Goal: Transaction & Acquisition: Purchase product/service

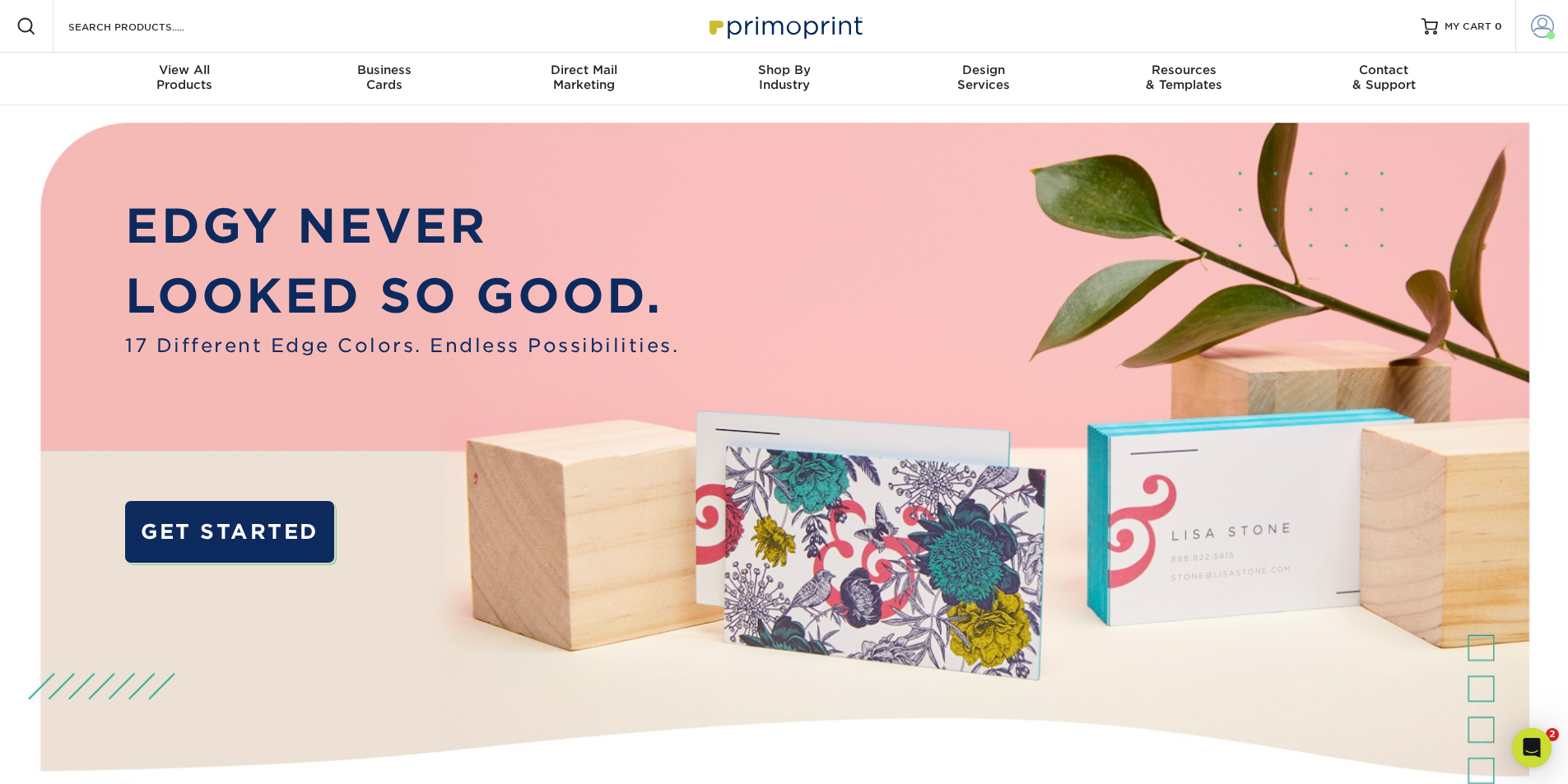
click at [1548, 36] on span at bounding box center [1551, 35] width 8 height 8
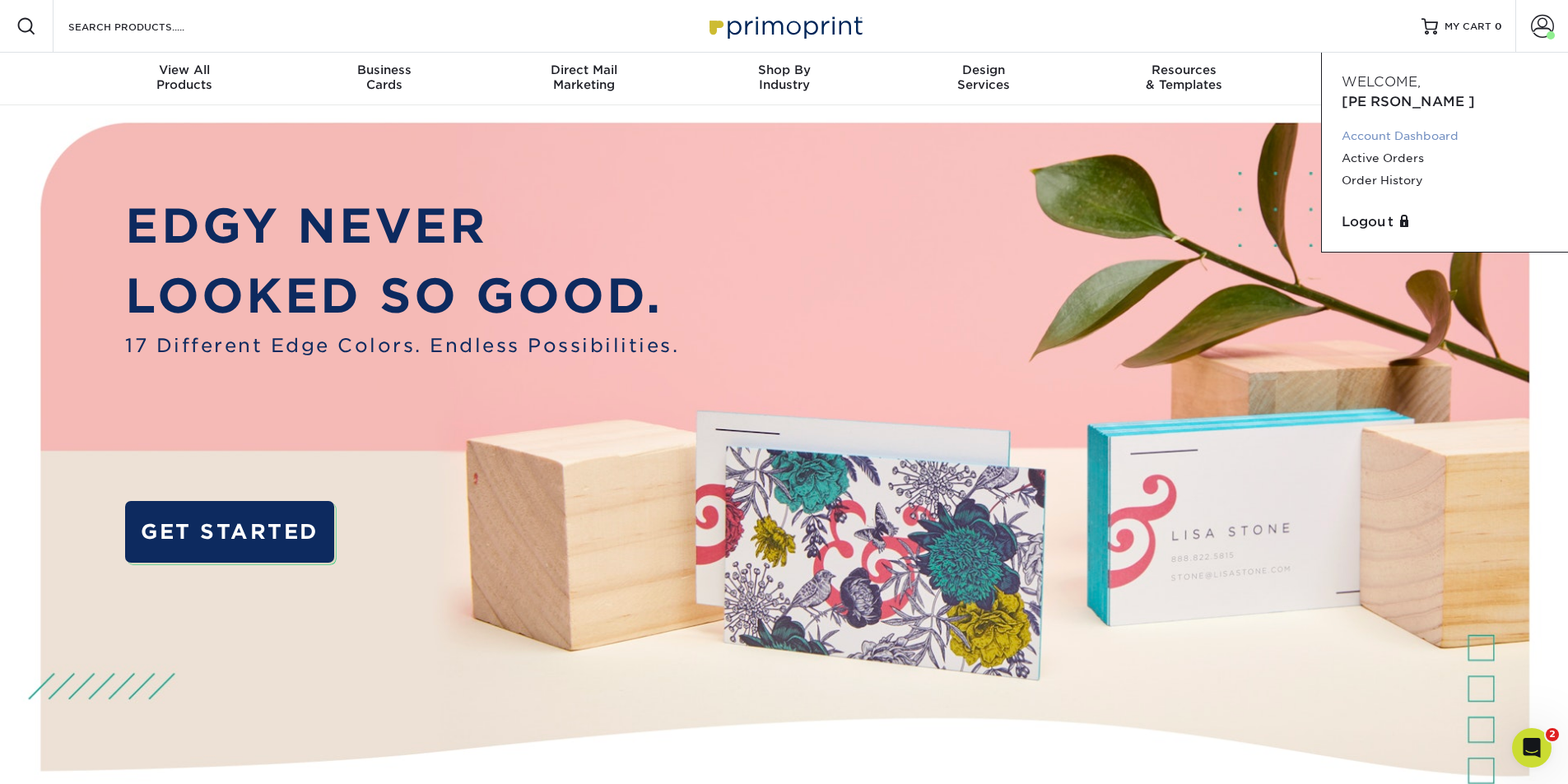
click at [1430, 125] on link "Account Dashboard" at bounding box center [1445, 136] width 206 height 22
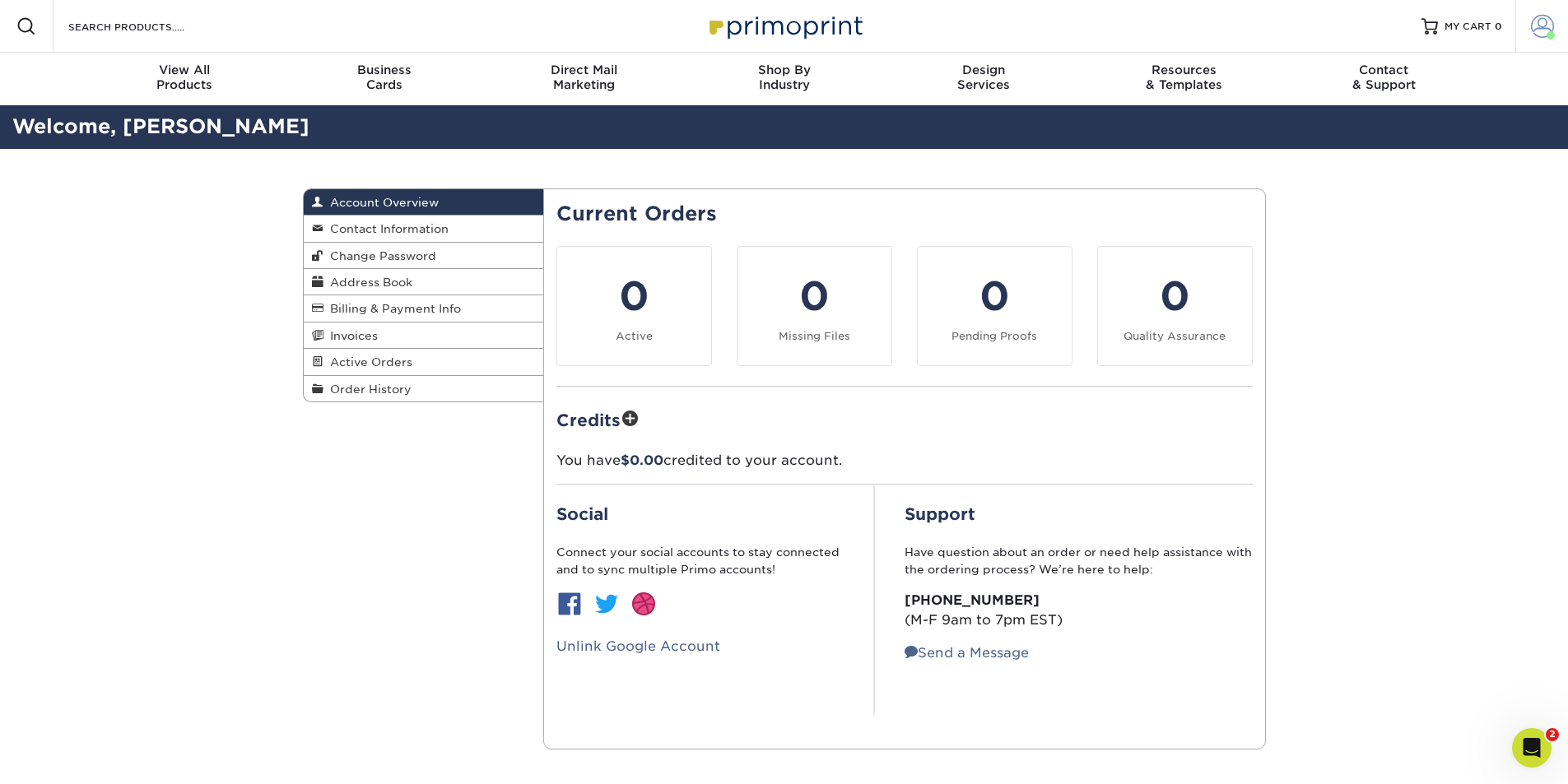
click at [1539, 24] on span at bounding box center [1542, 26] width 23 height 23
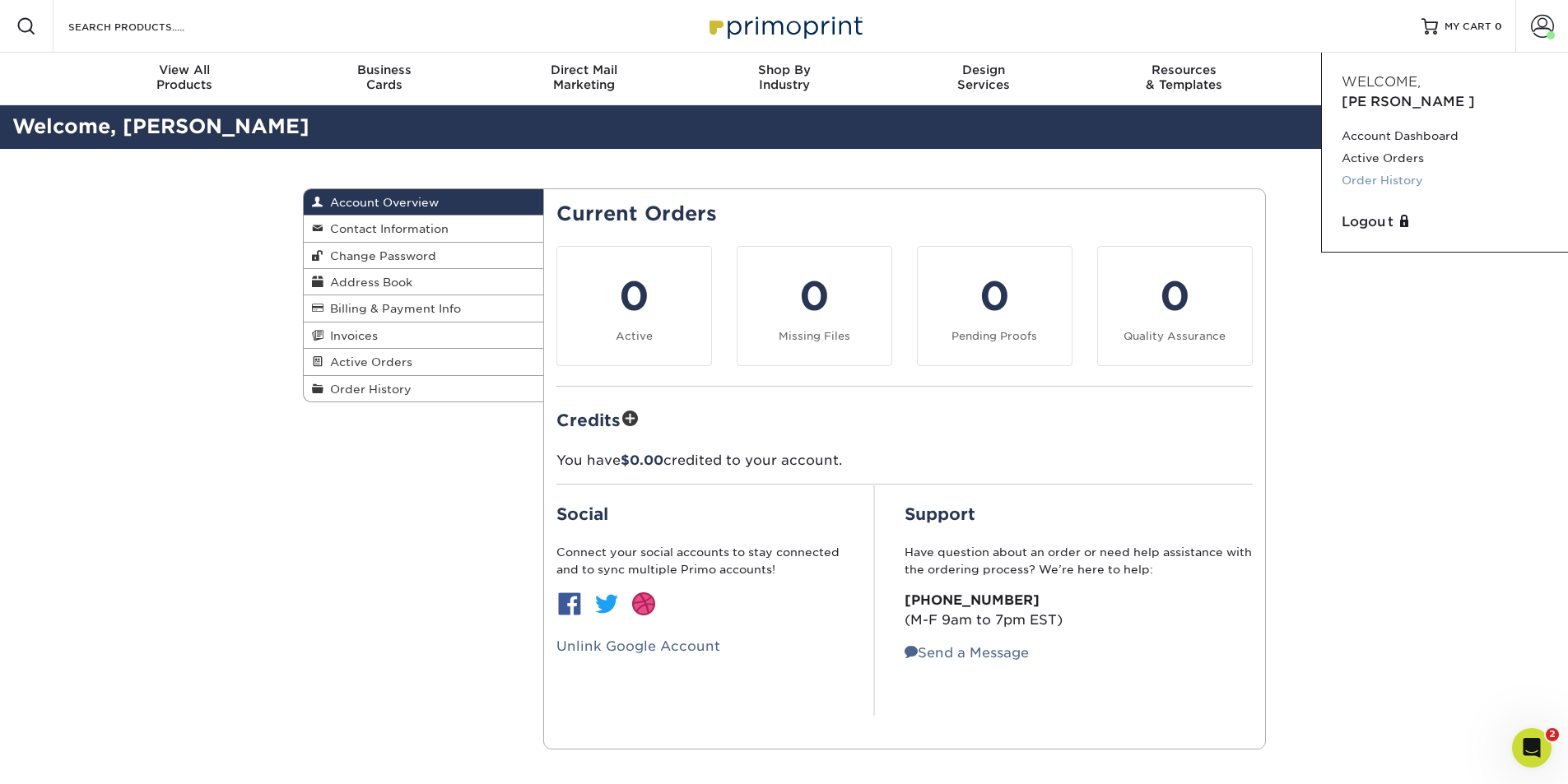
click at [1413, 169] on link "Order History" at bounding box center [1445, 180] width 206 height 22
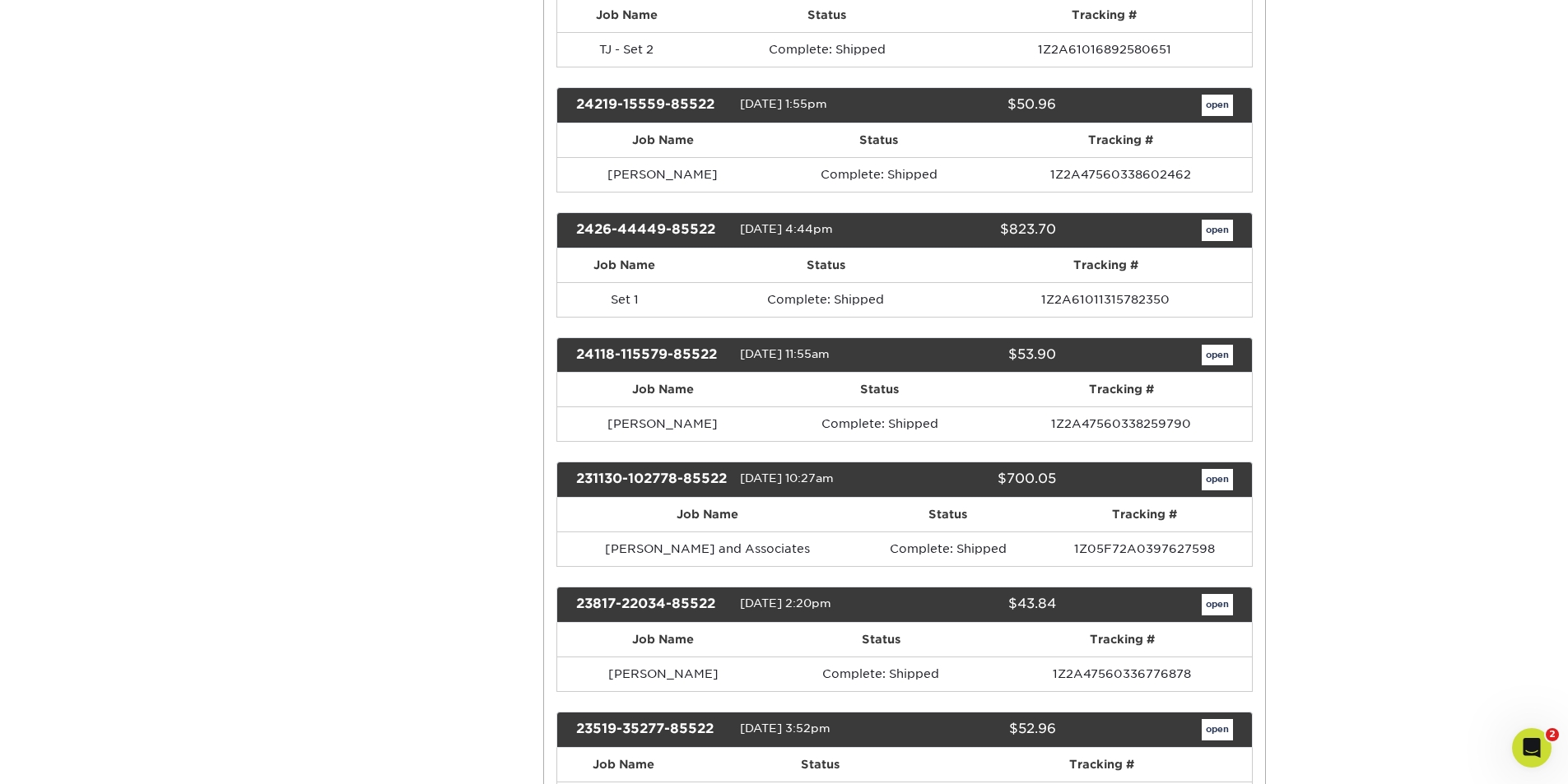
scroll to position [2221, 0]
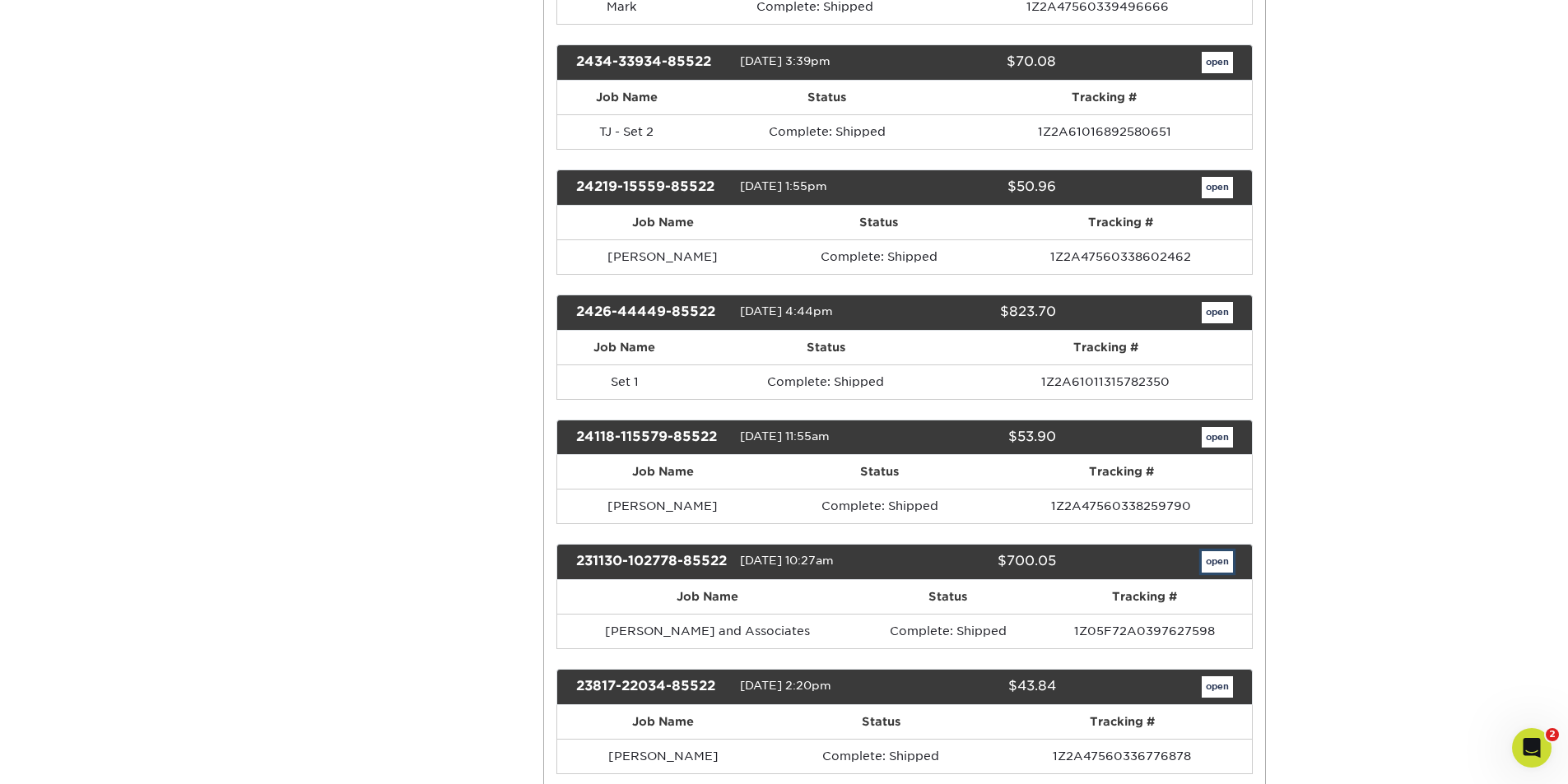
click at [1221, 567] on link "open" at bounding box center [1216, 562] width 31 height 22
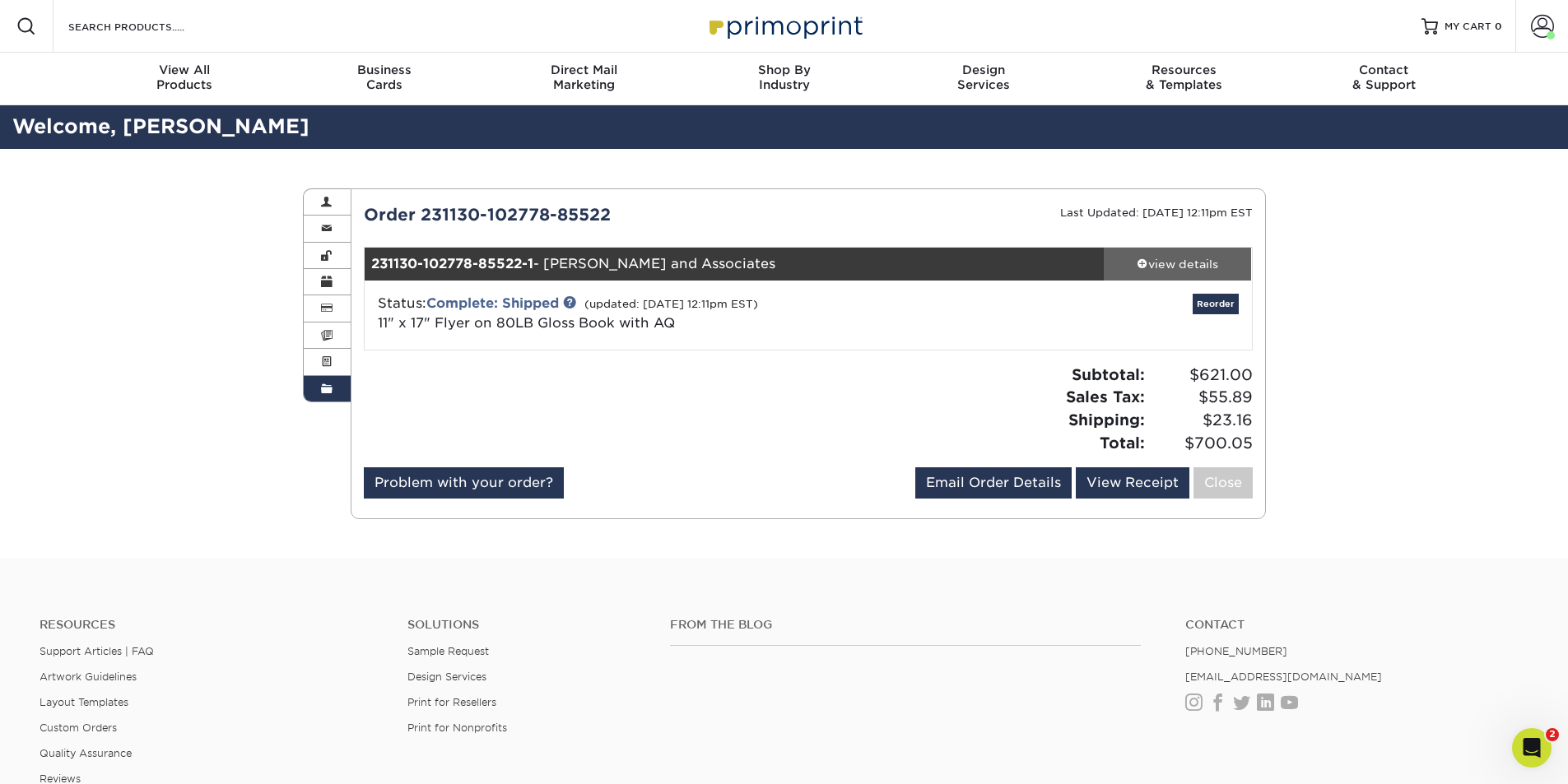
click at [1175, 269] on div "view details" at bounding box center [1178, 264] width 148 height 17
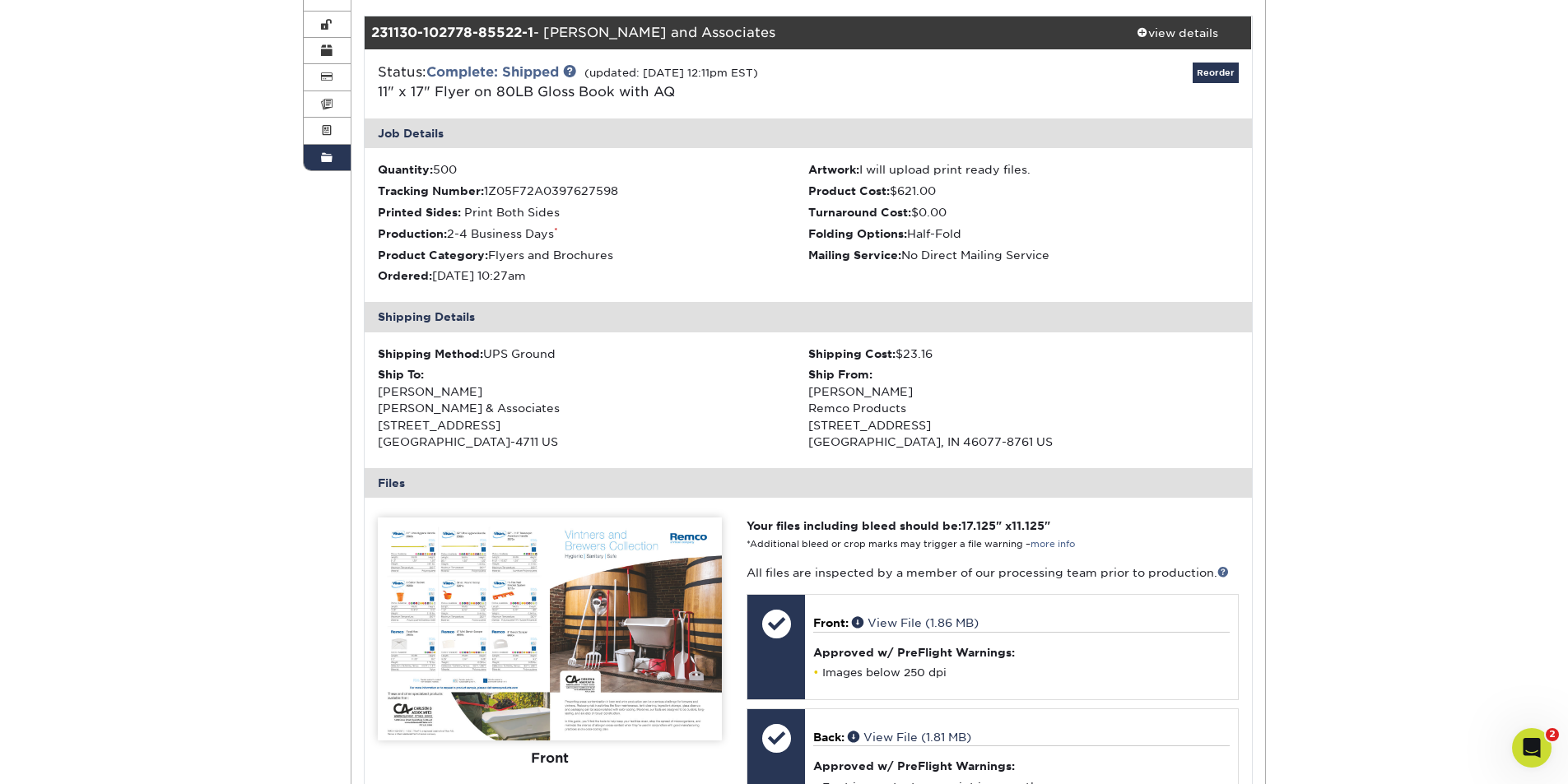
scroll to position [247, 0]
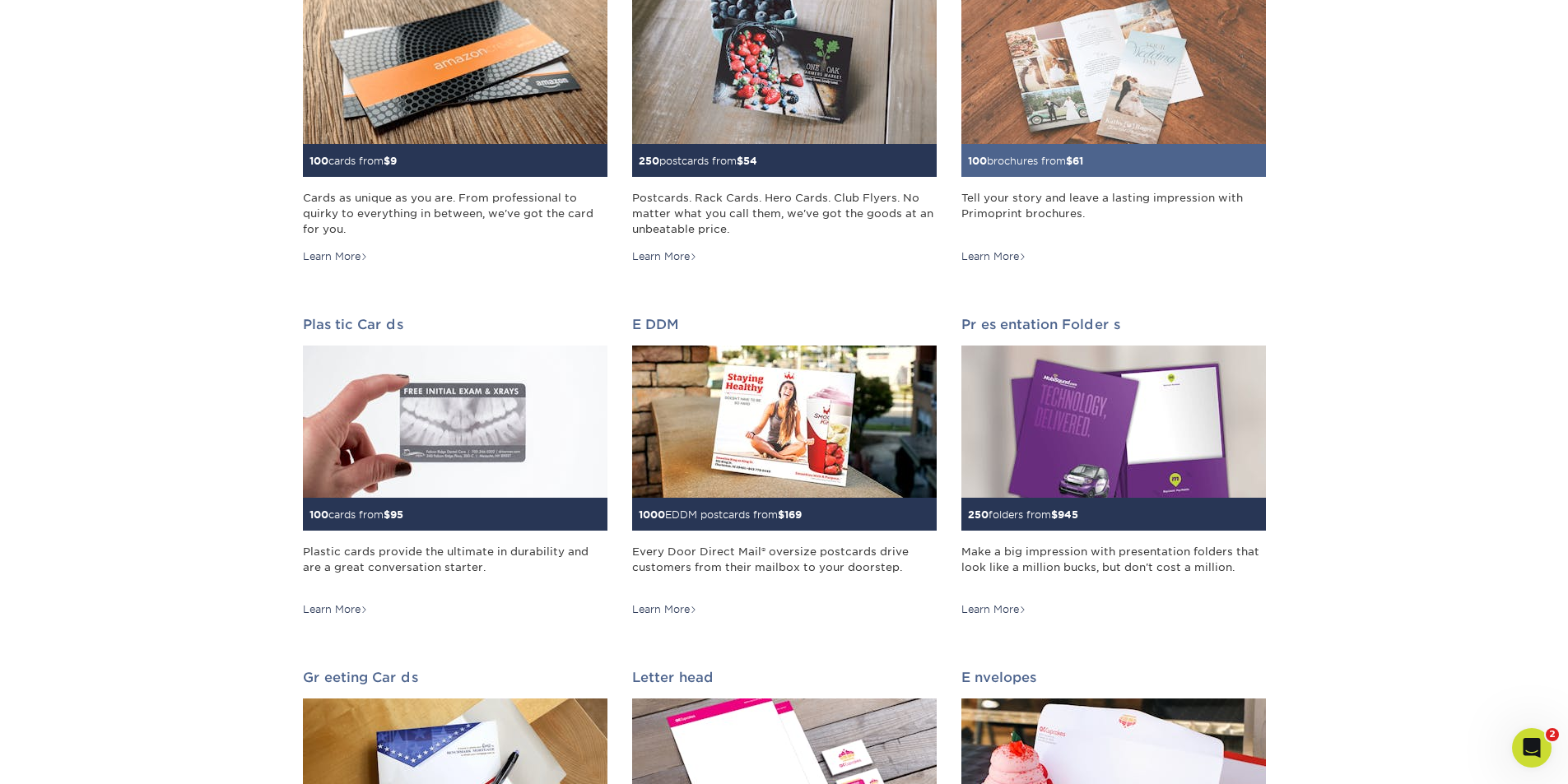
scroll to position [82, 0]
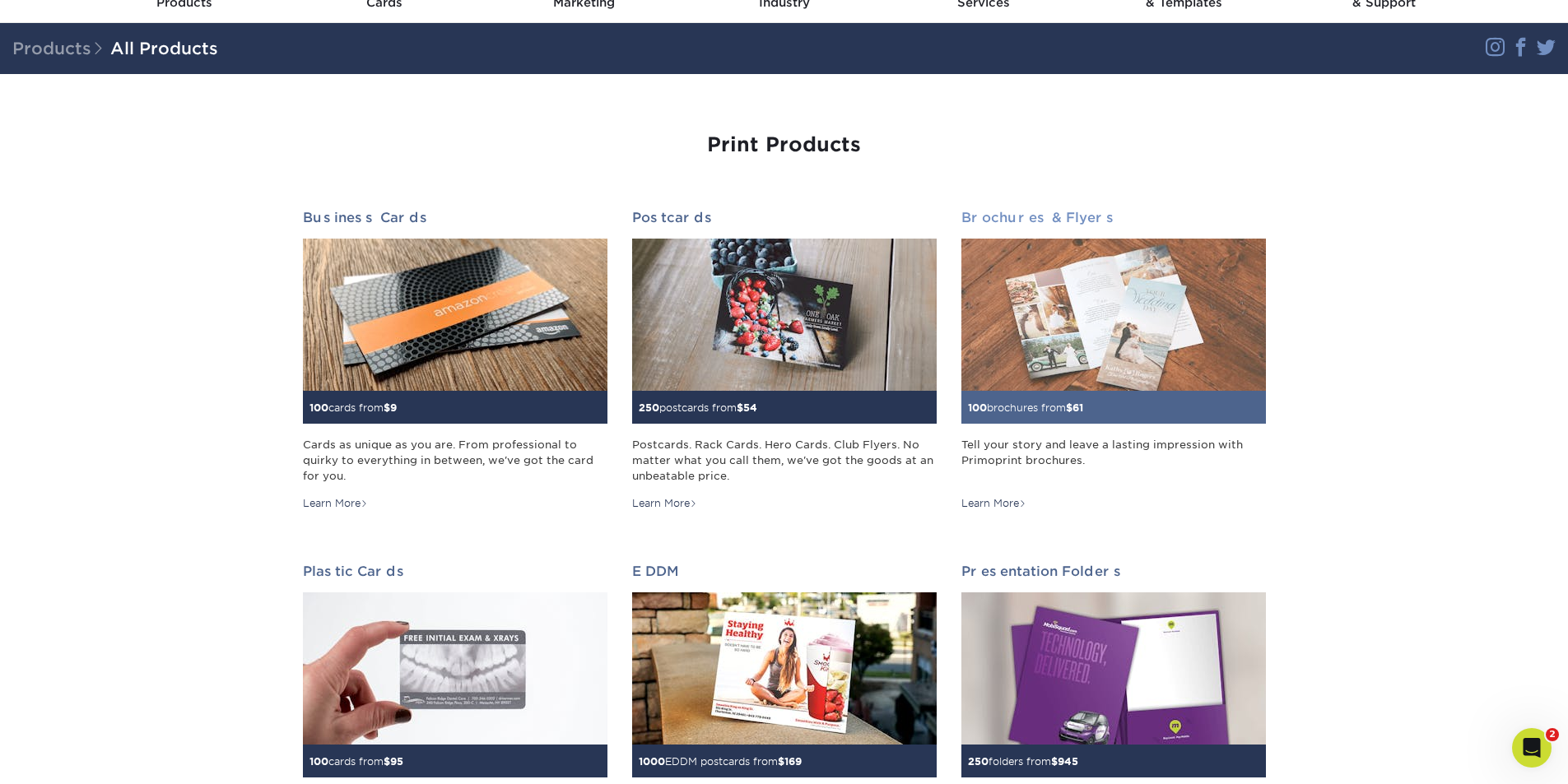
click at [1142, 307] on img at bounding box center [1113, 315] width 305 height 153
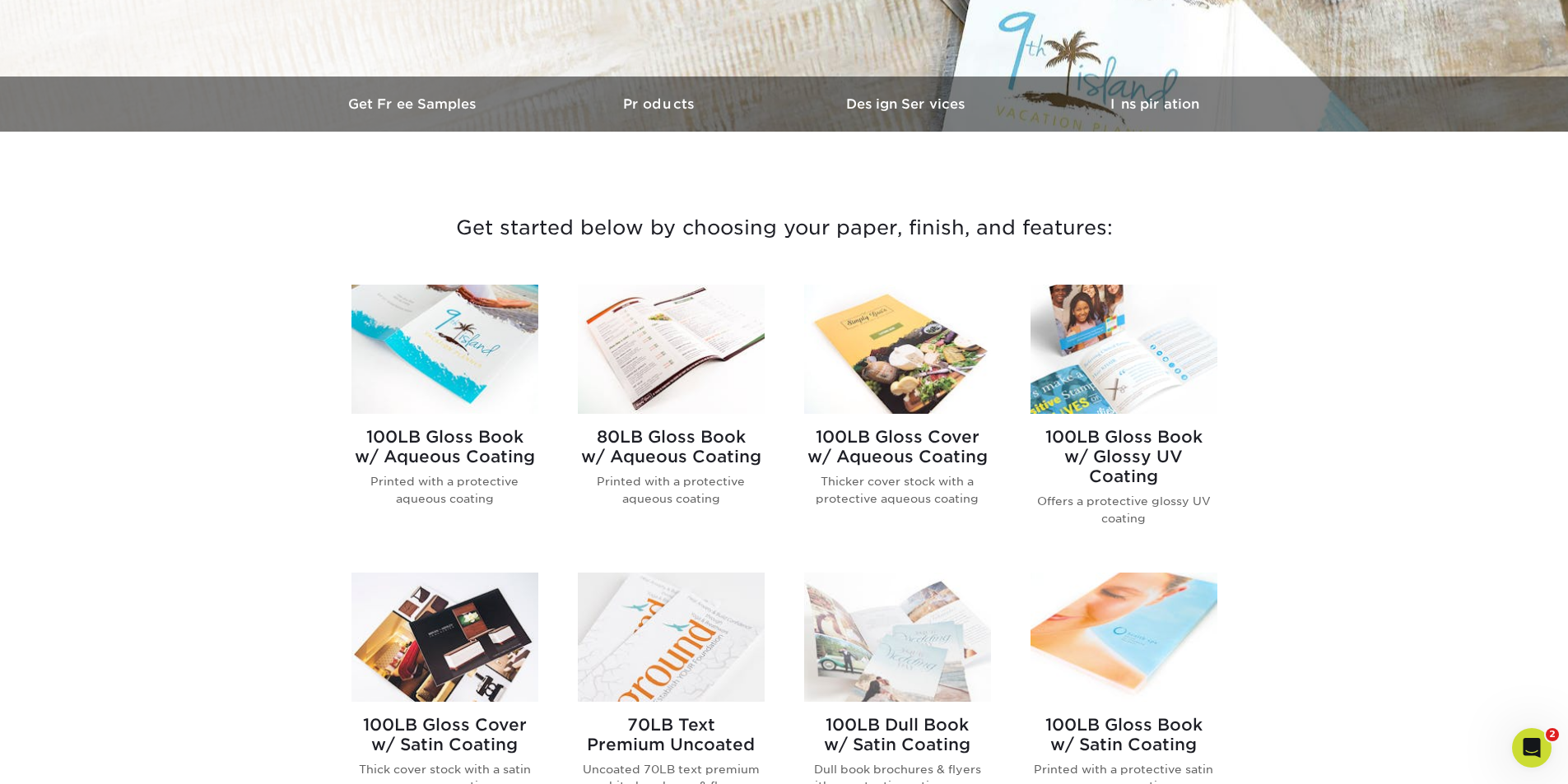
scroll to position [412, 0]
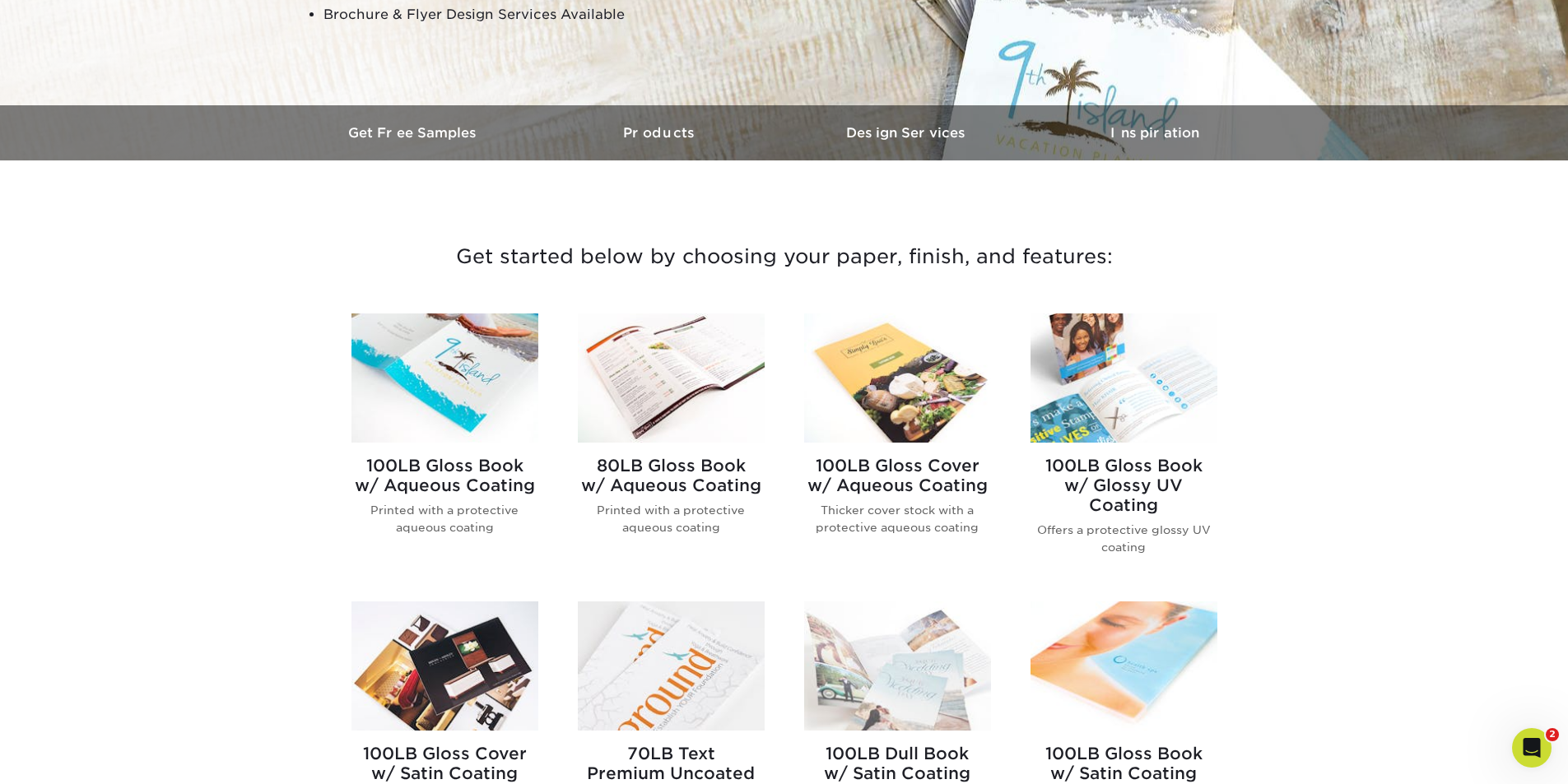
click at [654, 396] on img at bounding box center [671, 378] width 187 height 129
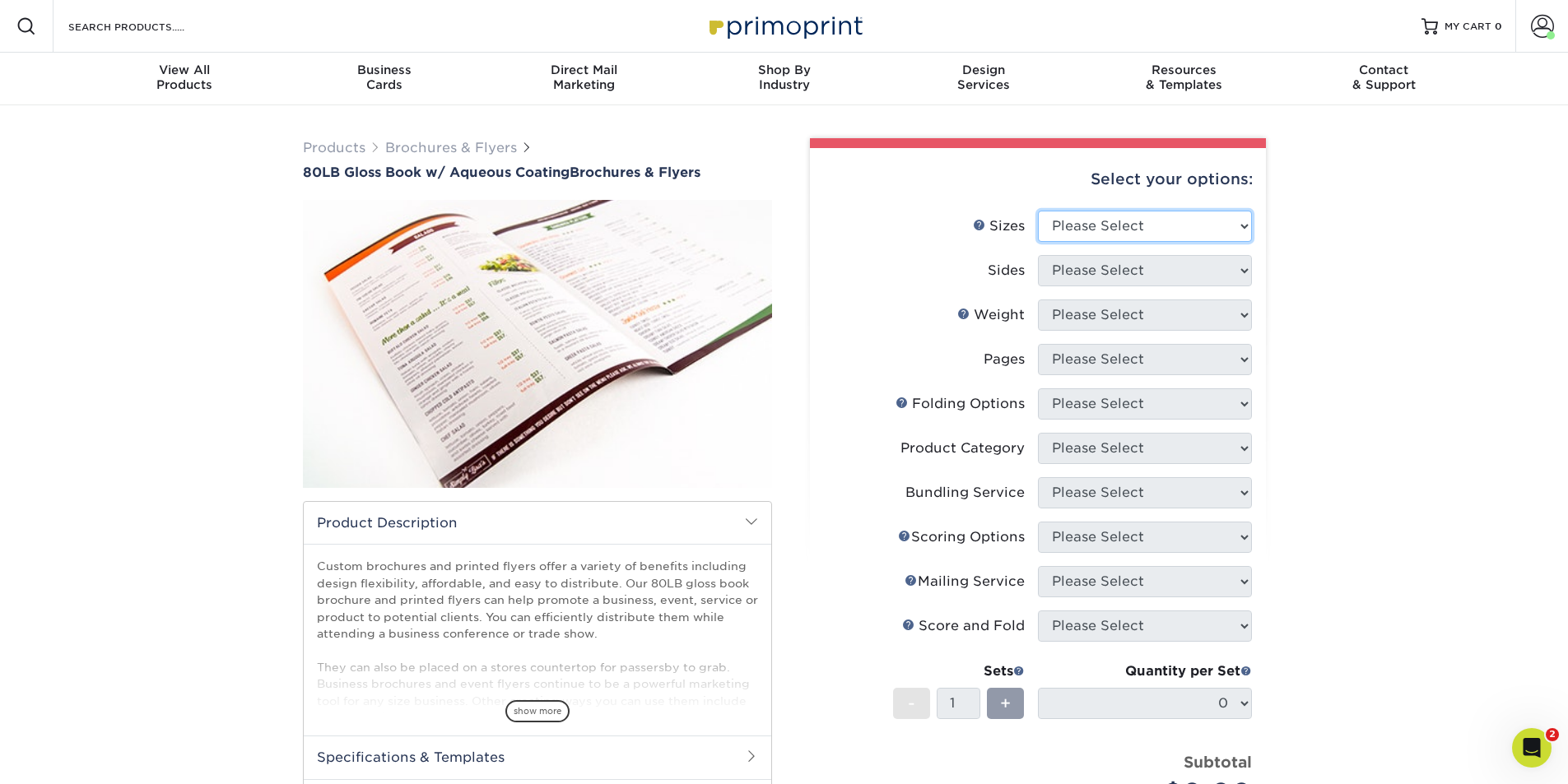
click at [1148, 216] on select "Please Select 3.67" x 8.5" 3.67" x 8.5" 4" x 6" 4" x 8.5" 4" x 9" 4" x 11" 4" x…" at bounding box center [1144, 226] width 214 height 31
select select "11.00x17.00"
click at [1038, 210] on select "Please Select 3.67" x 8.5" 3.67" x 8.5" 4" x 6" 4" x 8.5" 4" x 9" 4" x 11" 4" x…" at bounding box center [1144, 226] width 214 height 31
click at [1101, 262] on select "Please Select Print Both Sides Print Front Only" at bounding box center [1144, 270] width 214 height 31
select select "13abbda7-1d64-4f25-8bb2-c179b224825d"
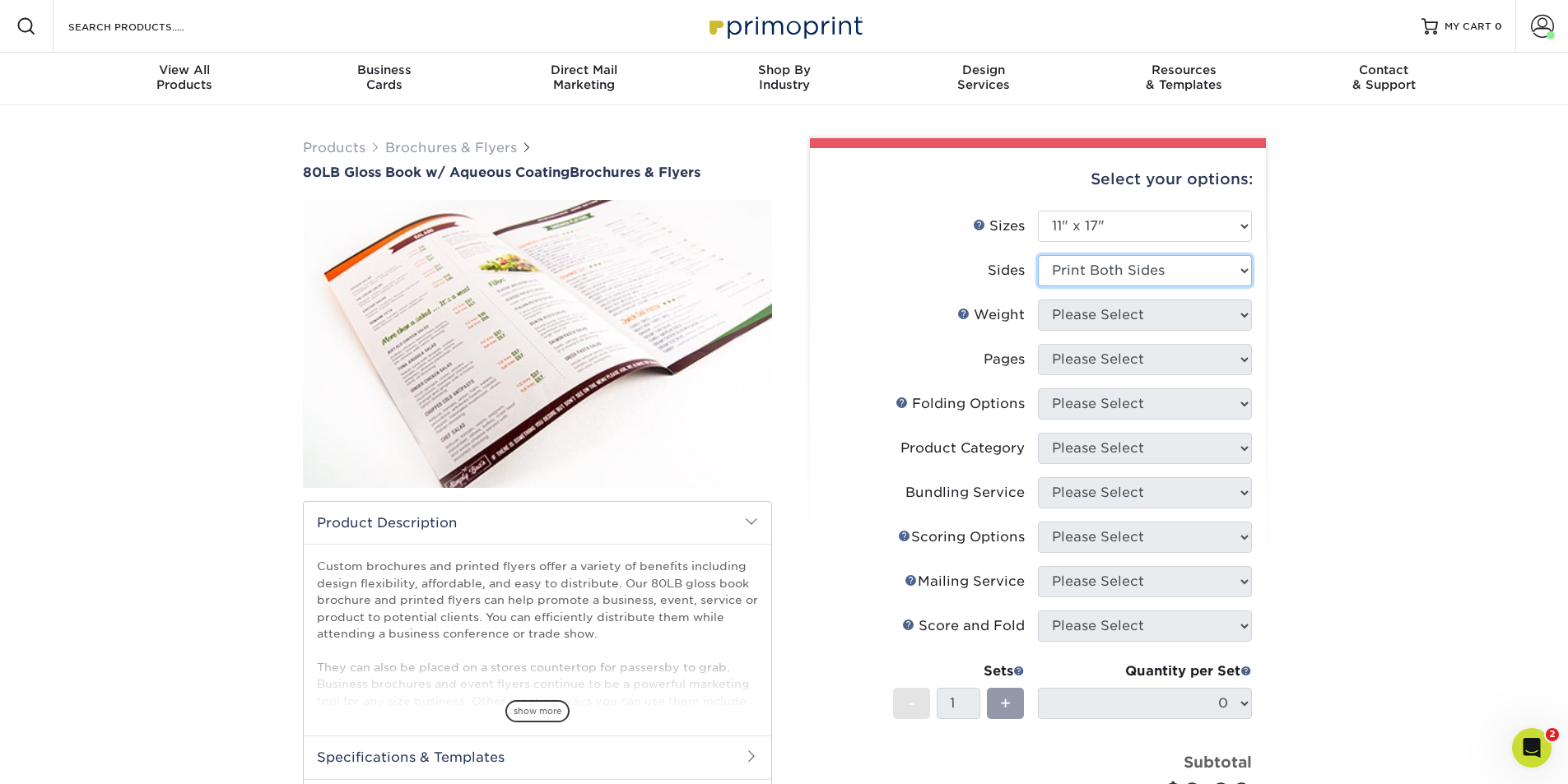
click at [1038, 255] on select "Please Select Print Both Sides Print Front Only" at bounding box center [1144, 270] width 214 height 31
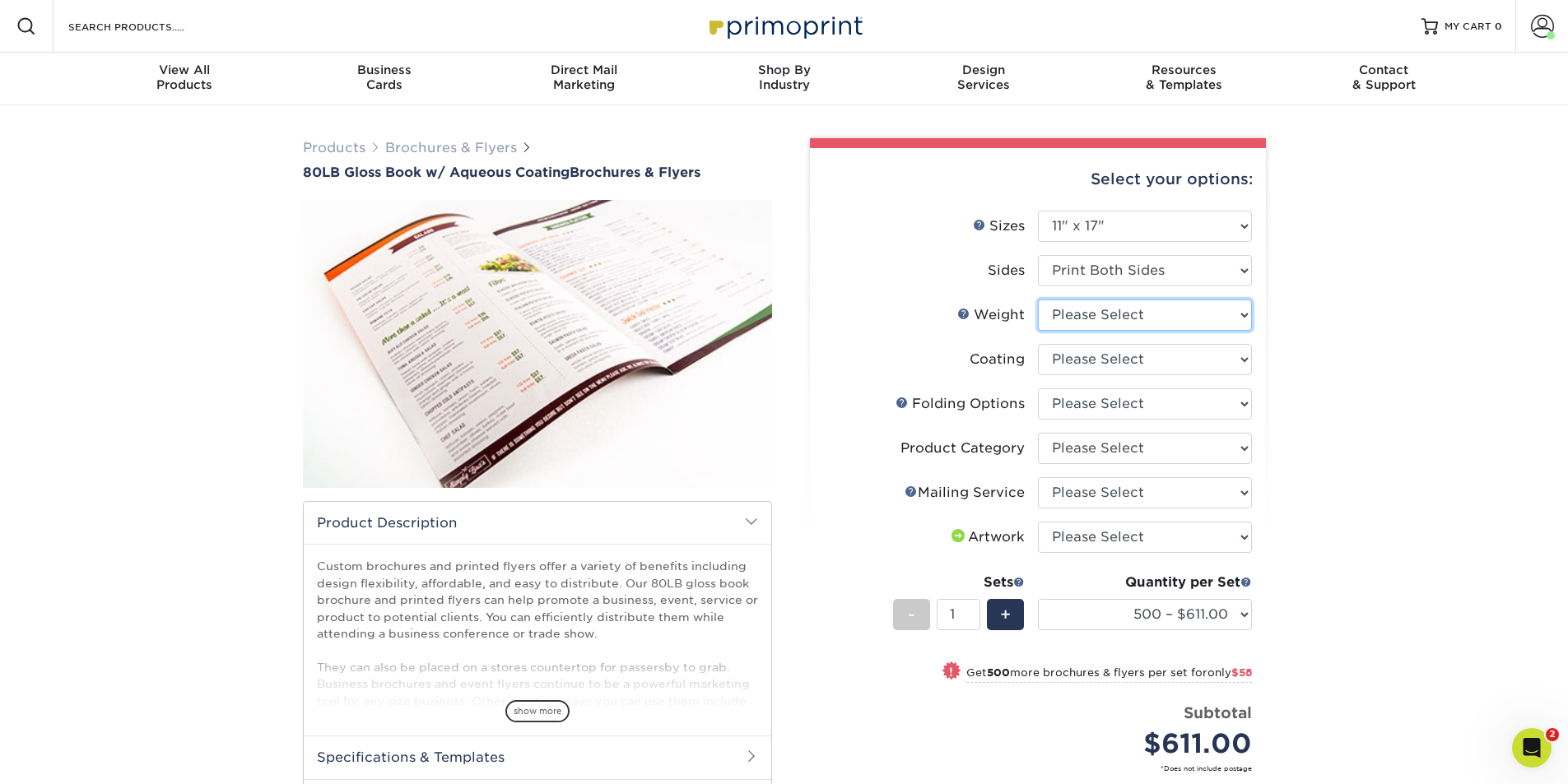
click at [1083, 322] on select "Please Select 80LB" at bounding box center [1144, 314] width 214 height 31
select select "80LB"
click at [1038, 299] on select "Please Select 80LB" at bounding box center [1144, 314] width 214 height 31
click at [1154, 361] on select at bounding box center [1144, 359] width 214 height 31
select select "d41dab50-ff65-4f4f-bb17-2afe4d36ae33"
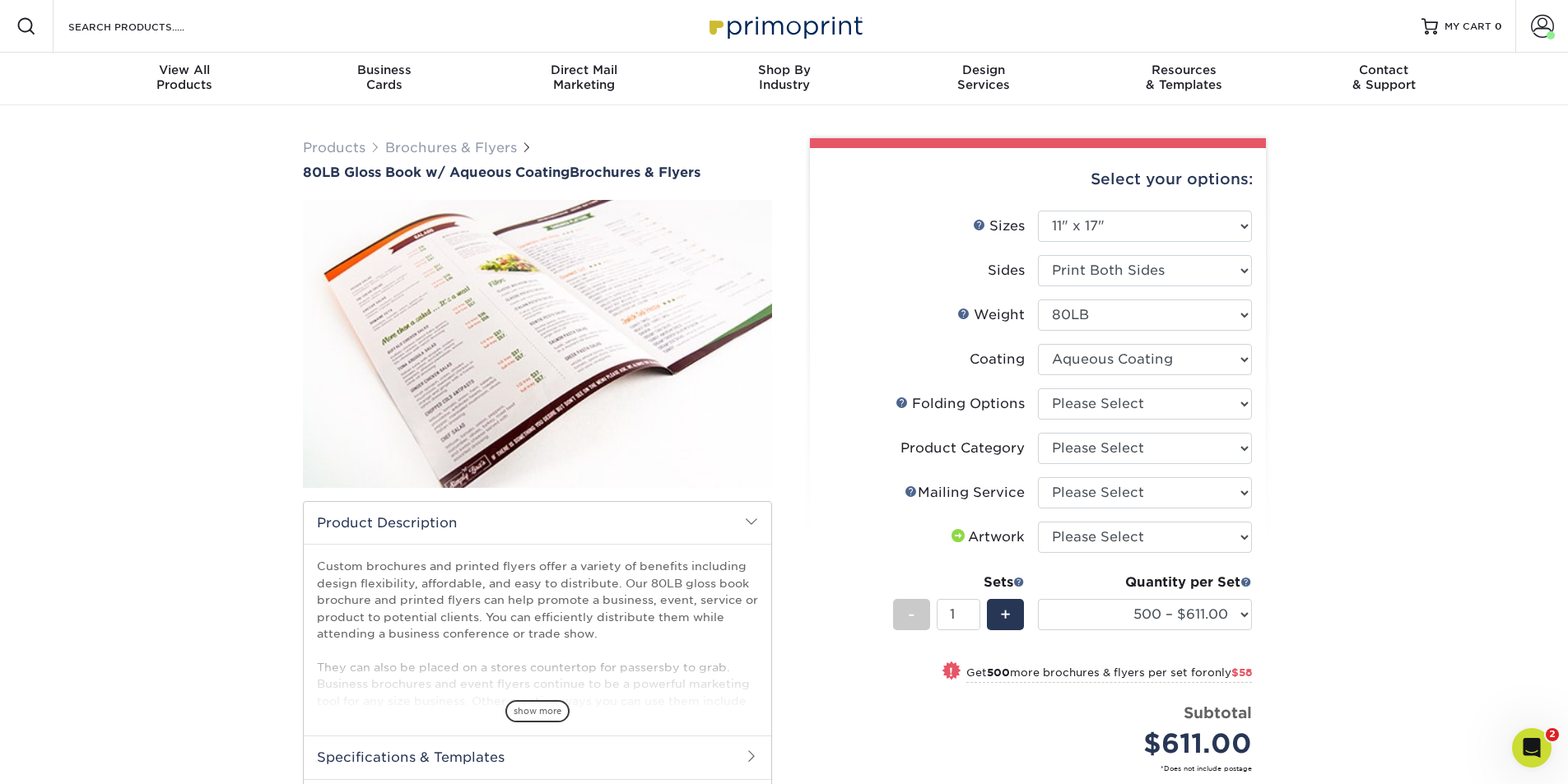
click at [1038, 344] on select at bounding box center [1144, 359] width 214 height 31
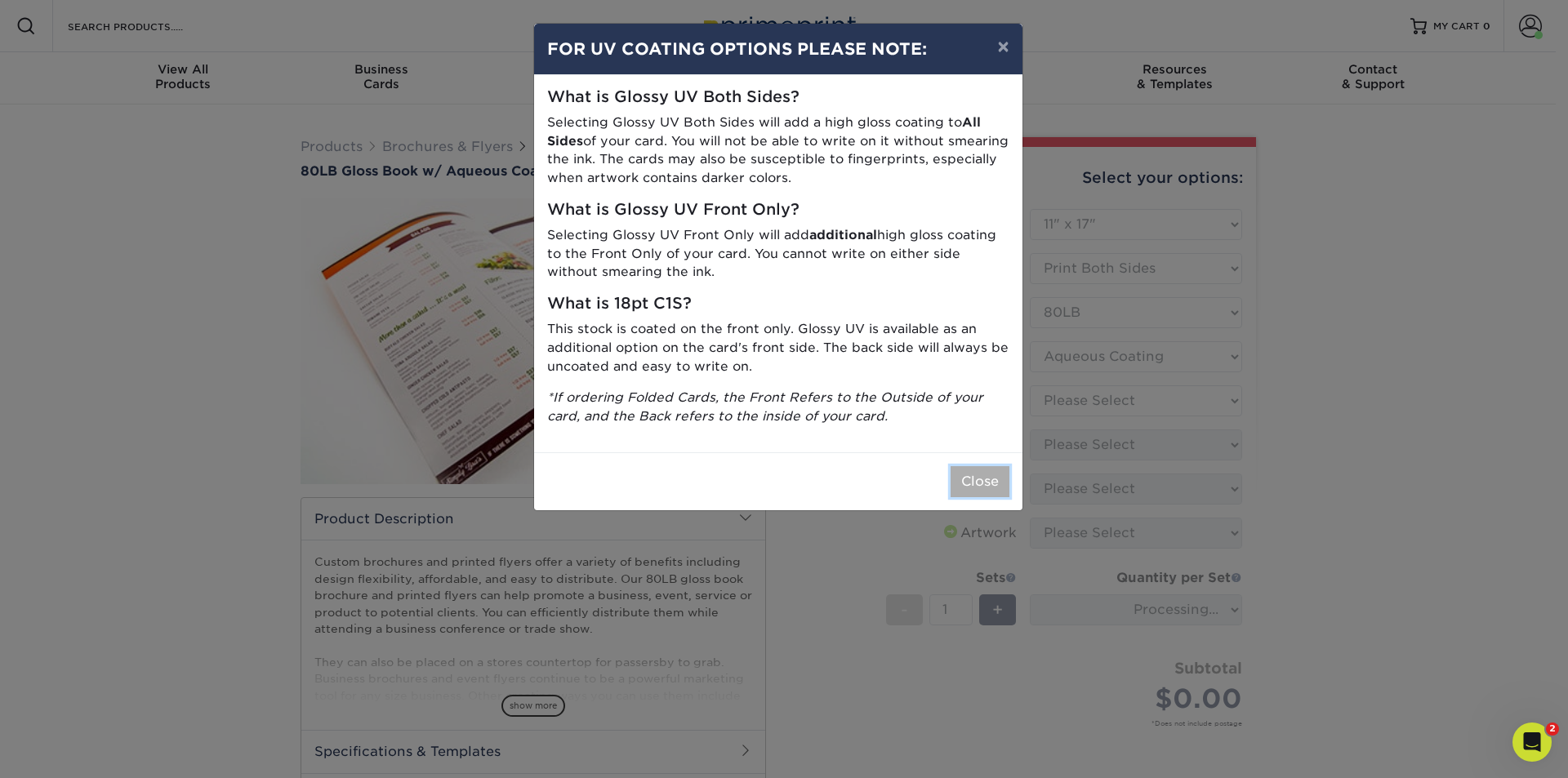
click at [977, 478] on button "Close" at bounding box center [980, 481] width 59 height 31
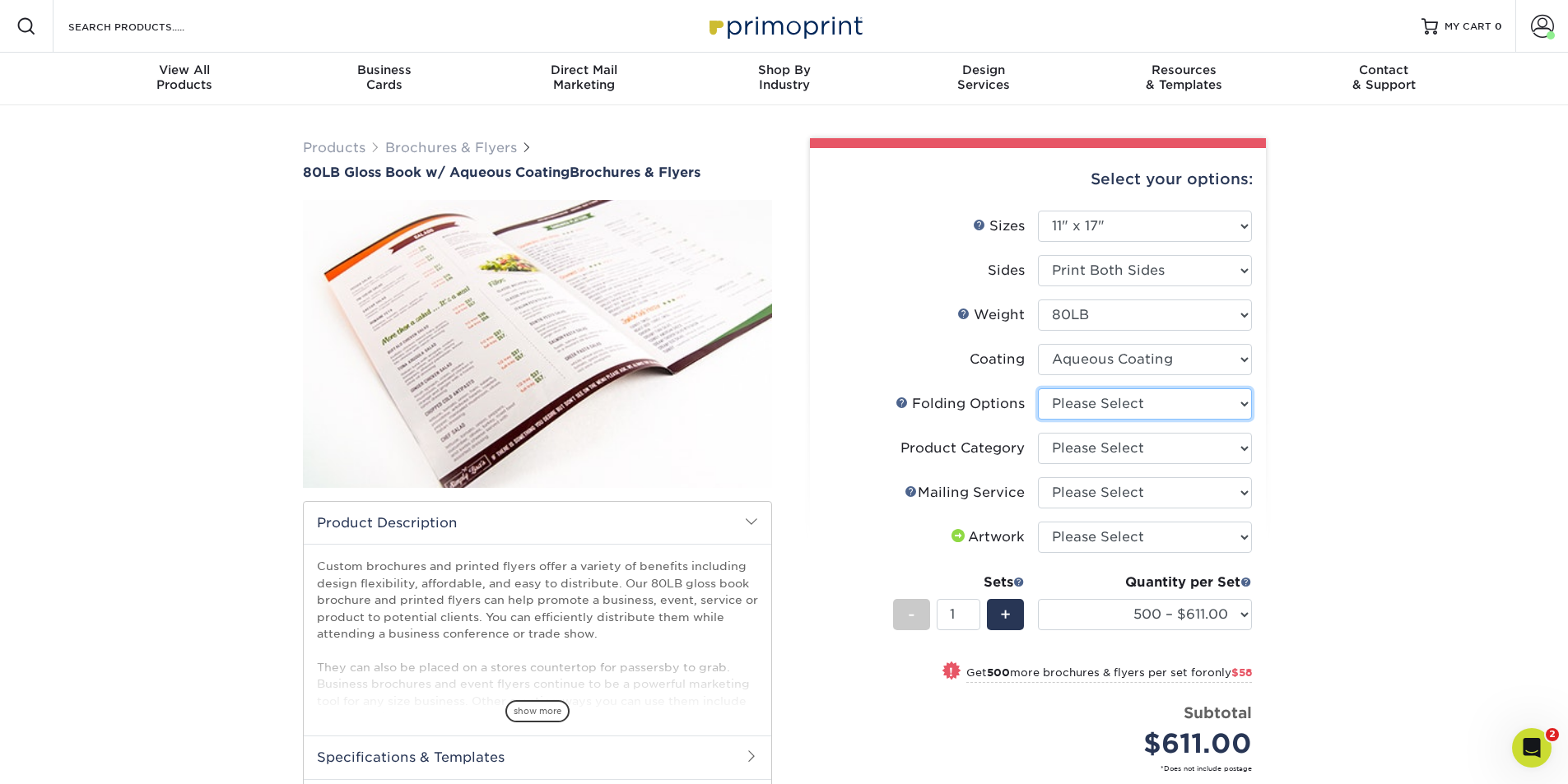
click at [1097, 410] on select "Please Select FLAT - No Folding Accordion Fold Roll Fold Tri-Fold / Letter Fold…" at bounding box center [1144, 403] width 214 height 31
select select "9589f320-e91f-48ce-a0d7-3badd39f2c14"
click at [1038, 388] on select "Please Select FLAT - No Folding Accordion Fold Roll Fold Tri-Fold / Letter Fold…" at bounding box center [1144, 403] width 214 height 31
click at [1084, 453] on select "Please Select Flyers and Brochures" at bounding box center [1144, 448] width 214 height 31
select select "1a668080-6b7c-4174-b399-2c3833b27ef4"
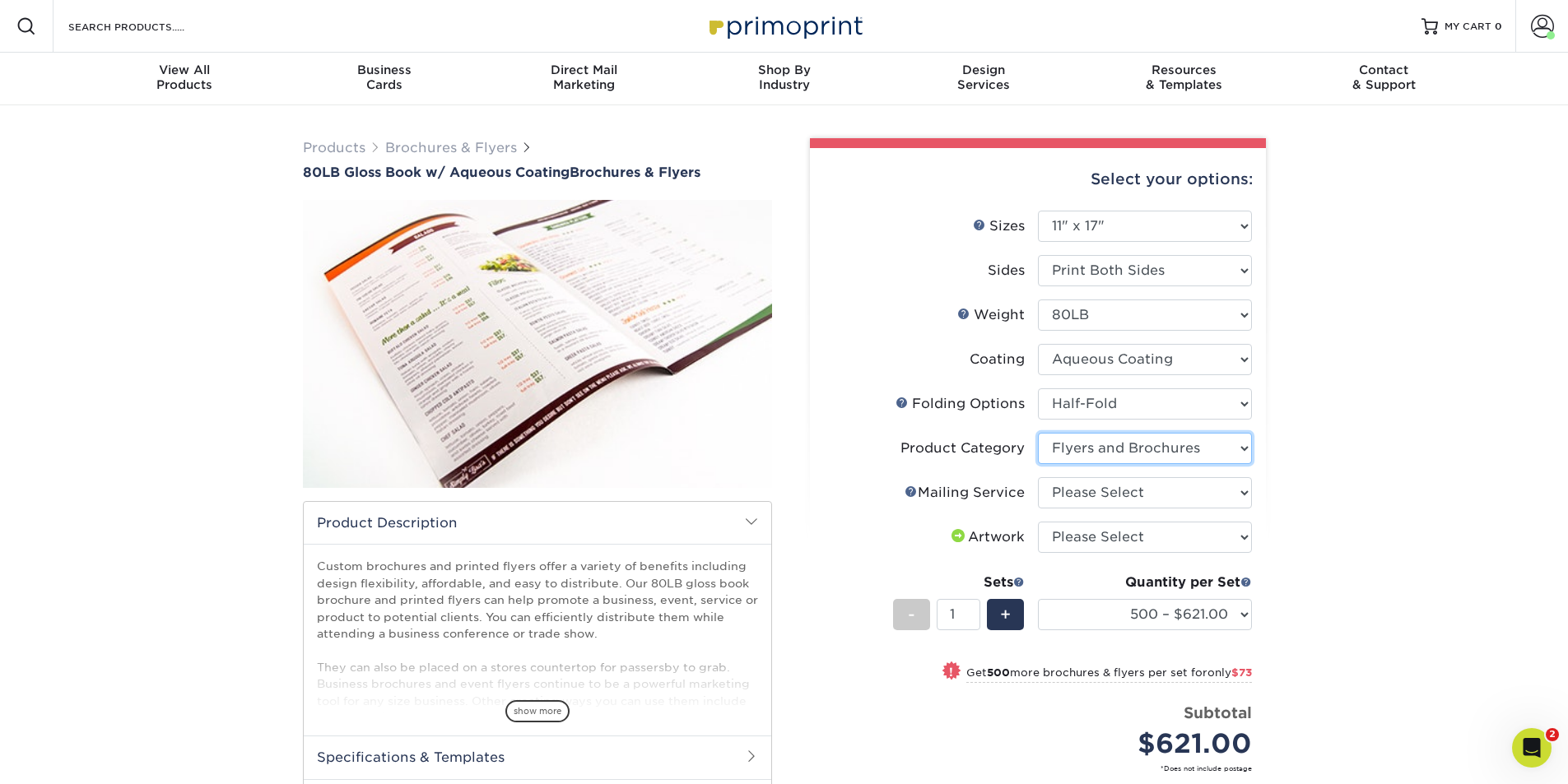
click at [1038, 433] on select "Please Select Flyers and Brochures" at bounding box center [1144, 448] width 214 height 31
click at [1090, 490] on select "Please Select No Direct Mailing Service No, I will mail/stamp/imprint Direct Ma…" at bounding box center [1144, 492] width 214 height 31
select select "3e5e9bdd-d78a-4c28-a41d-fe1407925ca6"
click at [1038, 477] on select "Please Select No Direct Mailing Service No, I will mail/stamp/imprint Direct Ma…" at bounding box center [1144, 492] width 214 height 31
click at [1090, 540] on select "Please Select I will upload files I need a design - $175" at bounding box center [1144, 537] width 214 height 31
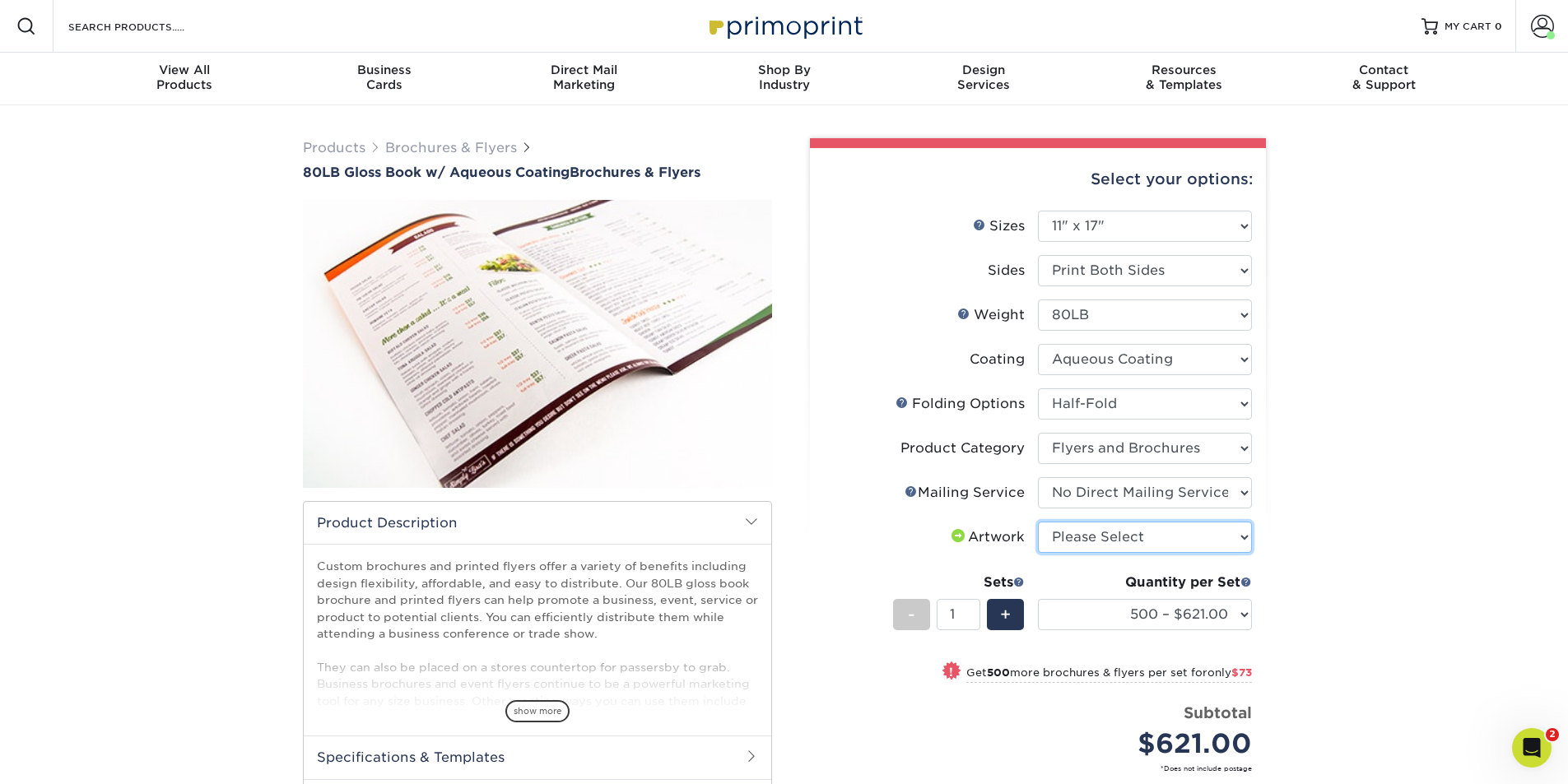
select select "upload"
click at [1038, 522] on select "Please Select I will upload files I need a design - $175" at bounding box center [1144, 537] width 214 height 31
click at [1240, 613] on select "500 – $621.00 1000 – $694.00 2000 – $773.25 2500 – $962.38 3000 – $1237.50 4000…" at bounding box center [1144, 614] width 214 height 31
click at [1352, 330] on div "Products Brochures & Flyers 80LB Gloss Book w/ Aqueous Coating Brochures & Flye…" at bounding box center [784, 563] width 1568 height 916
click at [447, 149] on link "Brochures & Flyers" at bounding box center [451, 148] width 132 height 16
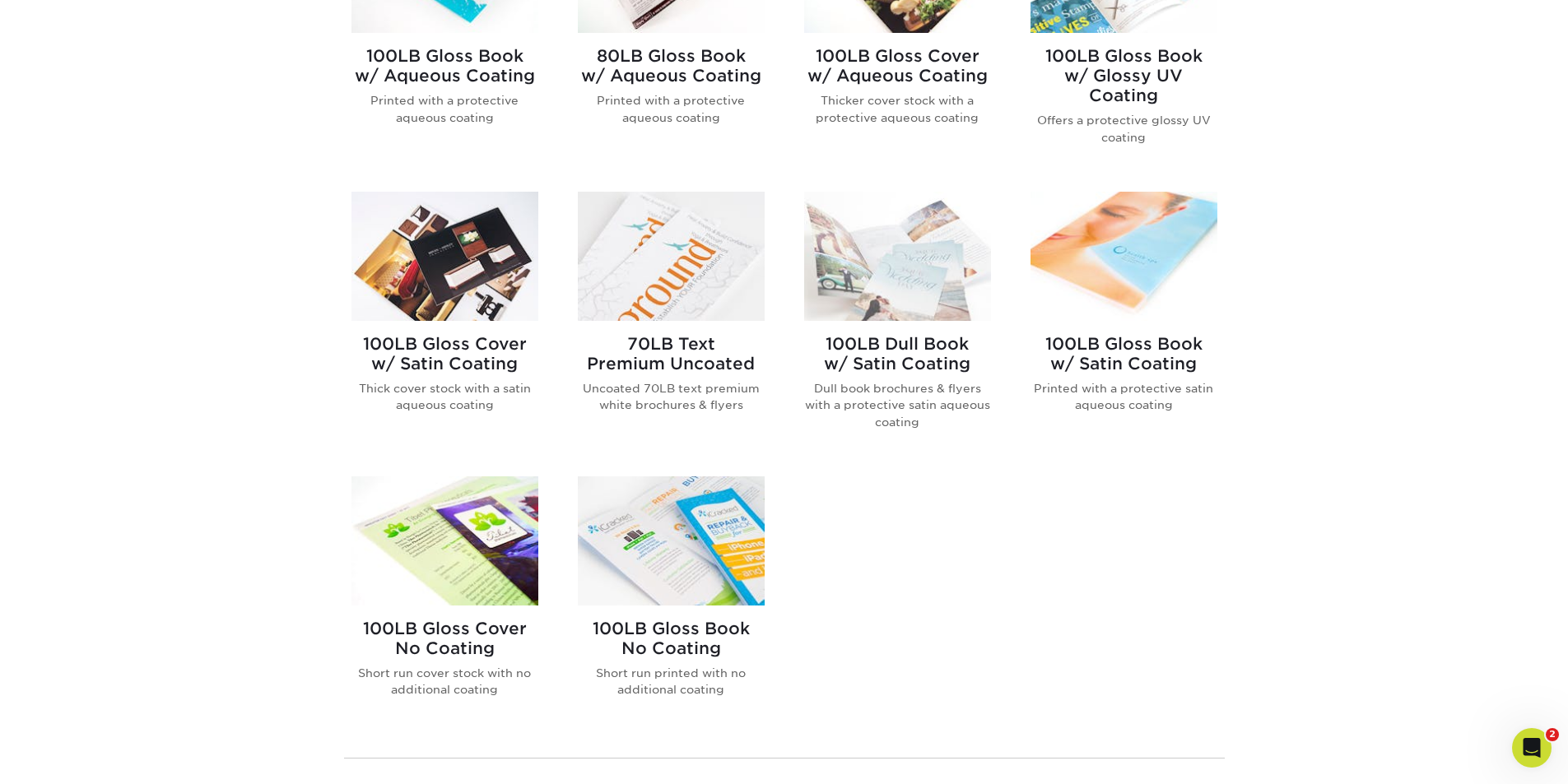
scroll to position [823, 0]
click at [662, 542] on img at bounding box center [671, 539] width 187 height 129
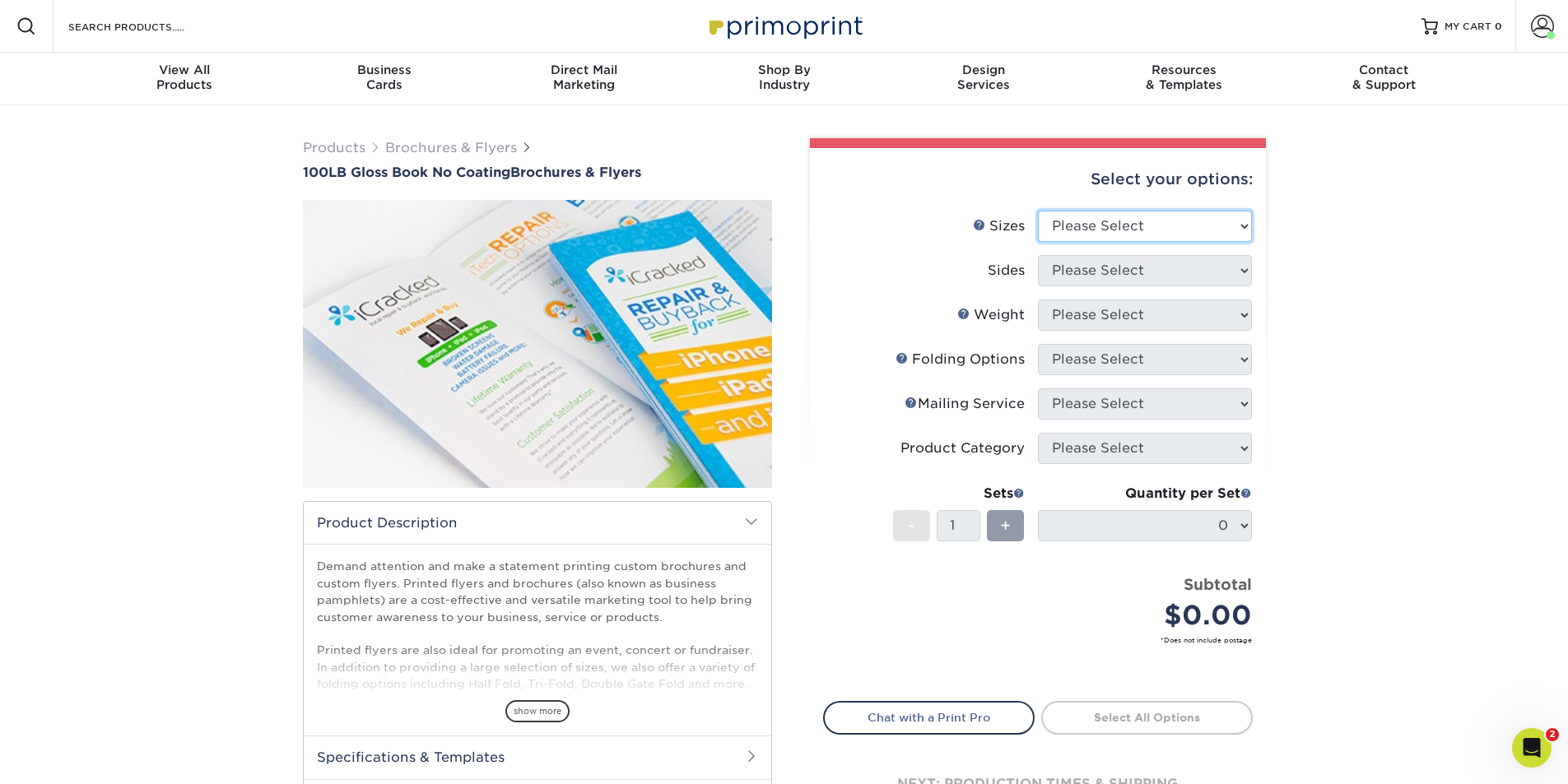
click at [1116, 225] on select "Please Select 3.67" x 8.5" 4" x 6" 4" x 8.5" 4" x 9" 4" x 10" 4" x 11" 4" x 15"…" at bounding box center [1144, 226] width 214 height 31
select select "11.00x17.00"
click at [1038, 210] on select "Please Select 3.67" x 8.5" 4" x 6" 4" x 8.5" 4" x 9" 4" x 10" 4" x 11" 4" x 15"…" at bounding box center [1144, 226] width 214 height 31
click at [1149, 264] on select "Please Select Print Both Sides Print Front Only" at bounding box center [1144, 270] width 214 height 31
select select "13abbda7-1d64-4f25-8bb2-c179b224825d"
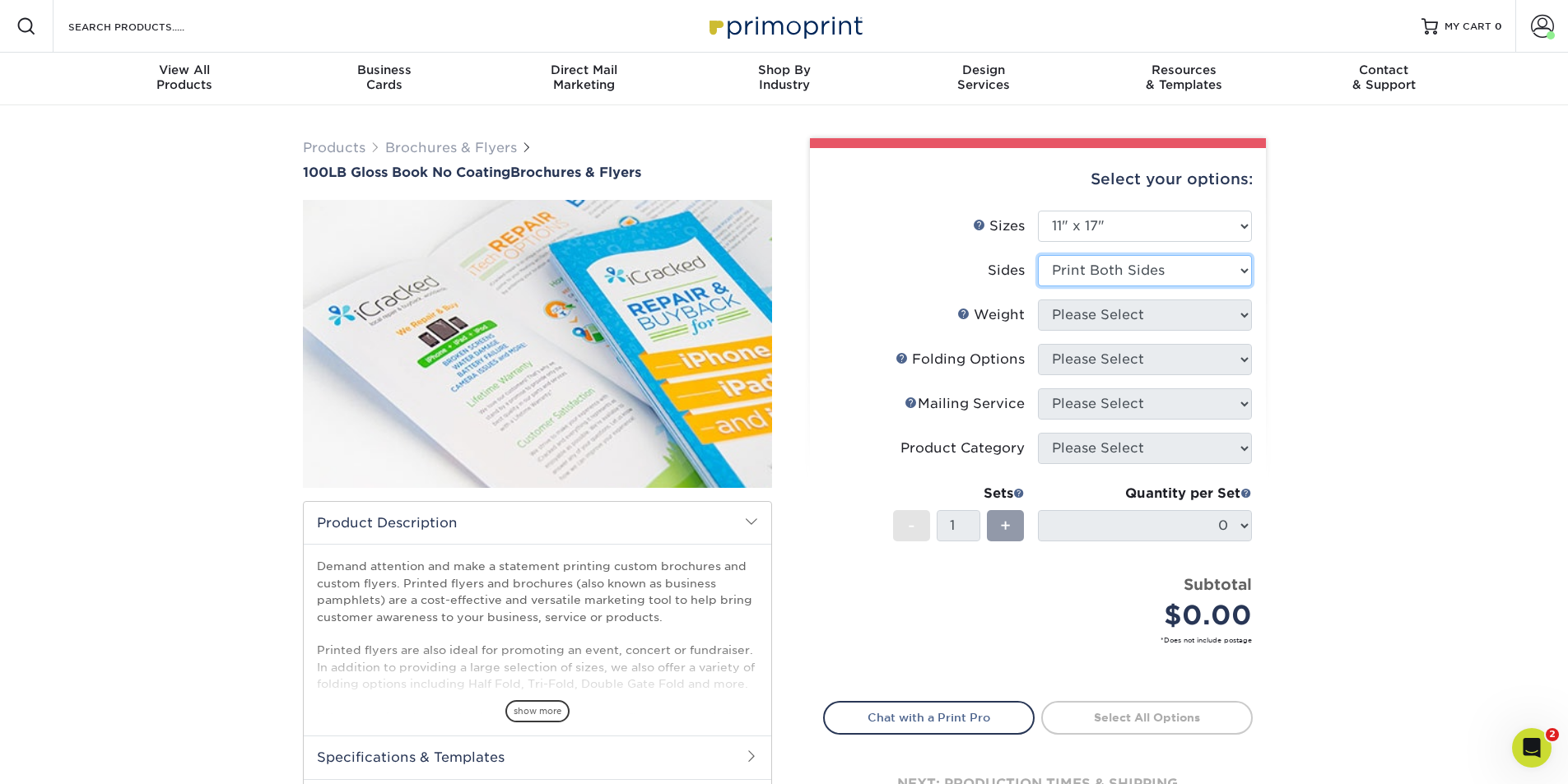
click at [1038, 255] on select "Please Select Print Both Sides Print Front Only" at bounding box center [1144, 270] width 214 height 31
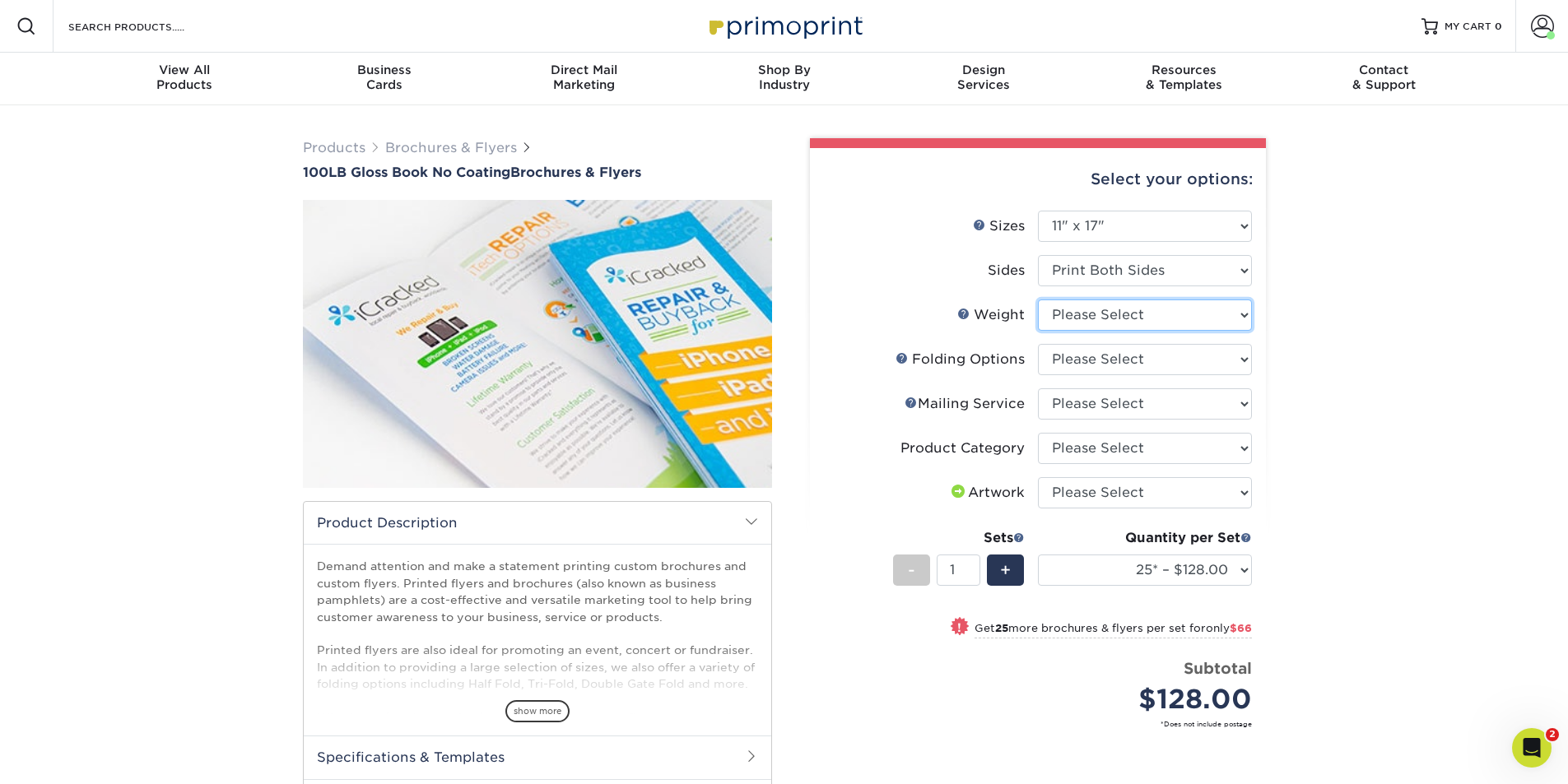
click at [1136, 309] on select "Please Select 100LB" at bounding box center [1144, 314] width 214 height 31
select select "100LB"
click at [1038, 299] on select "Please Select 100LB" at bounding box center [1144, 314] width 214 height 31
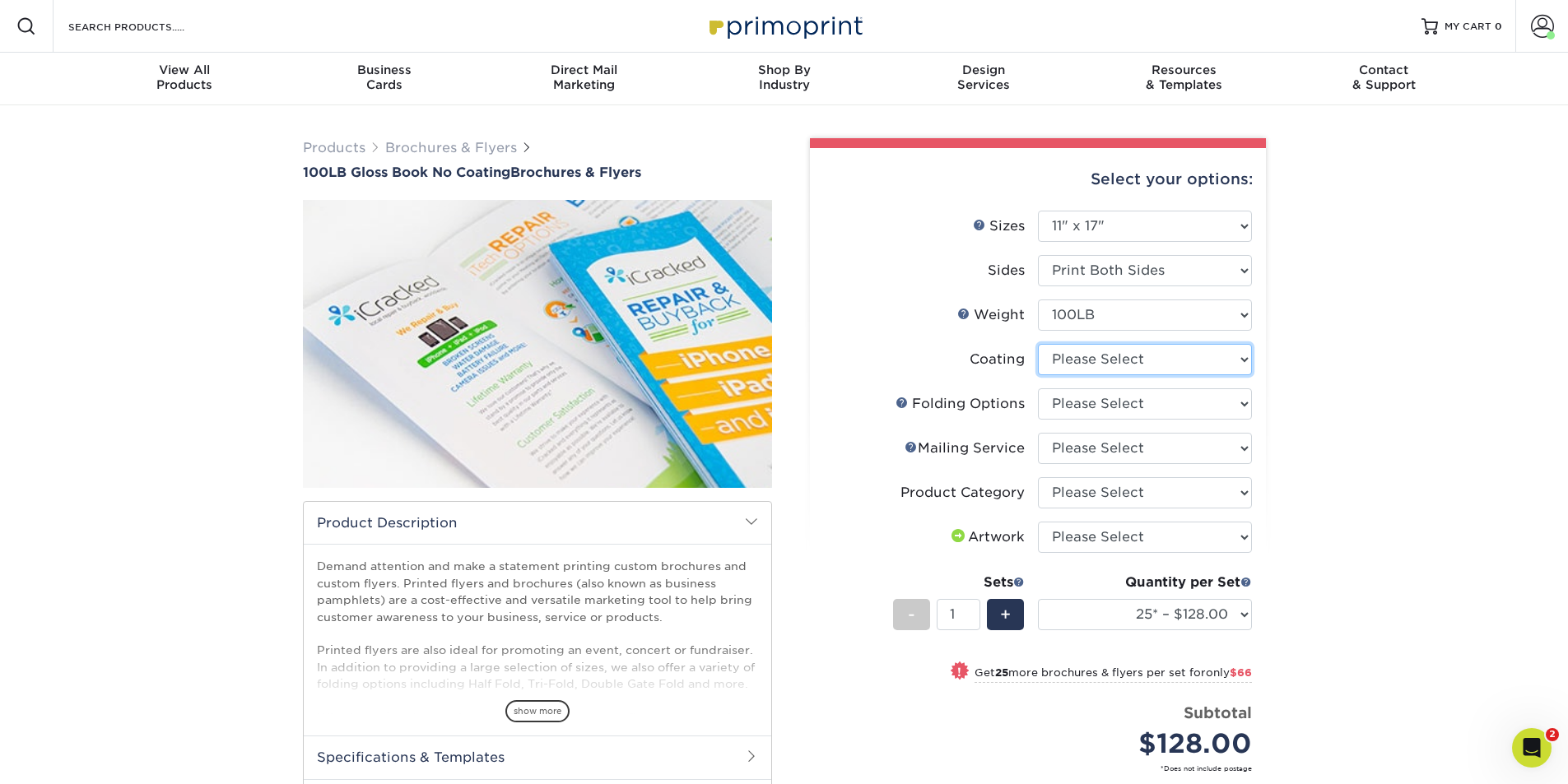
click at [1127, 356] on select at bounding box center [1144, 359] width 214 height 31
select select "3e7618de-abca-4bda-9f97-8b9129e913d8"
click at [1038, 344] on select at bounding box center [1144, 359] width 214 height 31
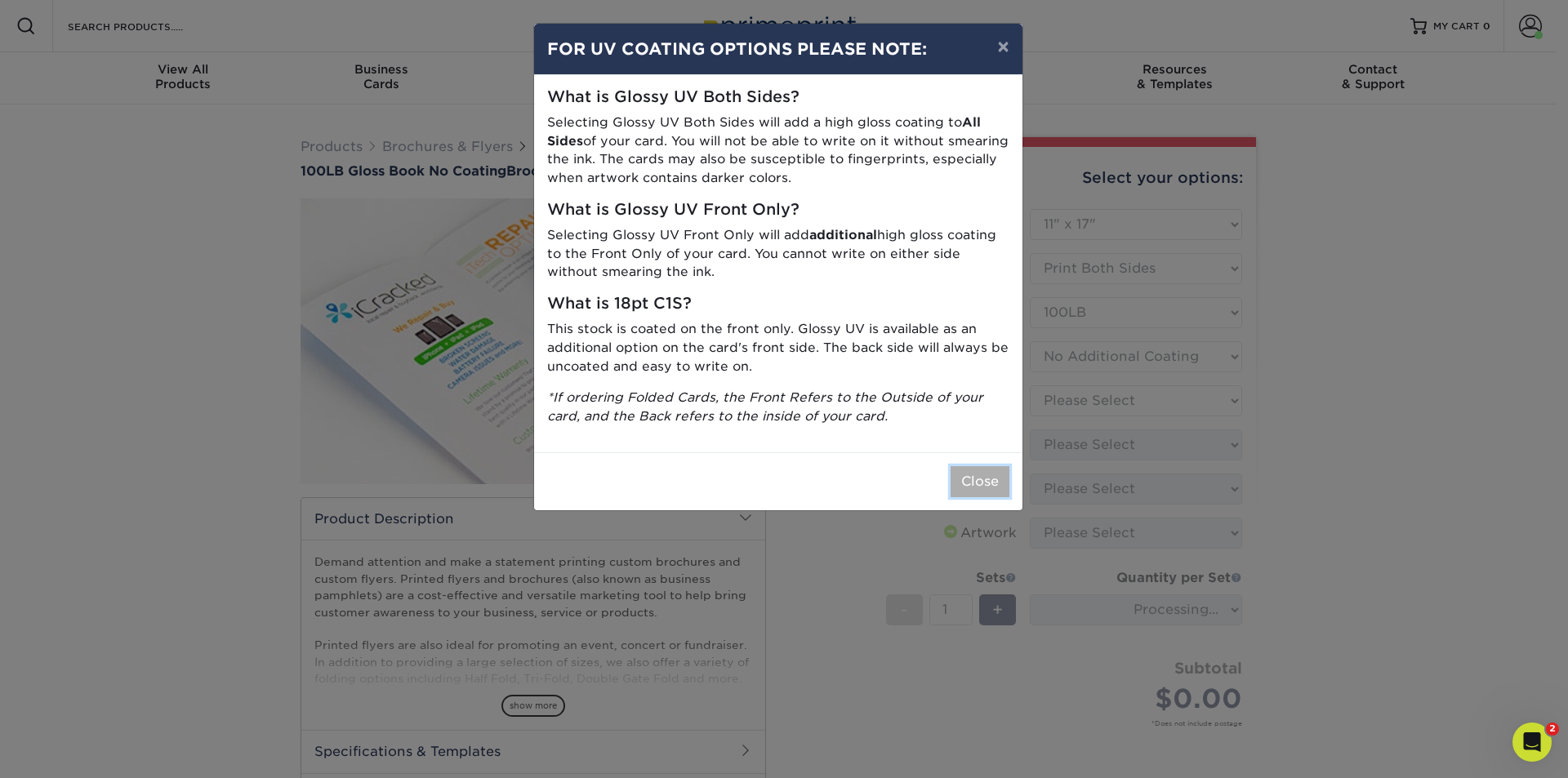
click at [991, 485] on button "Close" at bounding box center [980, 481] width 59 height 31
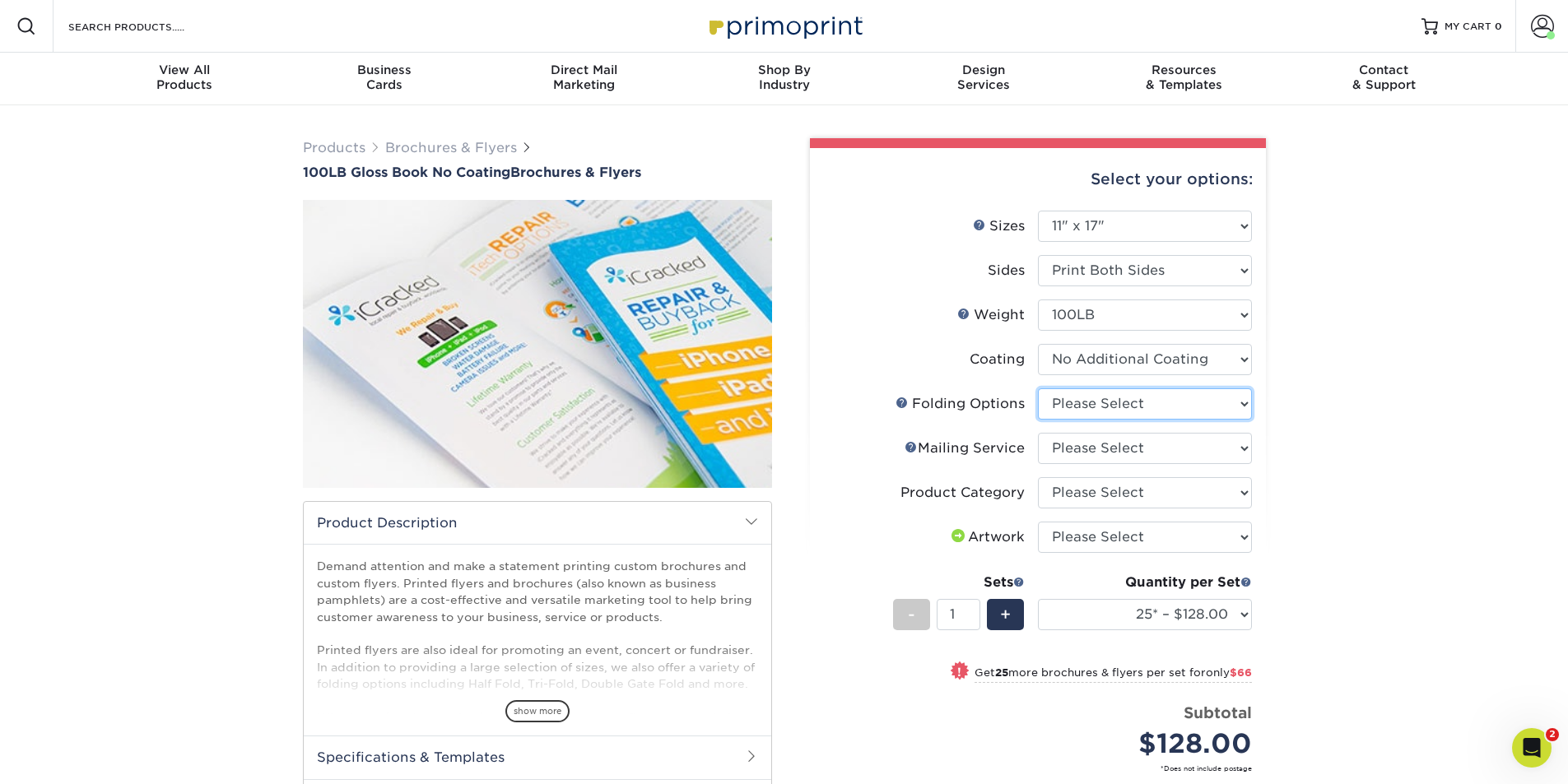
click at [1115, 402] on select "Please Select FLAT - No Folding Accordion Fold Roll Fold Tri-Fold / Letter Fold…" at bounding box center [1144, 403] width 214 height 31
select select "9589f320-e91f-48ce-a0d7-3badd39f2c14"
click at [1038, 388] on select "Please Select FLAT - No Folding Accordion Fold Roll Fold Tri-Fold / Letter Fold…" at bounding box center [1144, 403] width 214 height 31
click at [1135, 454] on select "Please Select No Direct Mailing Service No, I will mail/stamp/imprint Direct Ma…" at bounding box center [1144, 448] width 214 height 31
select select "3e5e9bdd-d78a-4c28-a41d-fe1407925ca6"
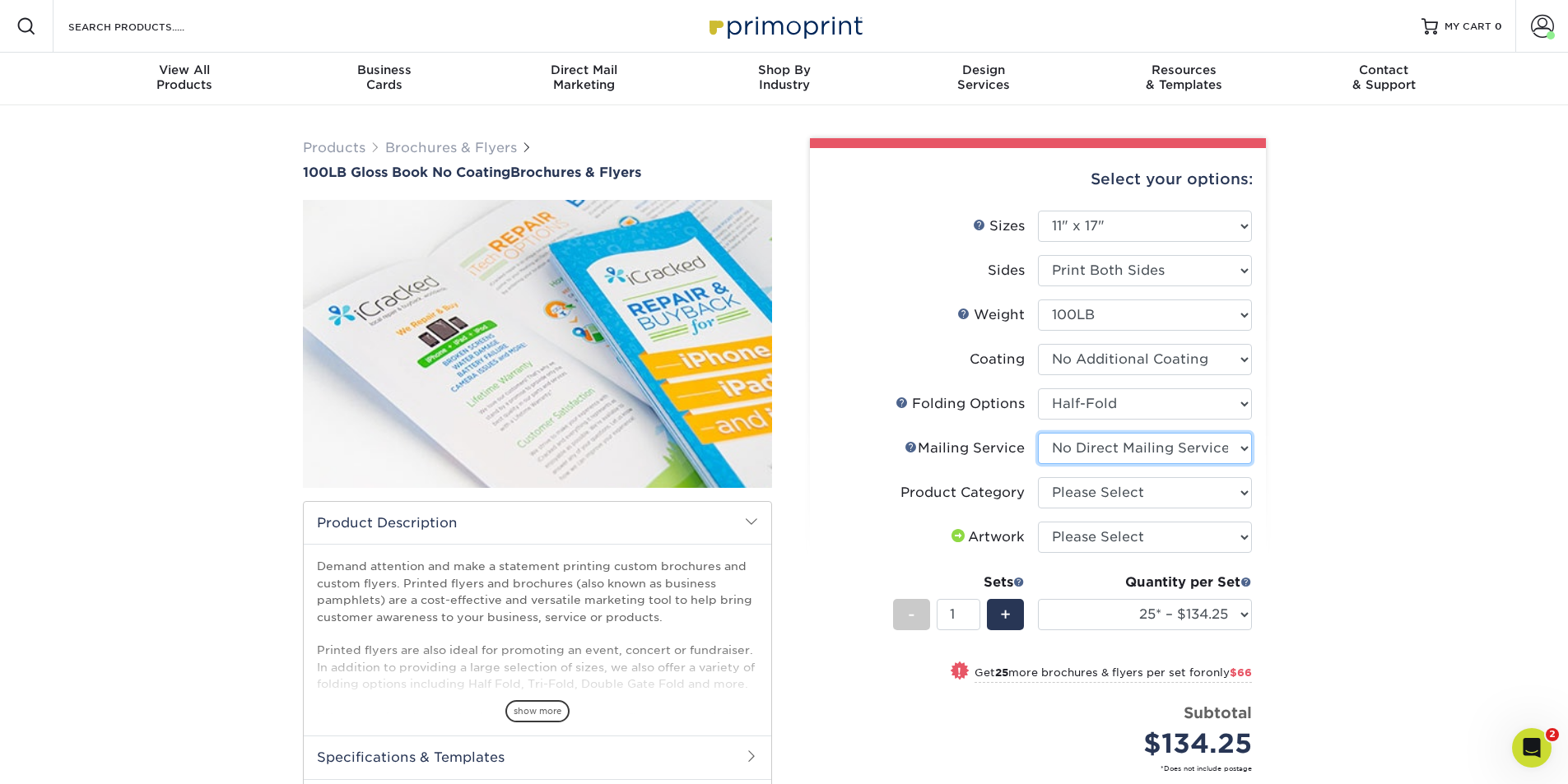
click at [1038, 433] on select "Please Select No Direct Mailing Service No, I will mail/stamp/imprint Direct Ma…" at bounding box center [1144, 448] width 214 height 31
click at [1139, 496] on select "Please Select Flyers and Brochures" at bounding box center [1144, 492] width 214 height 31
select select "1a668080-6b7c-4174-b399-2c3833b27ef4"
click at [1038, 477] on select "Please Select Flyers and Brochures" at bounding box center [1144, 492] width 214 height 31
click at [1146, 531] on select "Please Select I will upload files I need a design - $175" at bounding box center [1144, 537] width 214 height 31
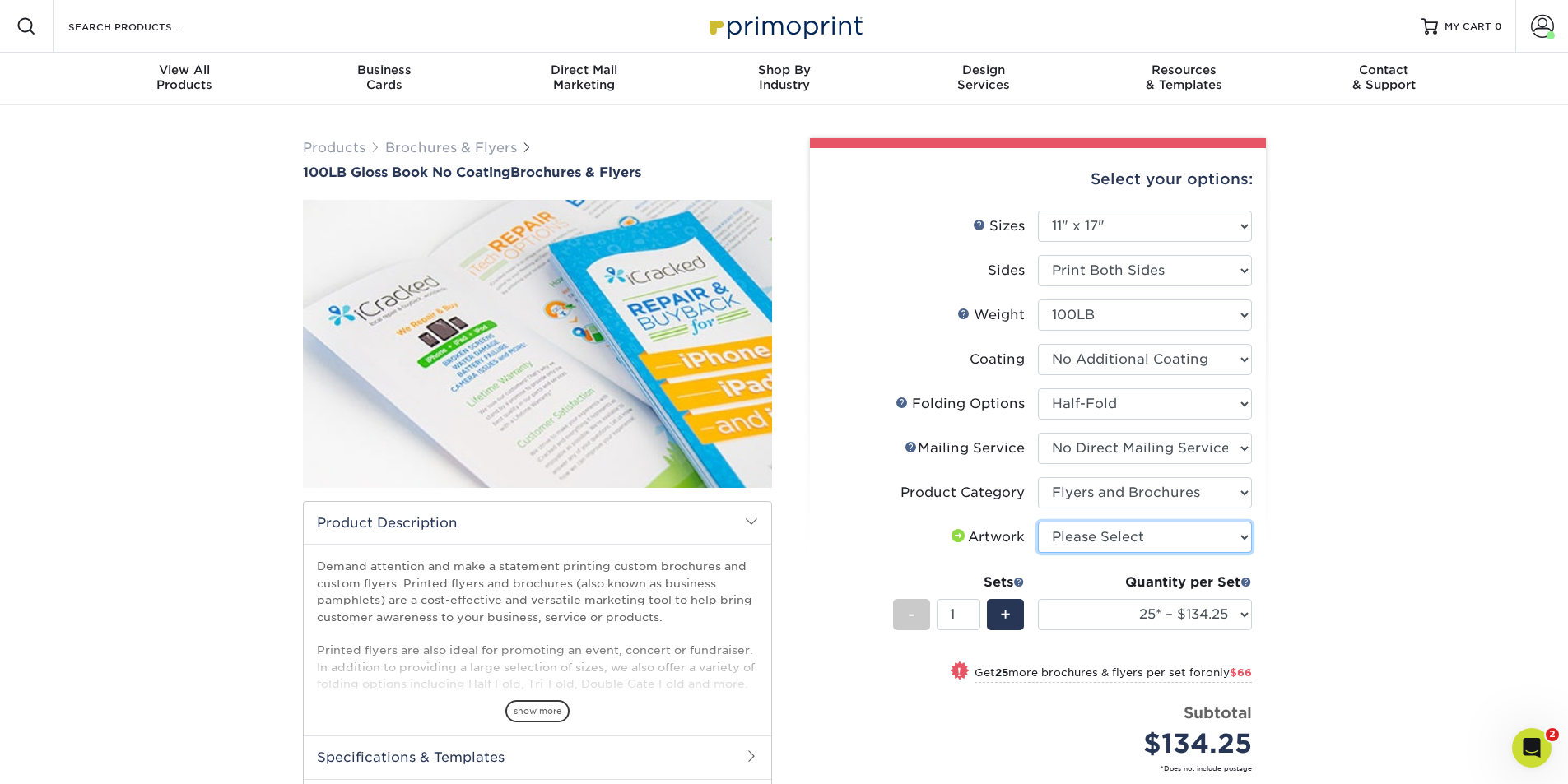
select select "upload"
click at [1038, 522] on select "Please Select I will upload files I need a design - $175" at bounding box center [1144, 537] width 214 height 31
click at [1242, 608] on select "25* – $134.25 50* – $200.25 75* – $251.25 100* – $297.50 250* – $580.50 500 – $…" at bounding box center [1144, 614] width 214 height 31
select select "100* – $297.50"
click at [1038, 599] on select "25* – $134.25 50* – $200.25 75* – $251.25 100* – $297.50 250* – $580.50 500 – $…" at bounding box center [1144, 614] width 214 height 31
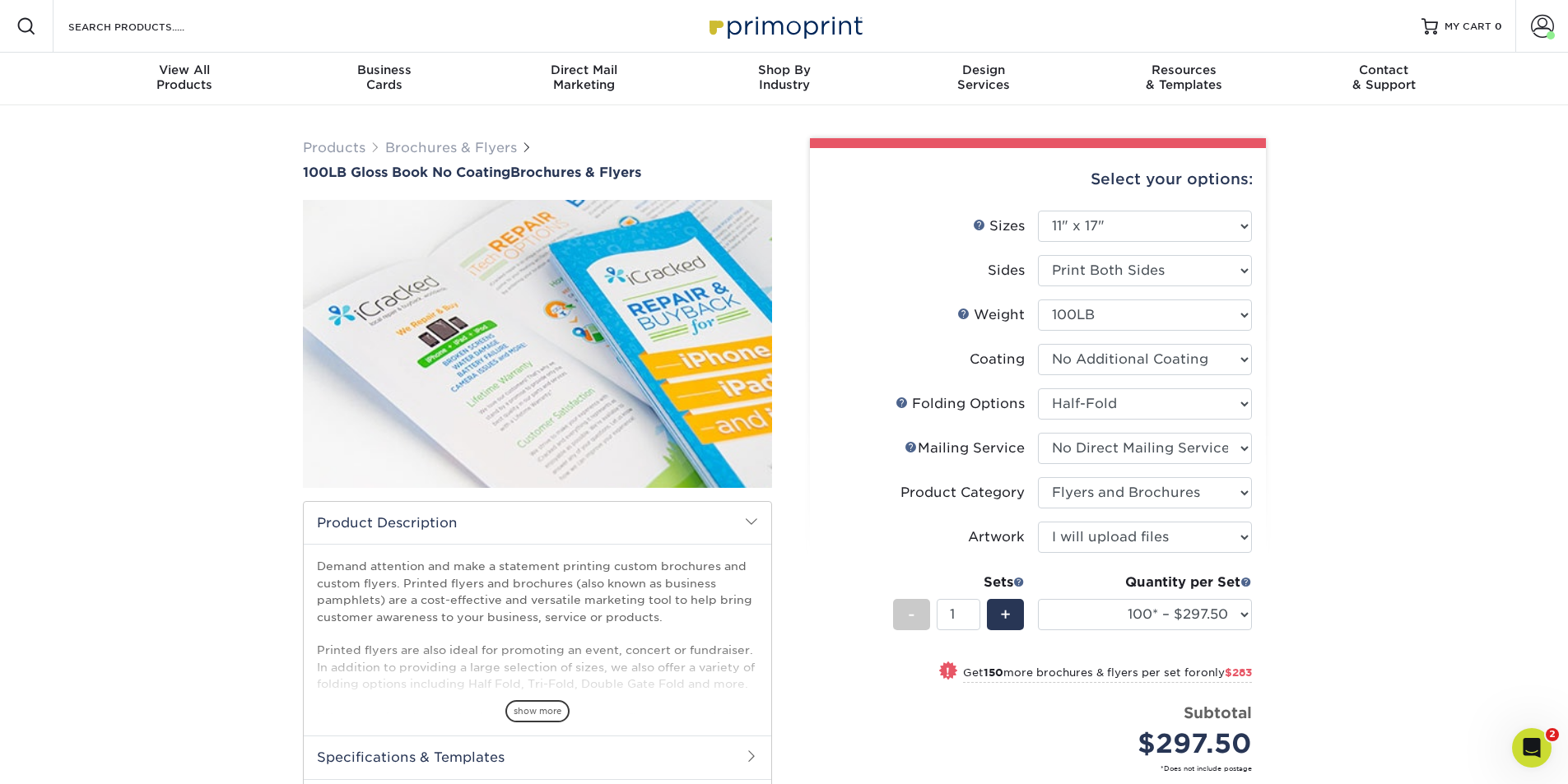
click at [1318, 585] on div "Products Brochures & Flyers 100LB Gloss Book No Coating Brochures & Flyers show…" at bounding box center [784, 579] width 1568 height 948
click at [1285, 511] on div "Products Brochures & Flyers 100LB Gloss Book No Coating Brochures & Flyers show…" at bounding box center [784, 579] width 1568 height 948
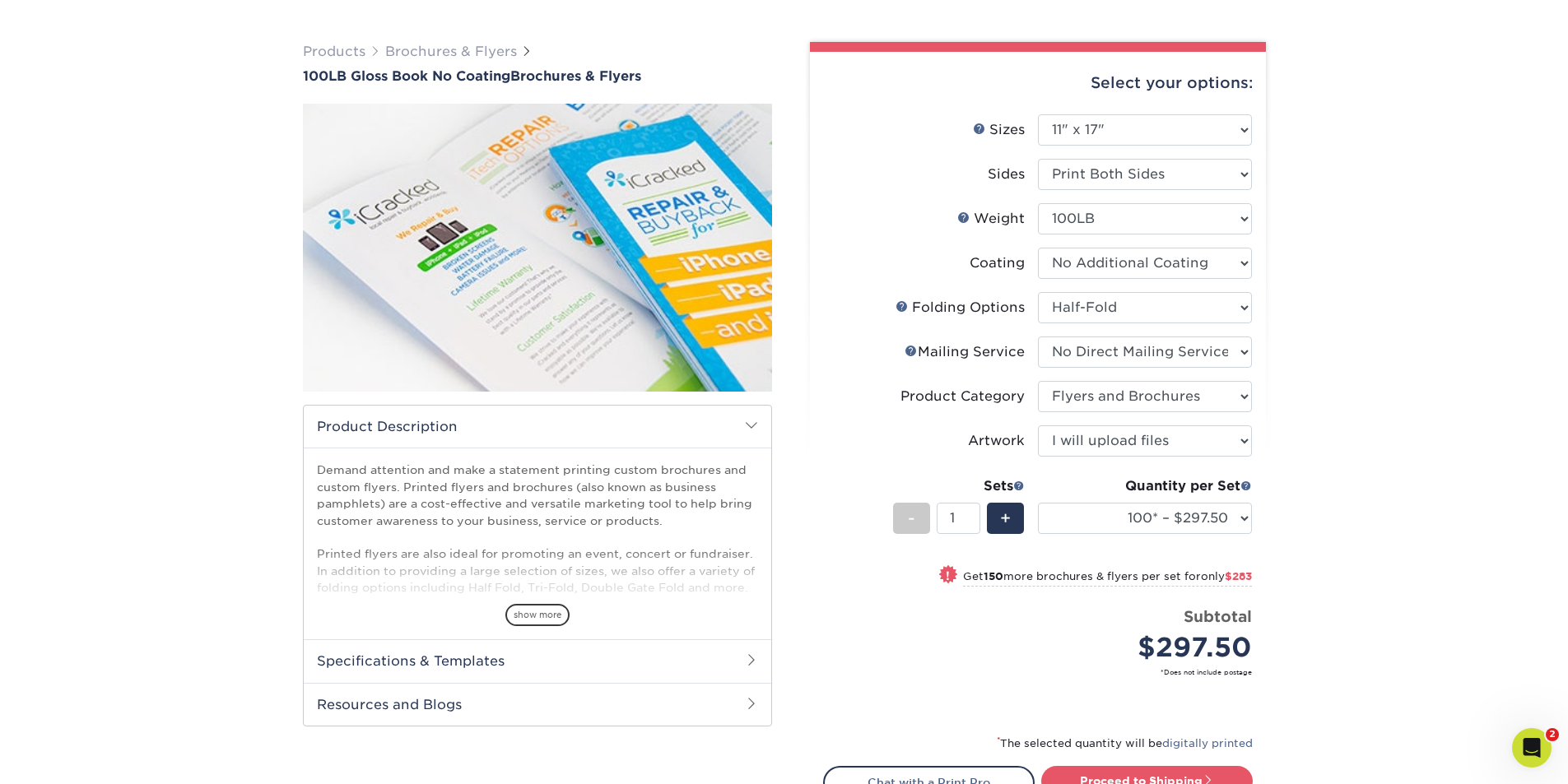
scroll to position [329, 0]
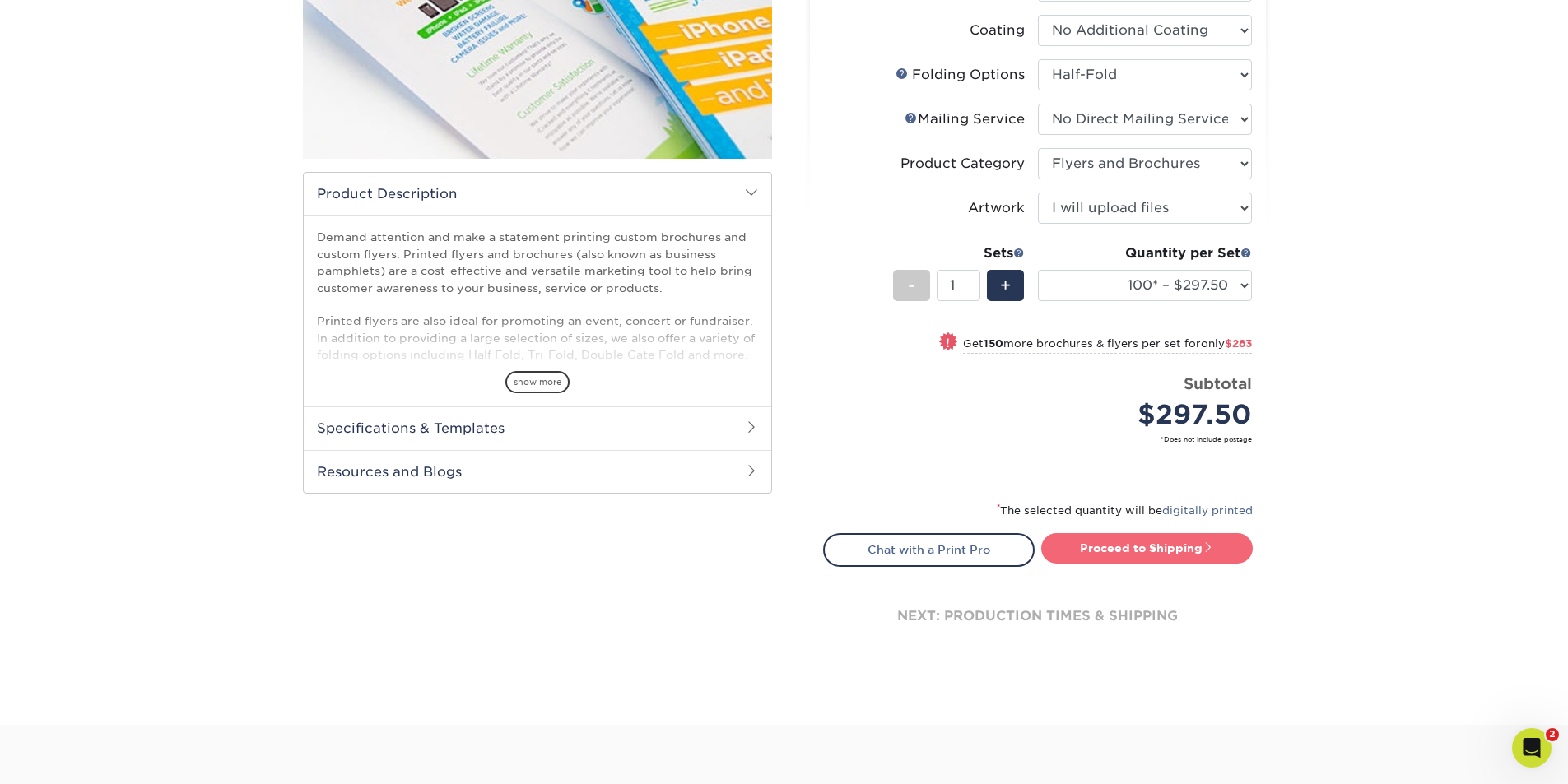
click at [1113, 557] on link "Proceed to Shipping" at bounding box center [1147, 548] width 211 height 29
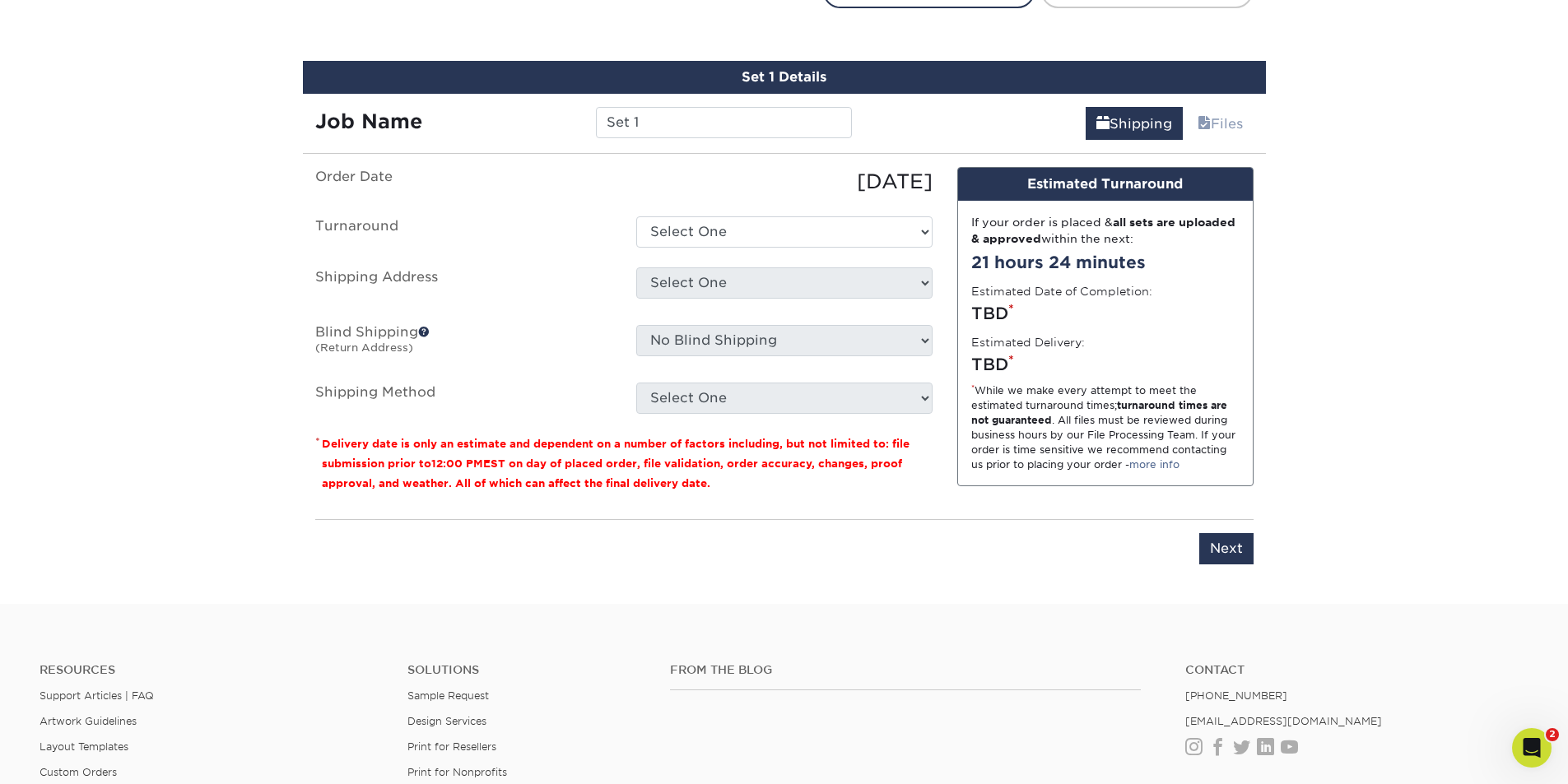
scroll to position [907, 0]
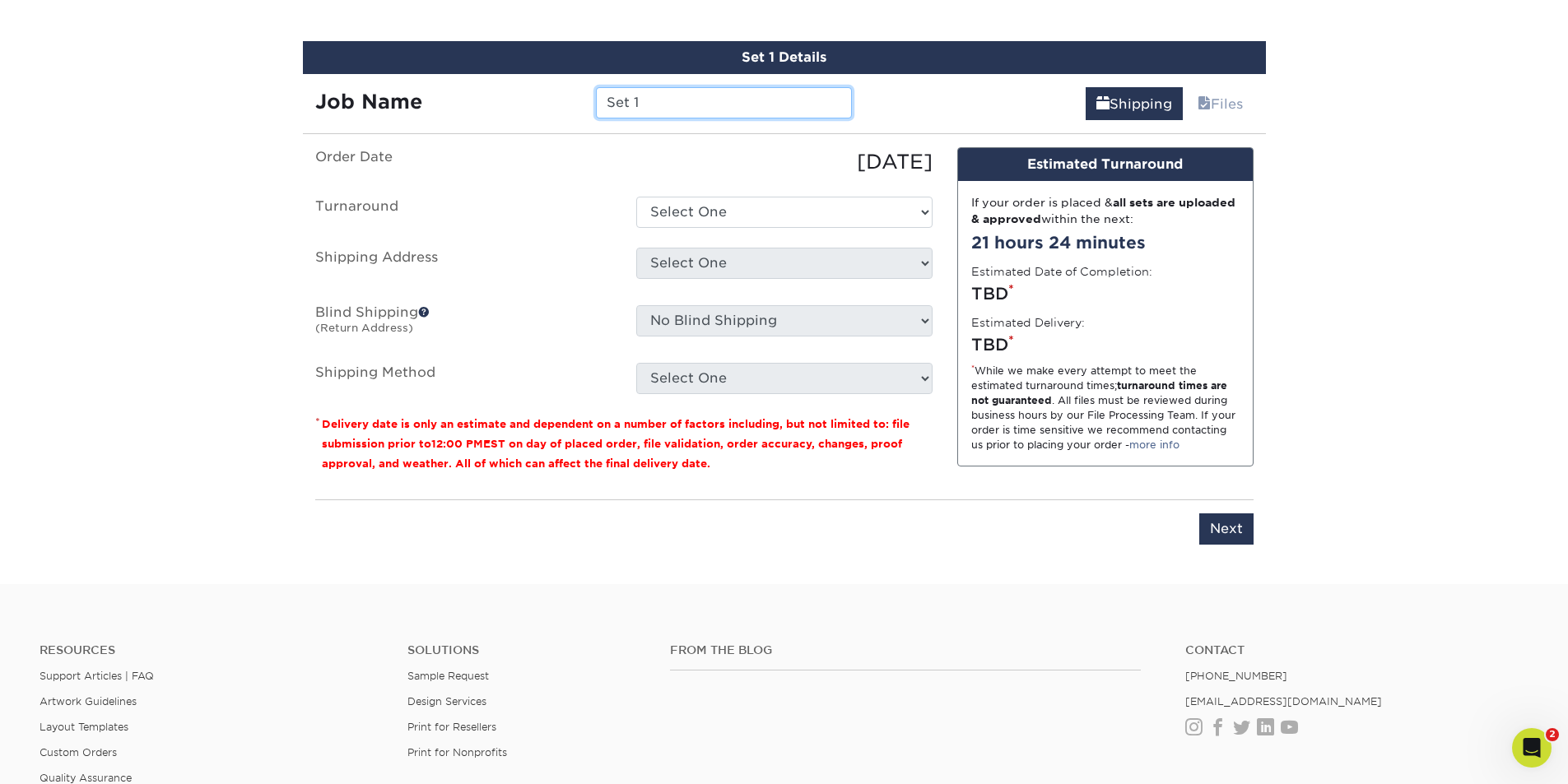
drag, startPoint x: 570, startPoint y: 105, endPoint x: 467, endPoint y: 107, distance: 103.0
click at [467, 107] on div "Job Name Set 1" at bounding box center [584, 102] width 562 height 31
drag, startPoint x: 664, startPoint y: 101, endPoint x: 993, endPoint y: 108, distance: 329.1
click at [993, 108] on div "Job Name Carlsen & Associates Shipping Files" at bounding box center [784, 96] width 963 height 46
click at [668, 103] on input "Carlsen Co-Branded Winery Bro" at bounding box center [723, 102] width 256 height 31
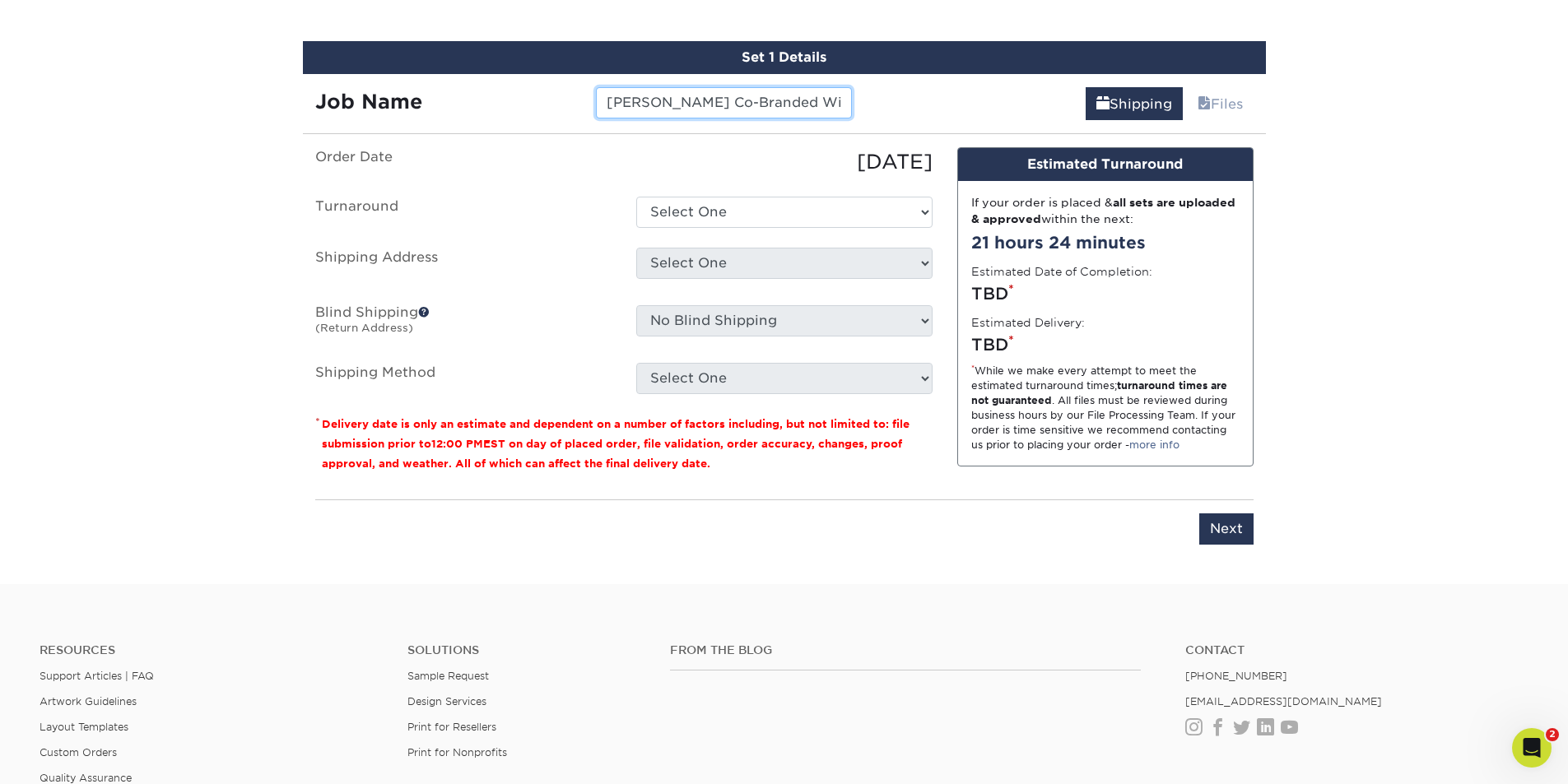
drag, startPoint x: 682, startPoint y: 104, endPoint x: 722, endPoint y: 96, distance: 40.8
click at [724, 99] on input "Carlsen Co-Branded Winery Bro" at bounding box center [723, 102] width 256 height 31
click at [772, 106] on input "Carlsen Winery Bro" at bounding box center [723, 102] width 256 height 31
type input "[PERSON_NAME] Winery Brochure"
click at [747, 211] on select "Select One 2-4 Business Days 2 Day Next Business Day" at bounding box center [784, 211] width 296 height 31
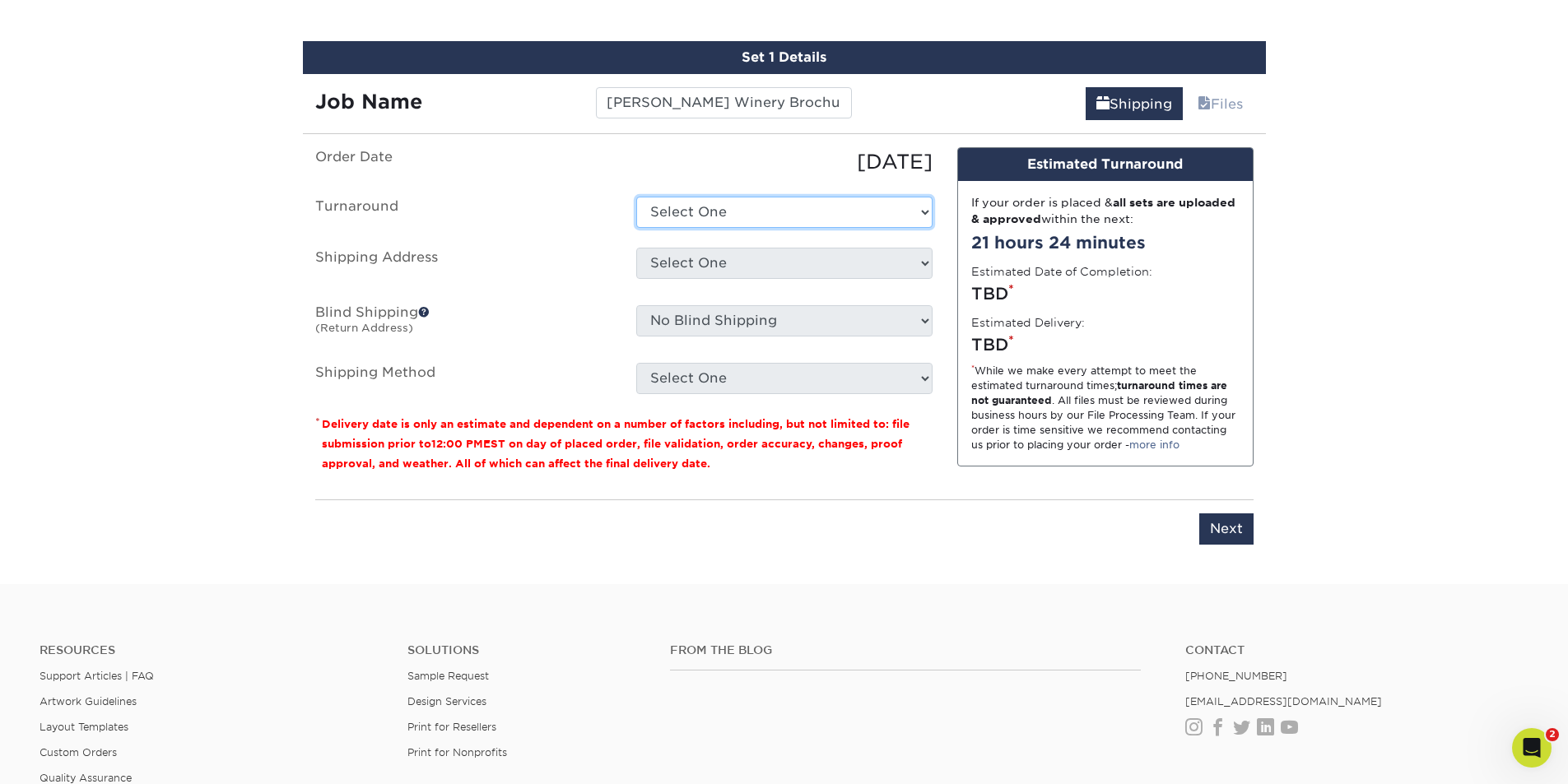
select select "805b10eb-16ca-4cd3-806d-cc40870688c2"
click at [636, 196] on select "Select One 2-4 Business Days 2 Day Next Business Day" at bounding box center [784, 211] width 296 height 31
click at [726, 266] on select "Select One Allied Eagle Allied Eagle- Grand Rapids Allied Eagle- Toledo Carlsen…" at bounding box center [784, 262] width 296 height 31
select select "112380"
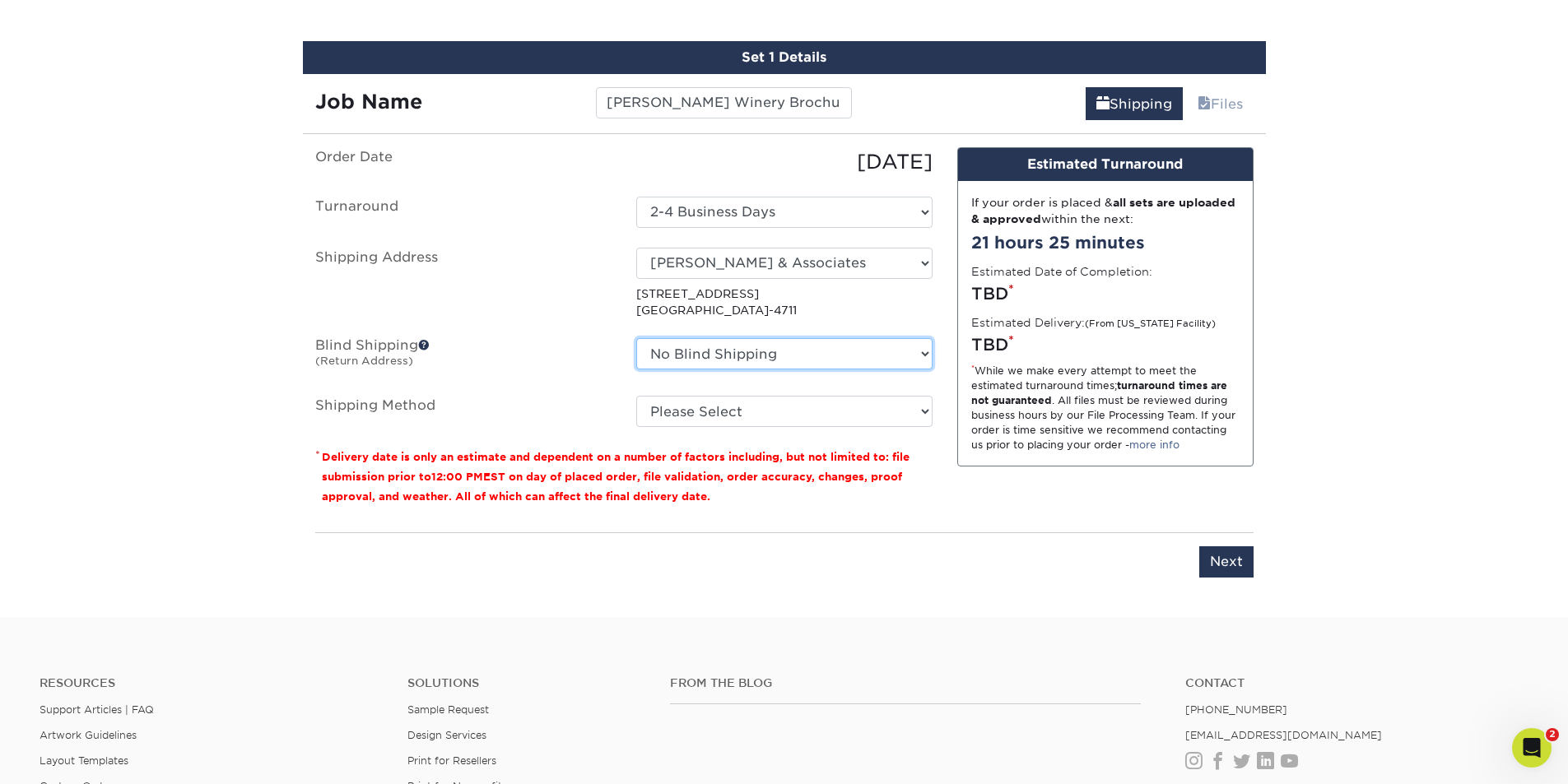
click at [763, 352] on select "No Blind Shipping Allied Eagle Allied Eagle- Grand Rapids Allied Eagle- Toledo …" at bounding box center [784, 353] width 296 height 31
select select "275898"
click at [636, 338] on select "No Blind Shipping Allied Eagle Allied Eagle- Grand Rapids Allied Eagle- Toledo …" at bounding box center [784, 353] width 296 height 31
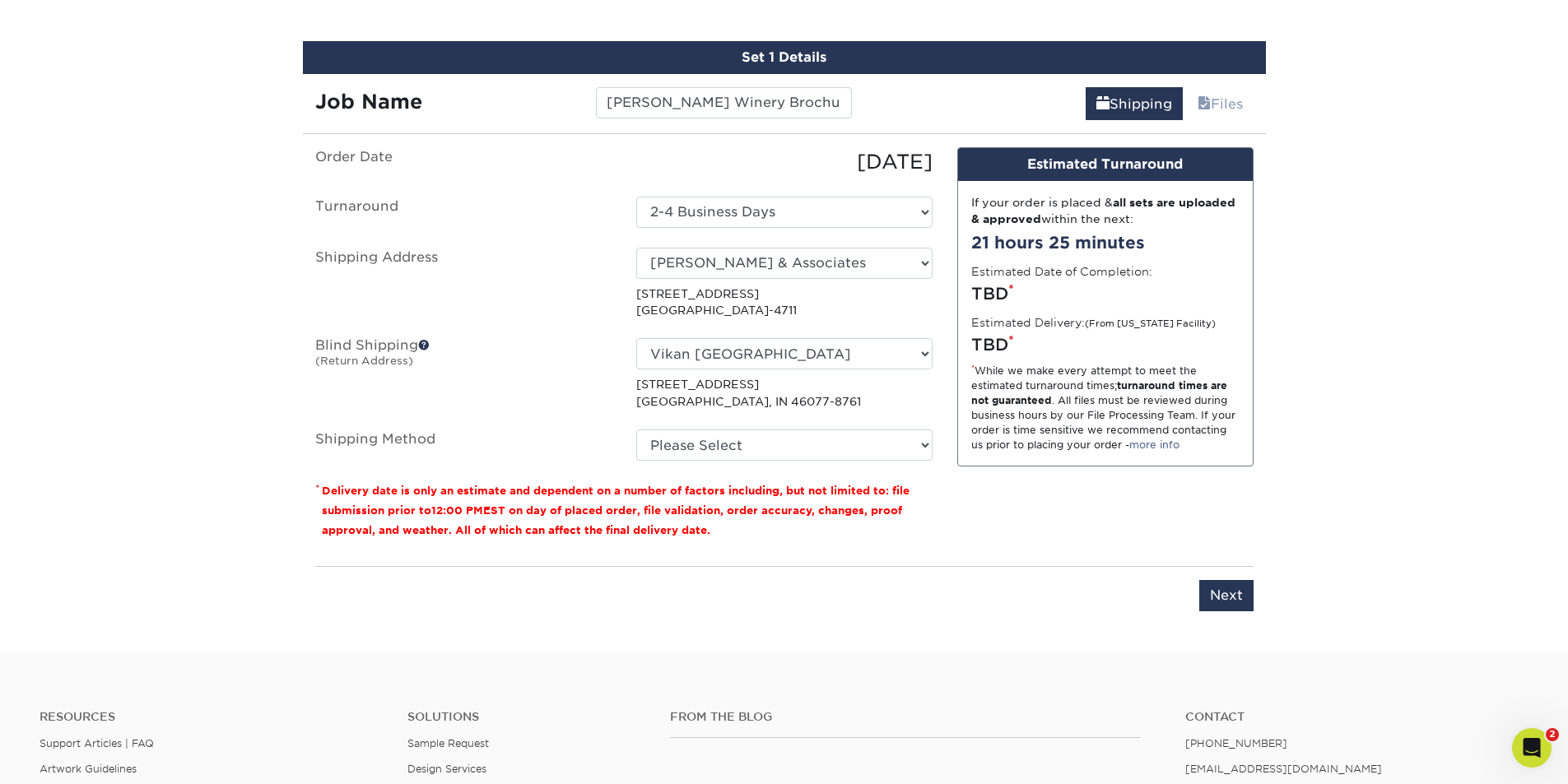
click at [596, 413] on ul "Order Date 09/03/2025 Turnaround Select One 2-4 Business Days 2 Day Next Busine…" at bounding box center [624, 304] width 617 height 314
click at [705, 439] on select "Please Select Ground Shipping (+$23.24) 3 Day Shipping Service (+$25.30) 2 Day …" at bounding box center [784, 444] width 296 height 31
select select "03"
click at [636, 429] on select "Please Select Ground Shipping (+$23.24) 3 Day Shipping Service (+$25.30) 2 Day …" at bounding box center [784, 444] width 296 height 31
click at [581, 361] on label "Blind Shipping (Return Address)" at bounding box center [463, 373] width 321 height 71
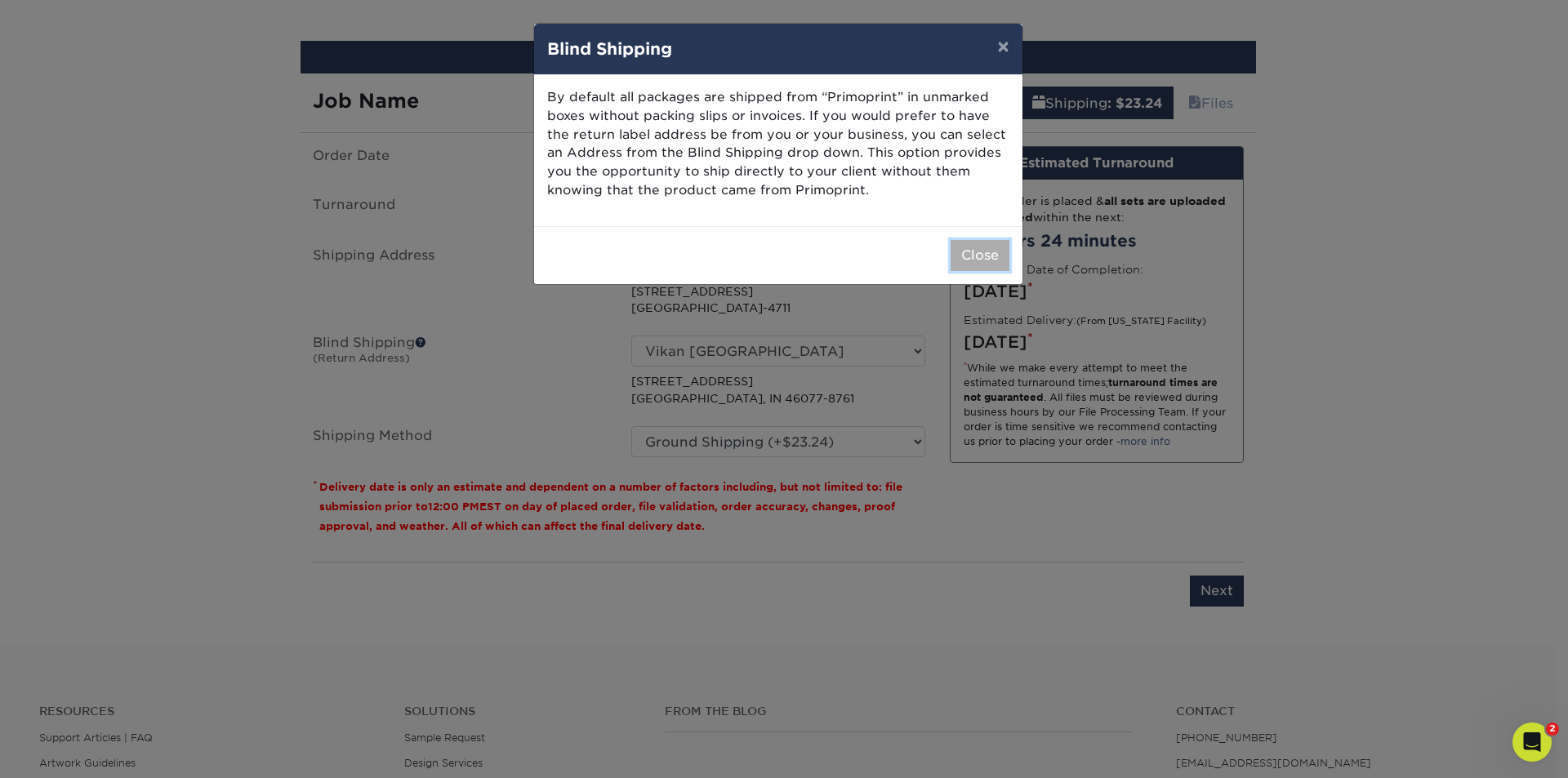
click at [989, 247] on button "Close" at bounding box center [980, 255] width 59 height 31
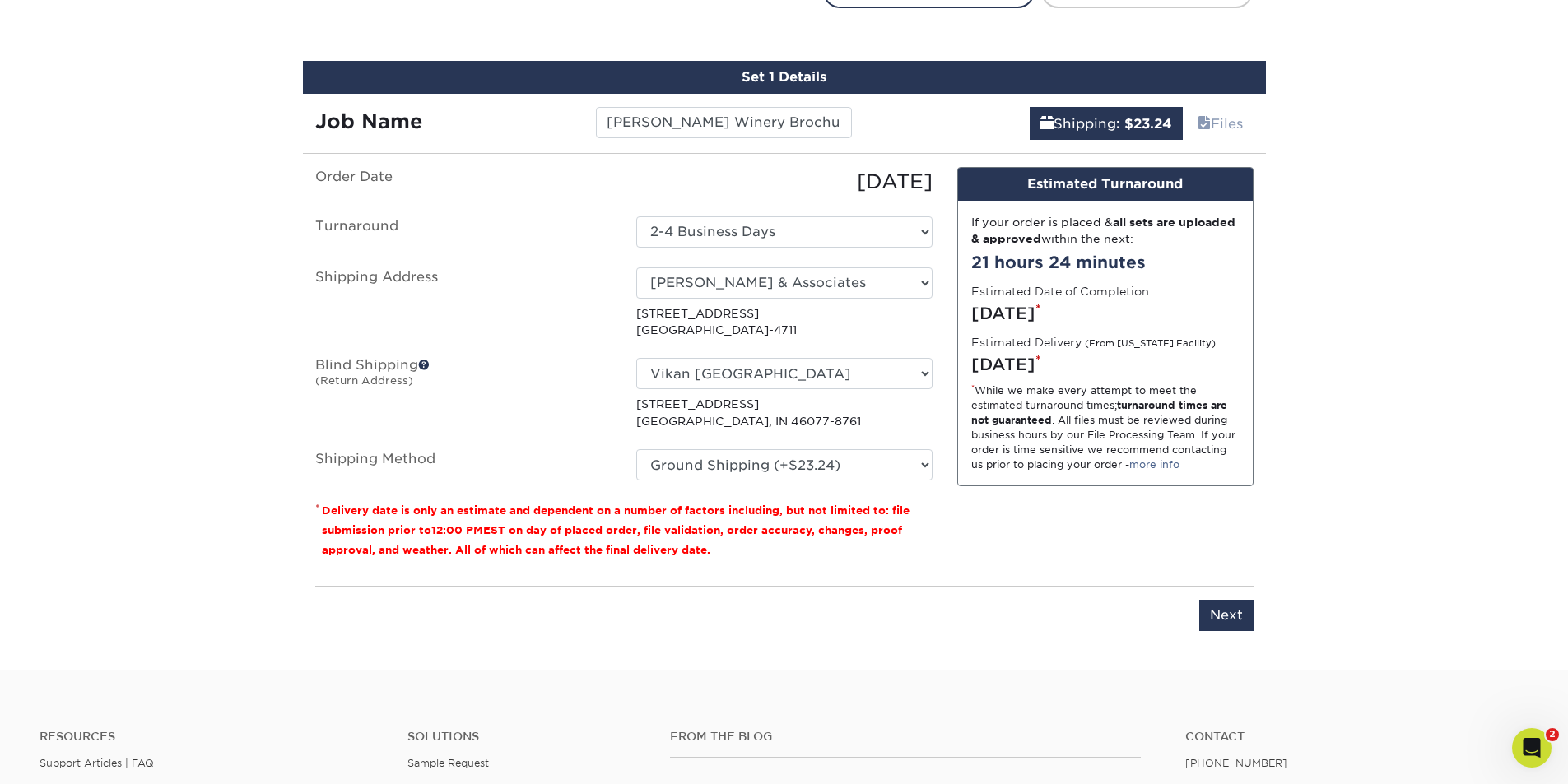
scroll to position [987, 0]
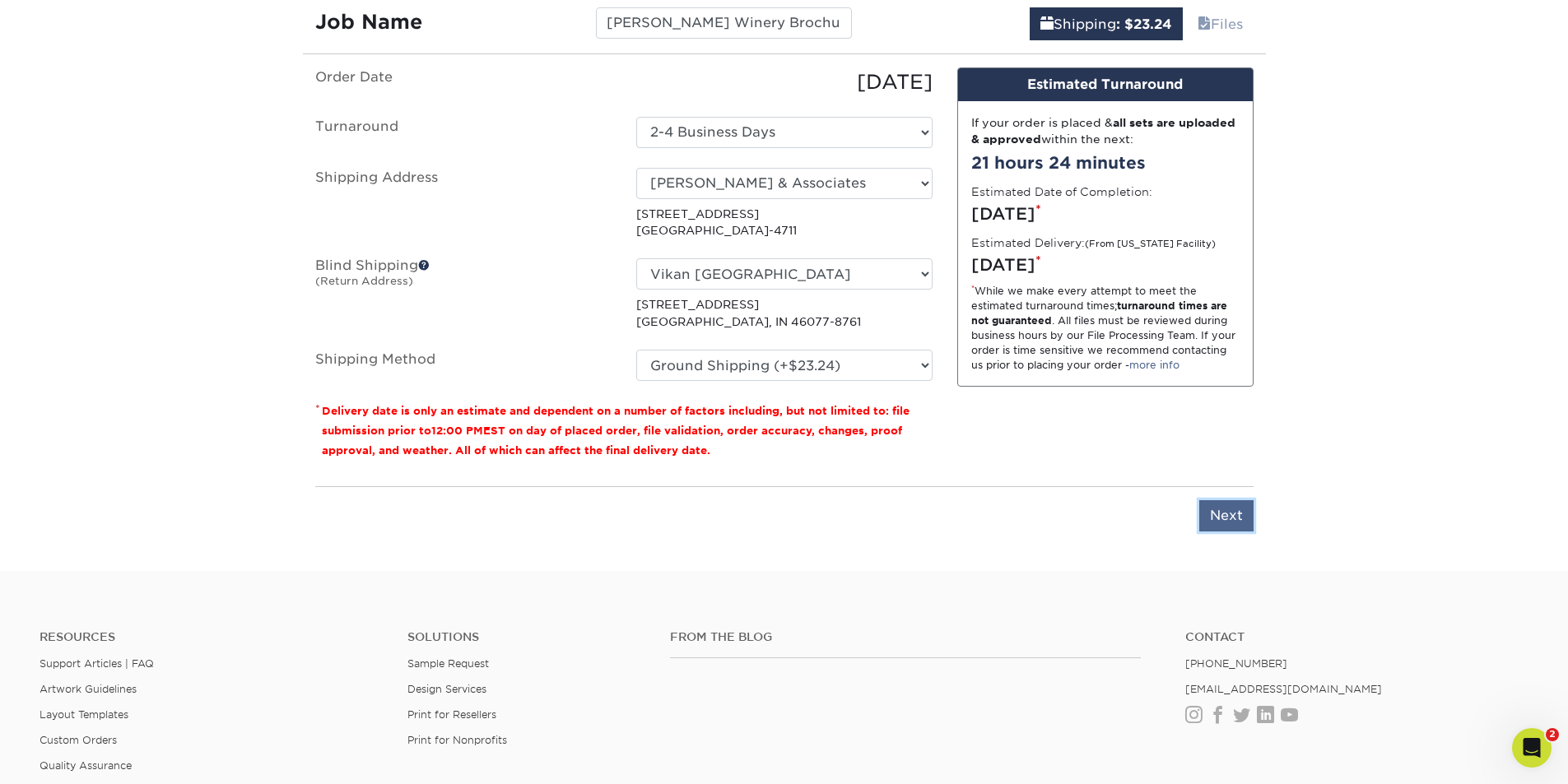
click at [1224, 504] on input "Next" at bounding box center [1227, 516] width 55 height 31
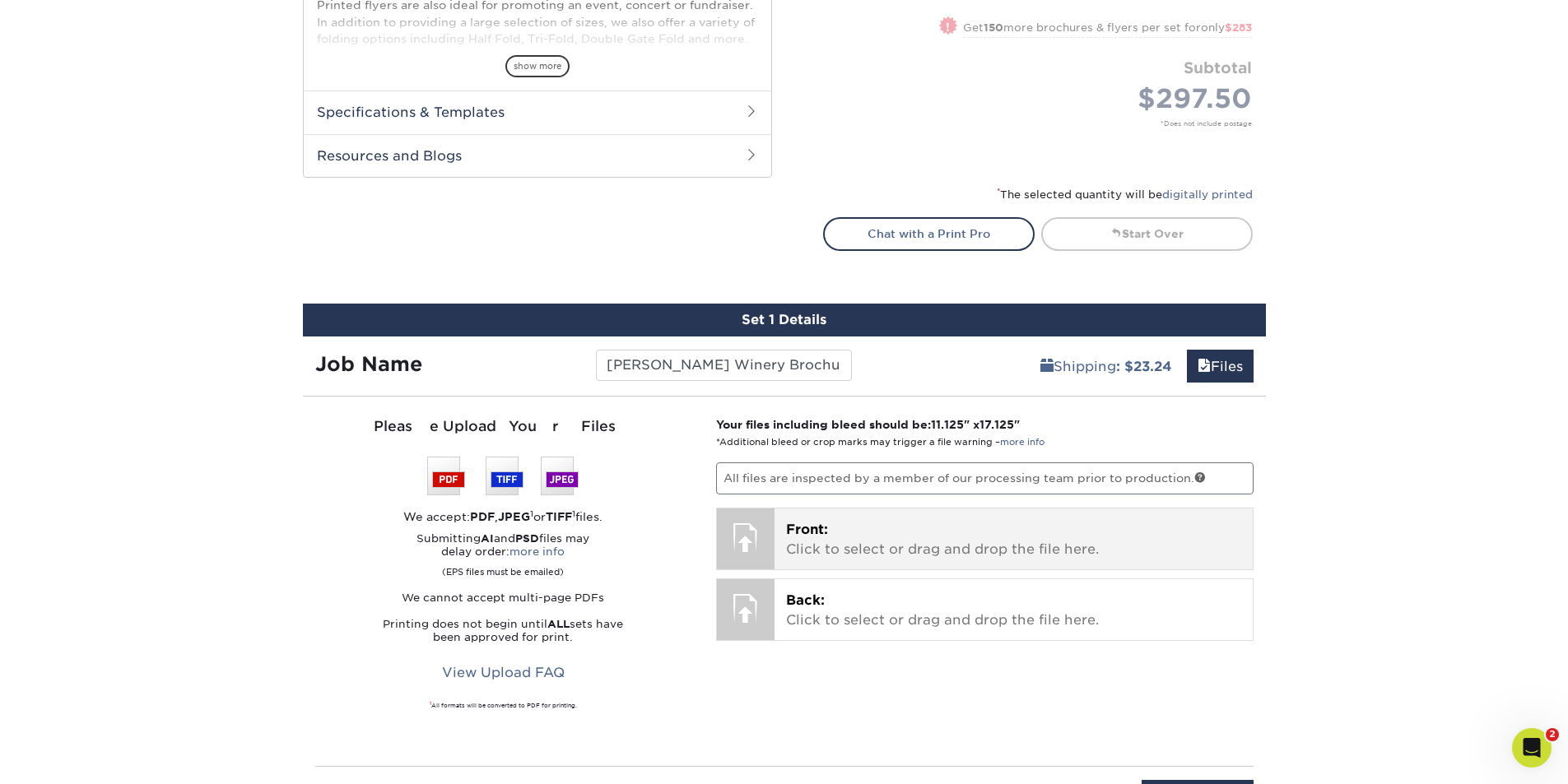
scroll to position [740, 0]
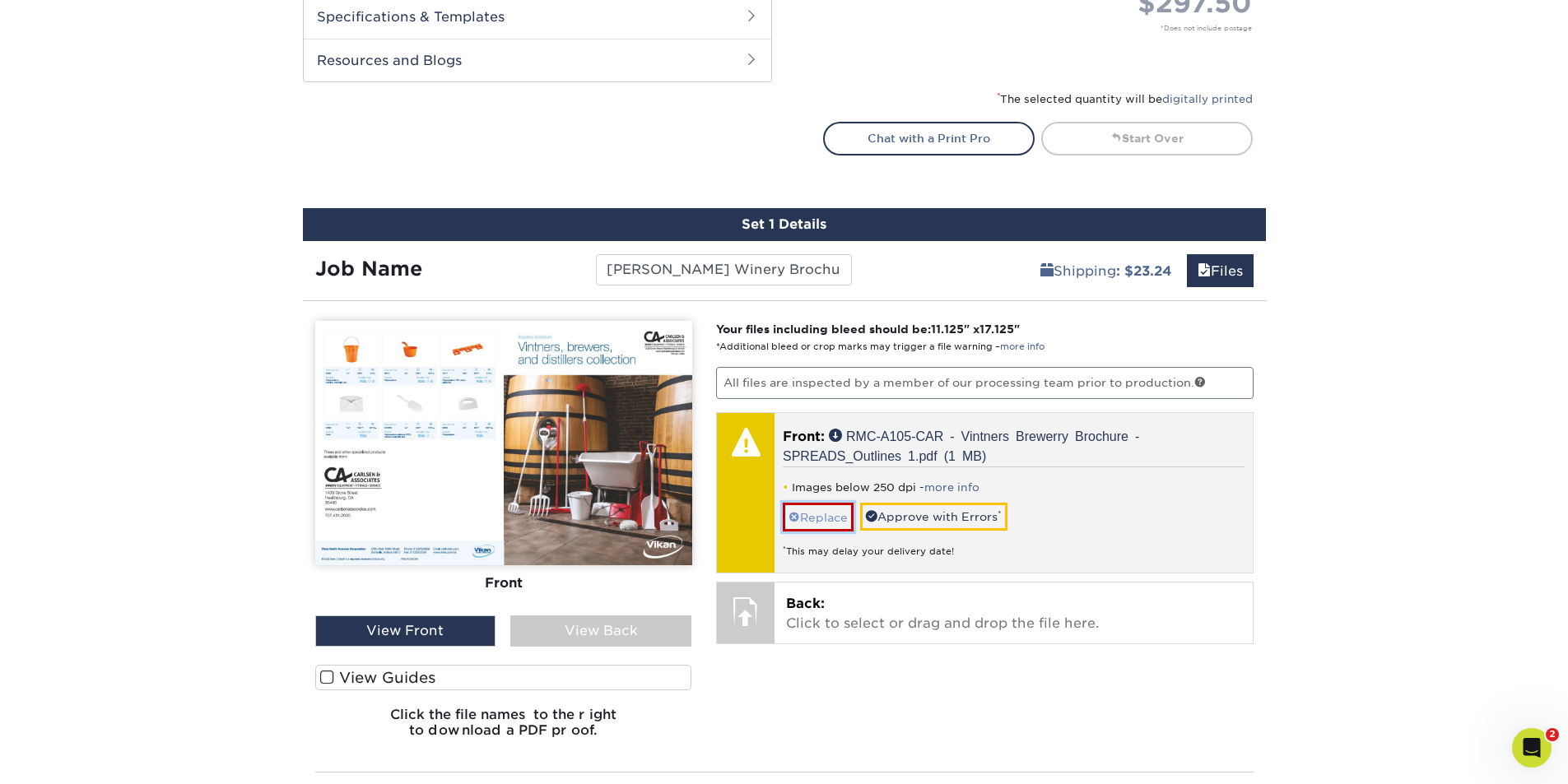
click at [825, 519] on link "Replace" at bounding box center [818, 517] width 70 height 29
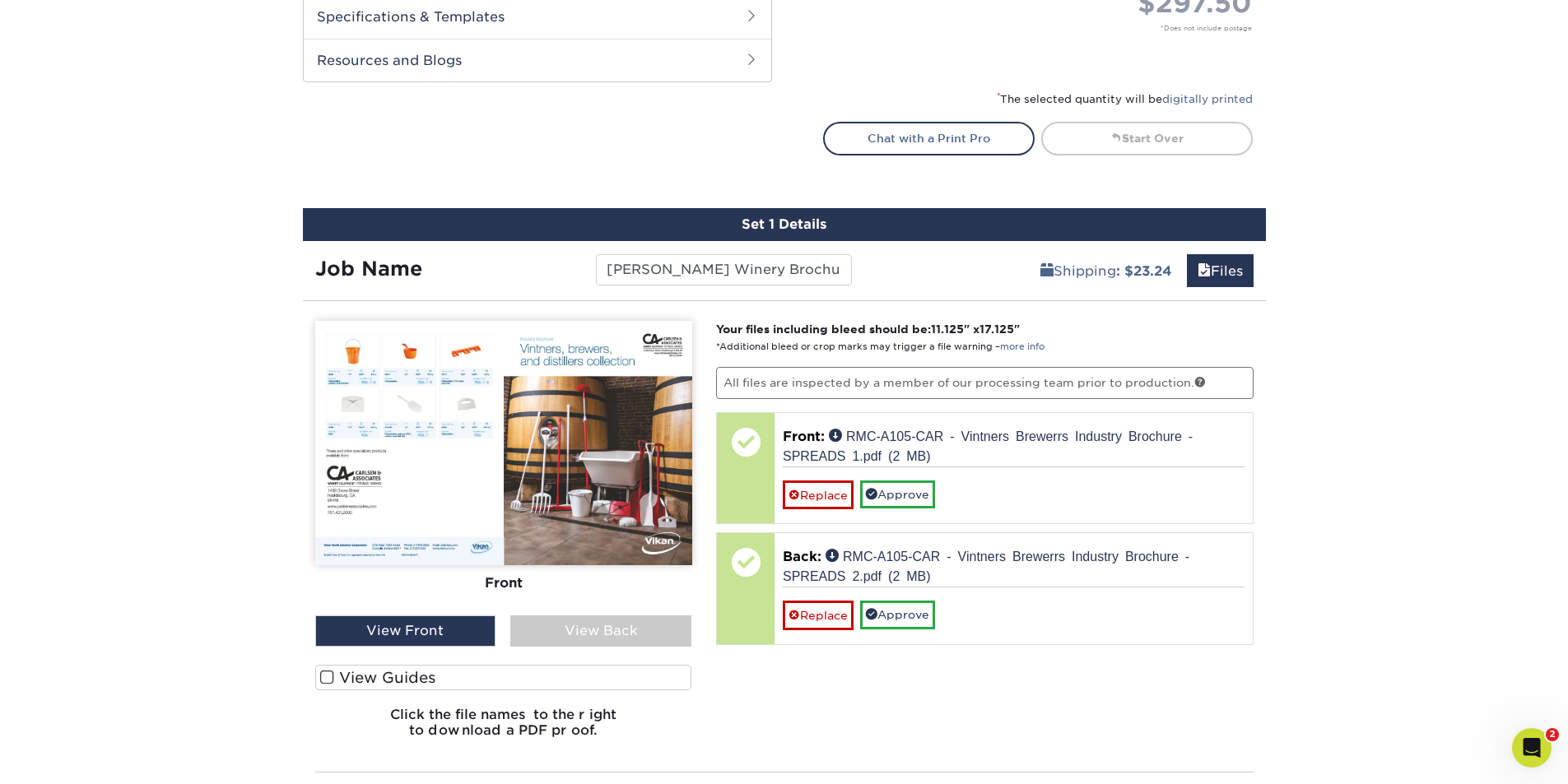
click at [520, 654] on div "Front Back View Front View Back Front" at bounding box center [503, 537] width 377 height 431
click at [535, 635] on div "View Back" at bounding box center [601, 631] width 181 height 31
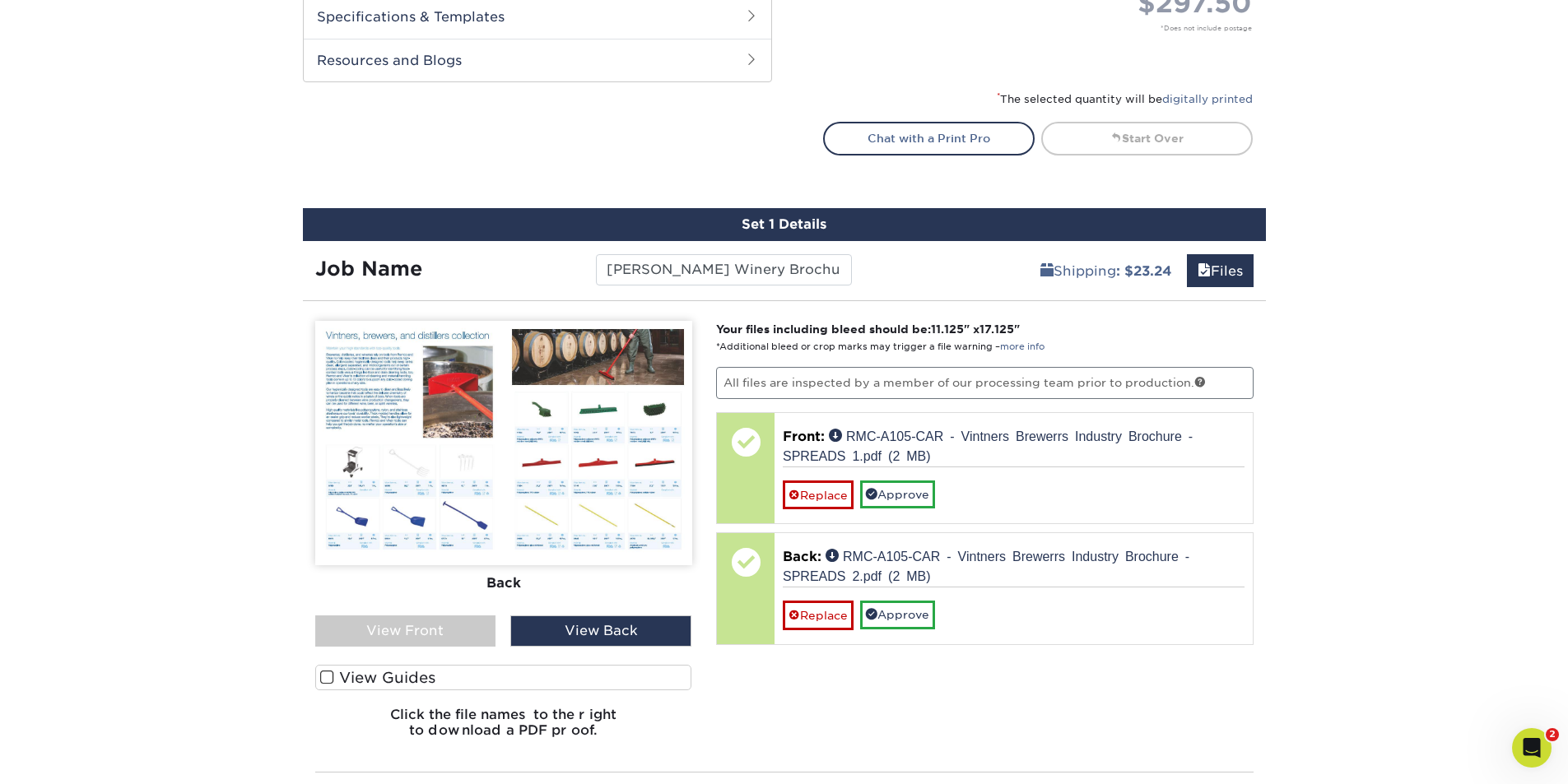
click at [465, 637] on div "View Front" at bounding box center [406, 631] width 181 height 31
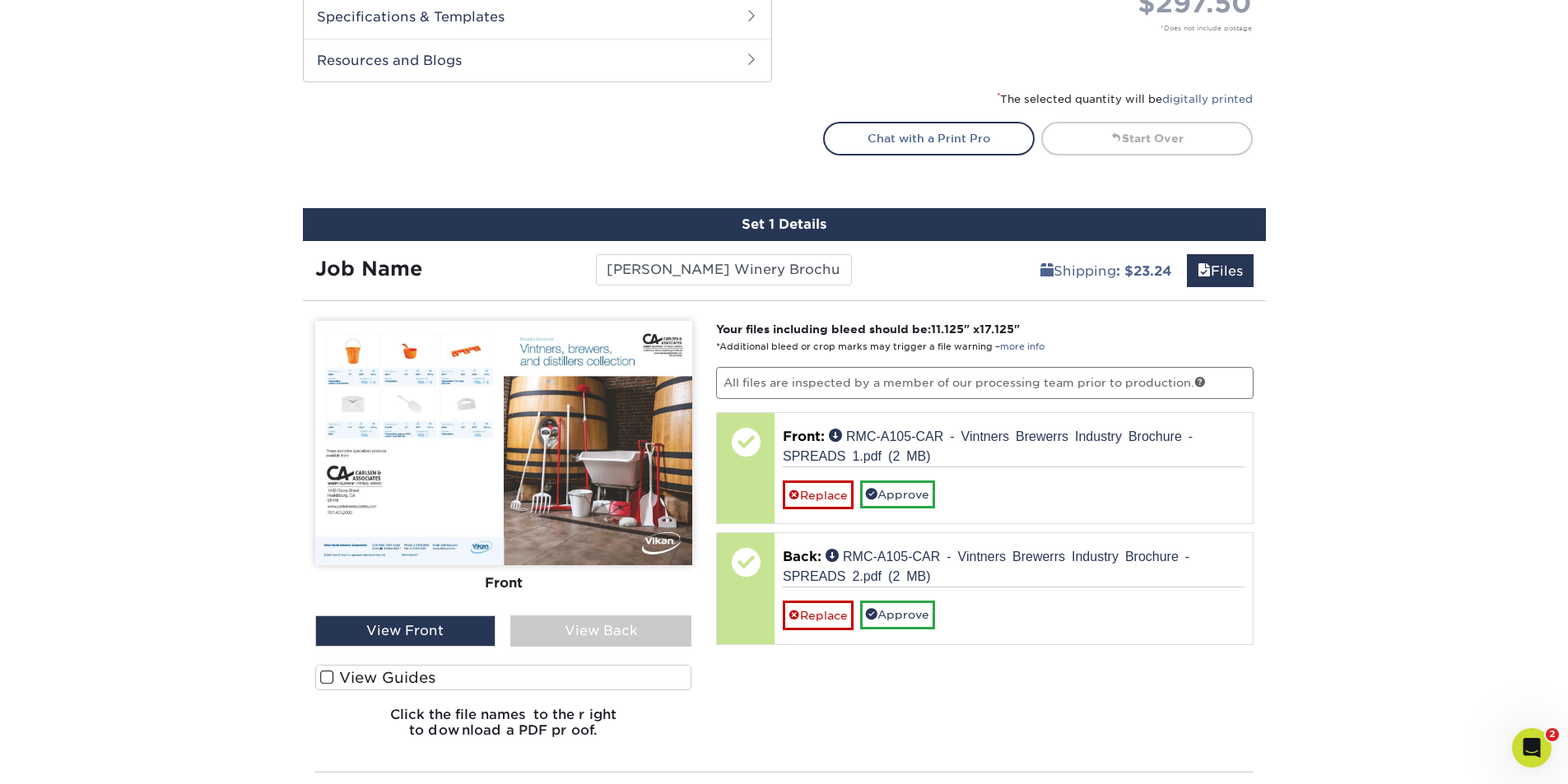
click at [395, 673] on label "View Guides" at bounding box center [503, 678] width 377 height 25
click at [0, 0] on input "View Guides" at bounding box center [0, 0] width 0 height 0
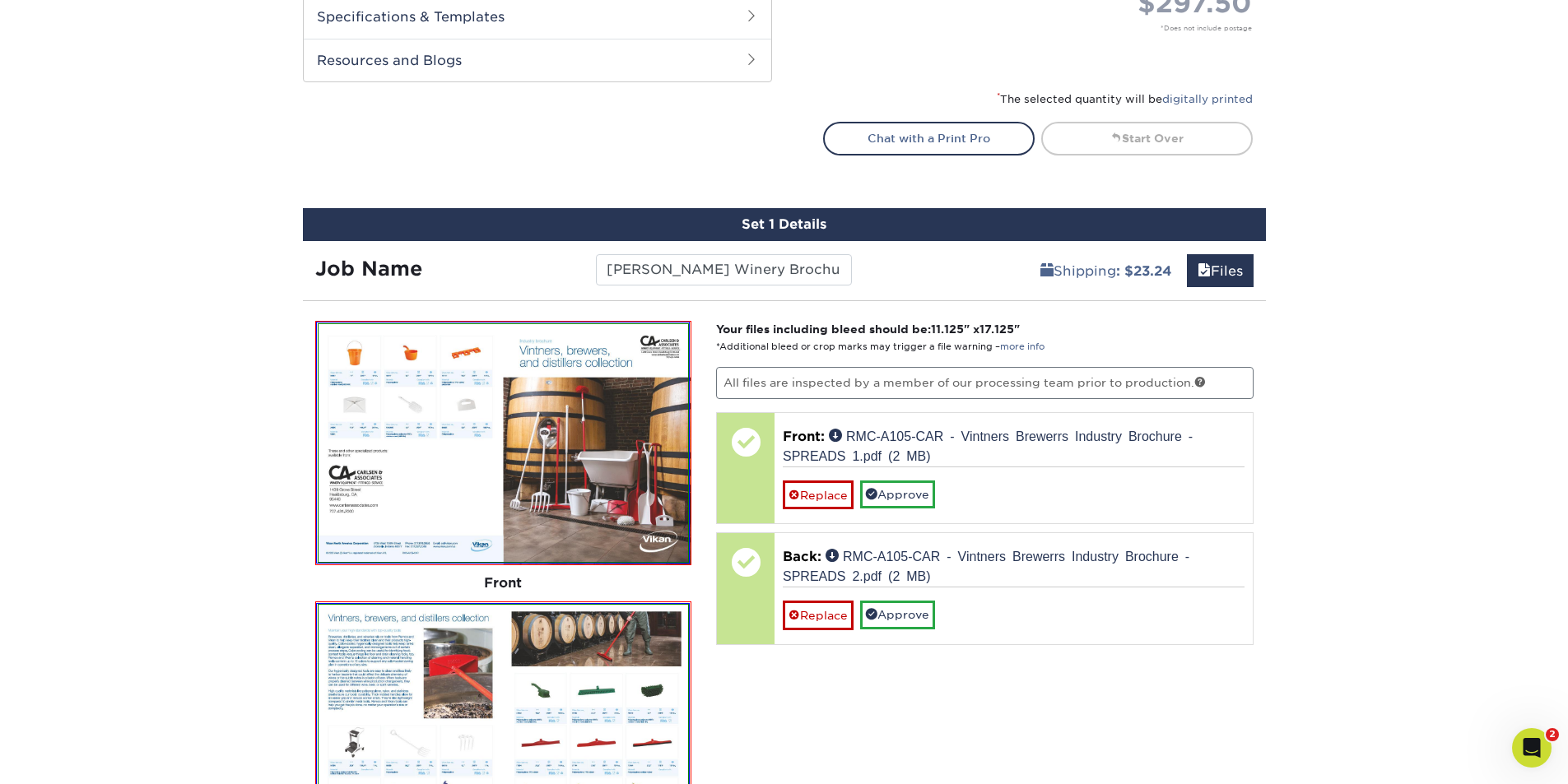
click at [395, 673] on img at bounding box center [503, 724] width 370 height 238
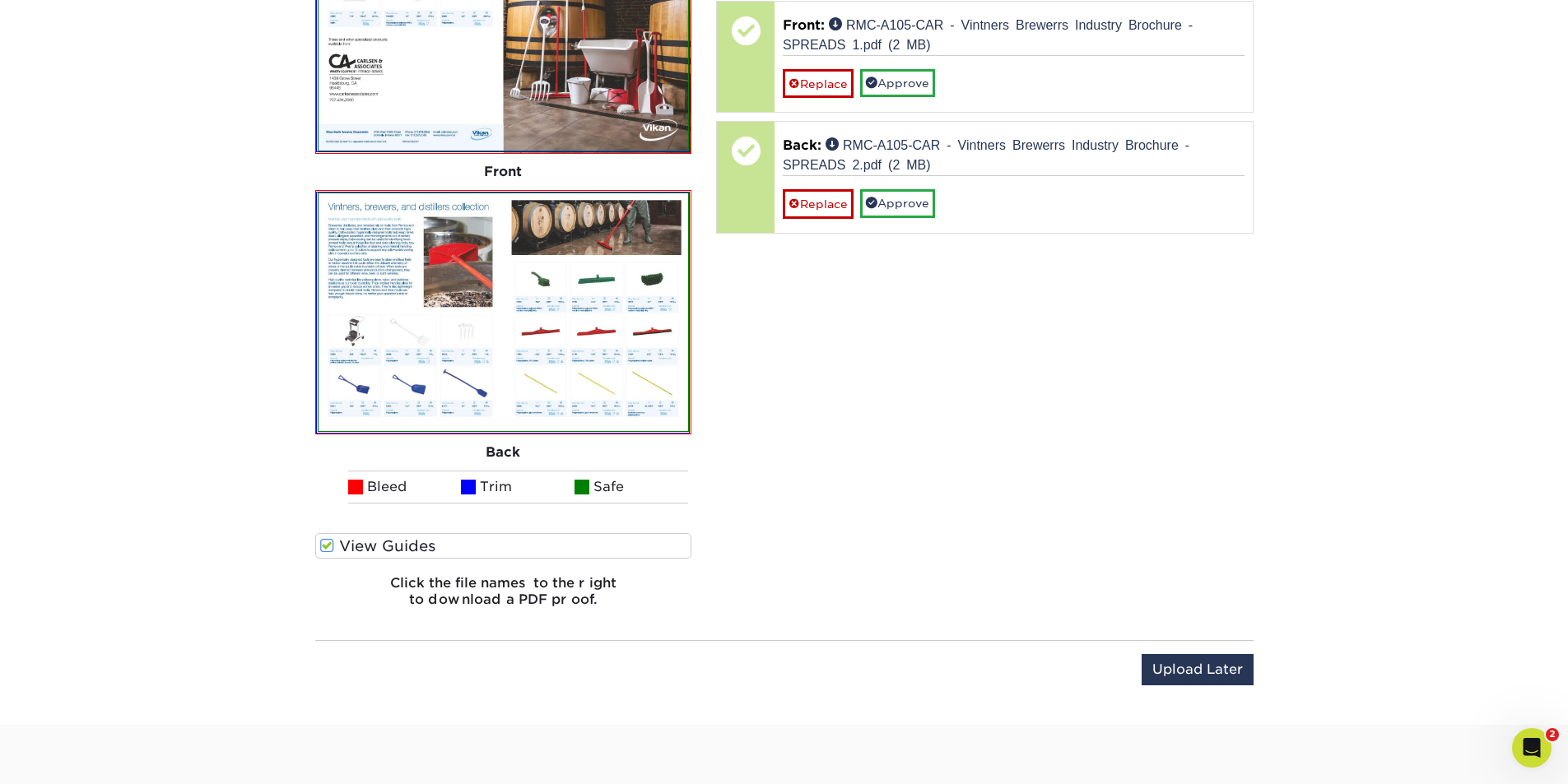
click at [345, 545] on label "View Guides" at bounding box center [503, 546] width 377 height 25
click at [0, 0] on input "View Guides" at bounding box center [0, 0] width 0 height 0
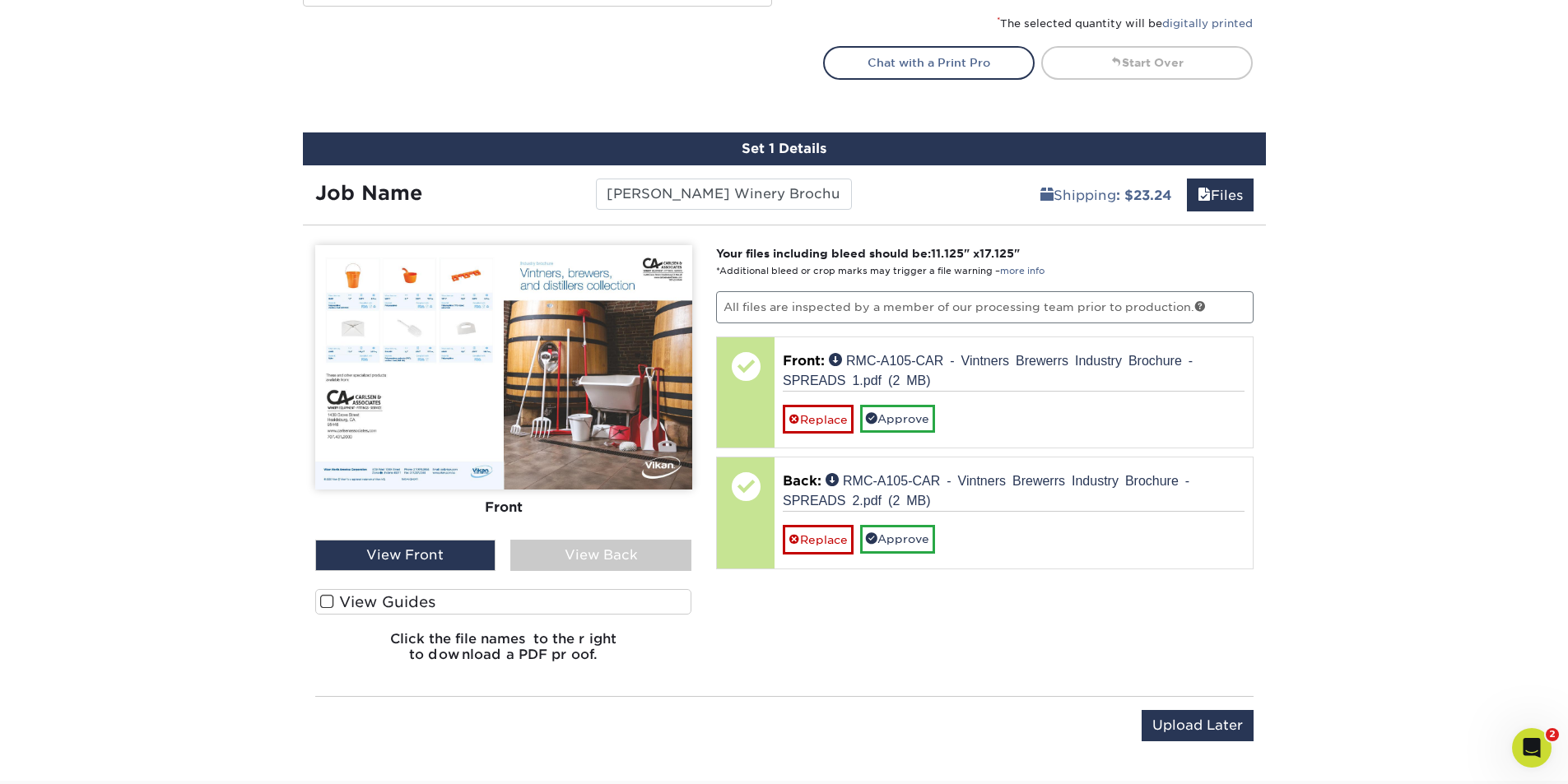
scroll to position [790, 0]
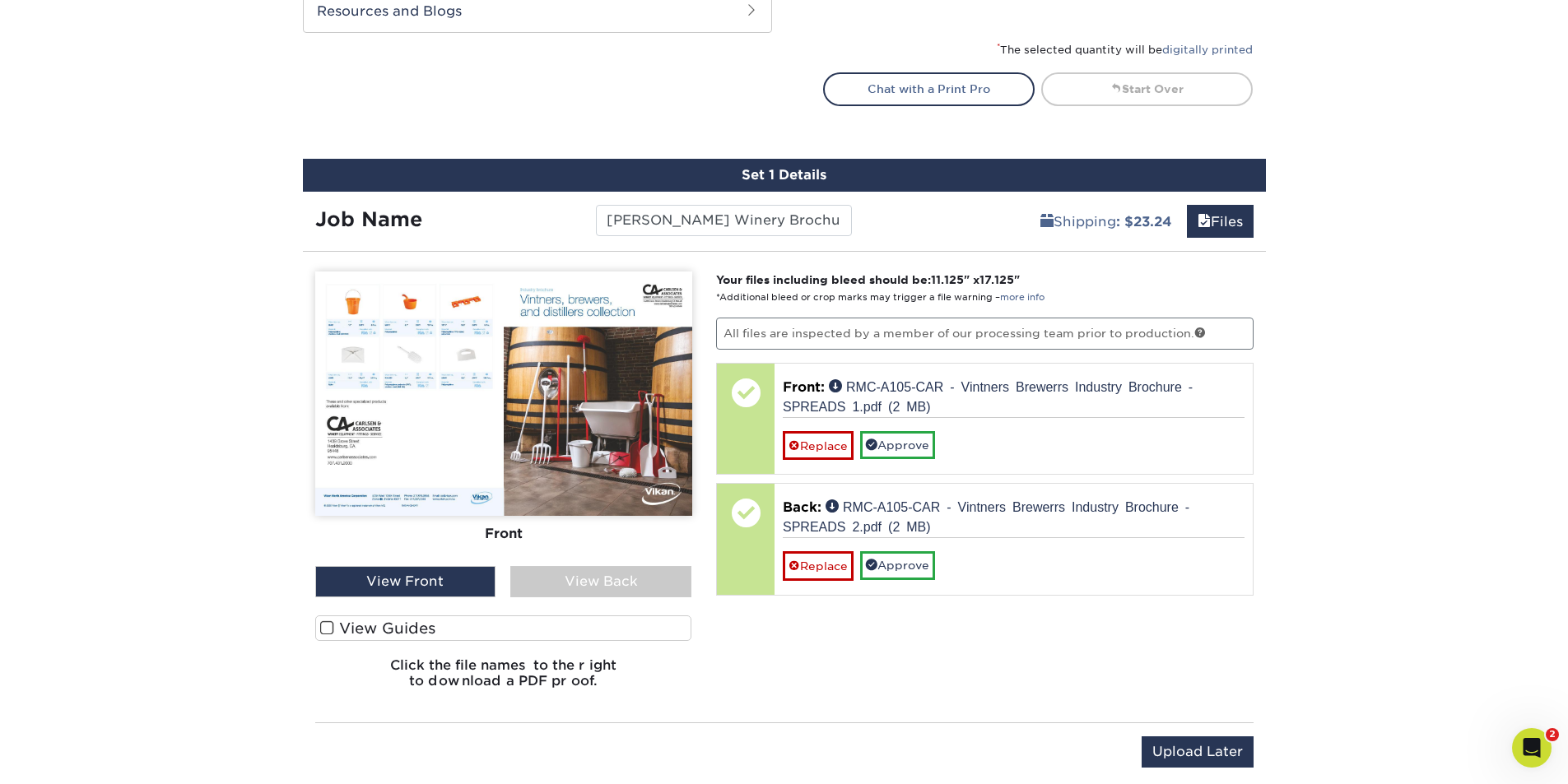
click at [615, 579] on div "View Back" at bounding box center [601, 581] width 181 height 31
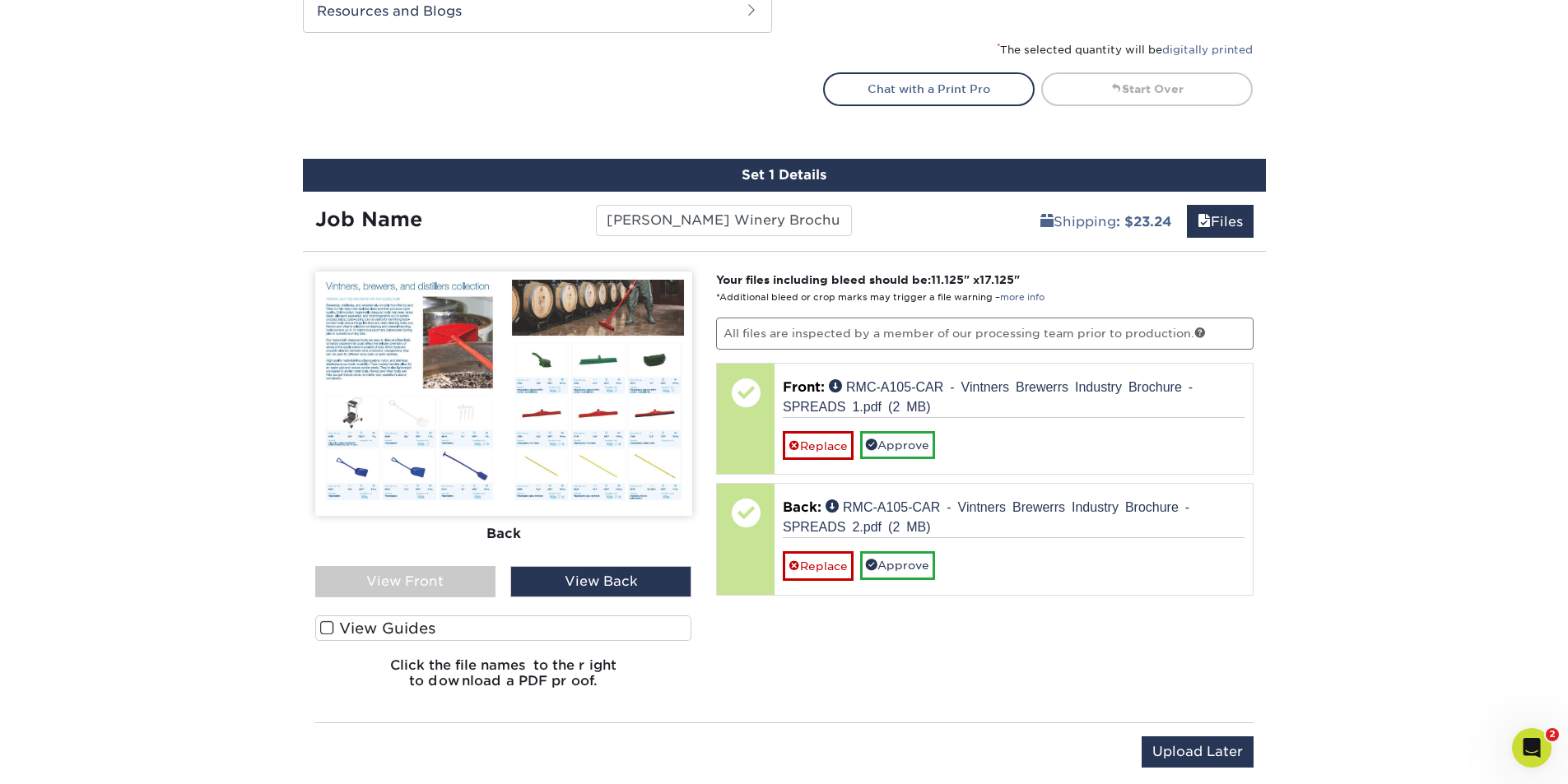
click at [436, 581] on div "View Front" at bounding box center [406, 581] width 181 height 31
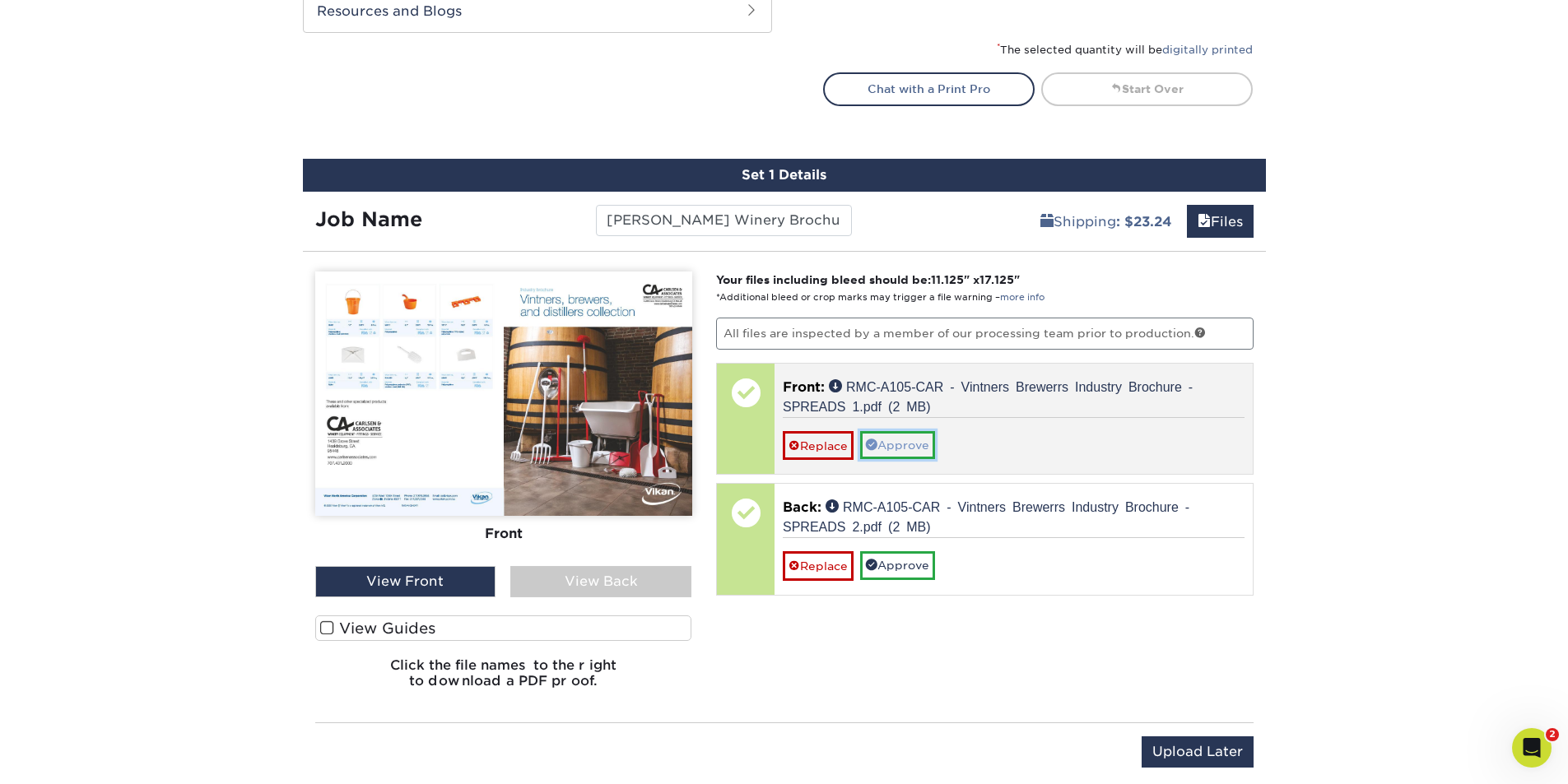
click at [928, 441] on link "Approve" at bounding box center [897, 444] width 75 height 28
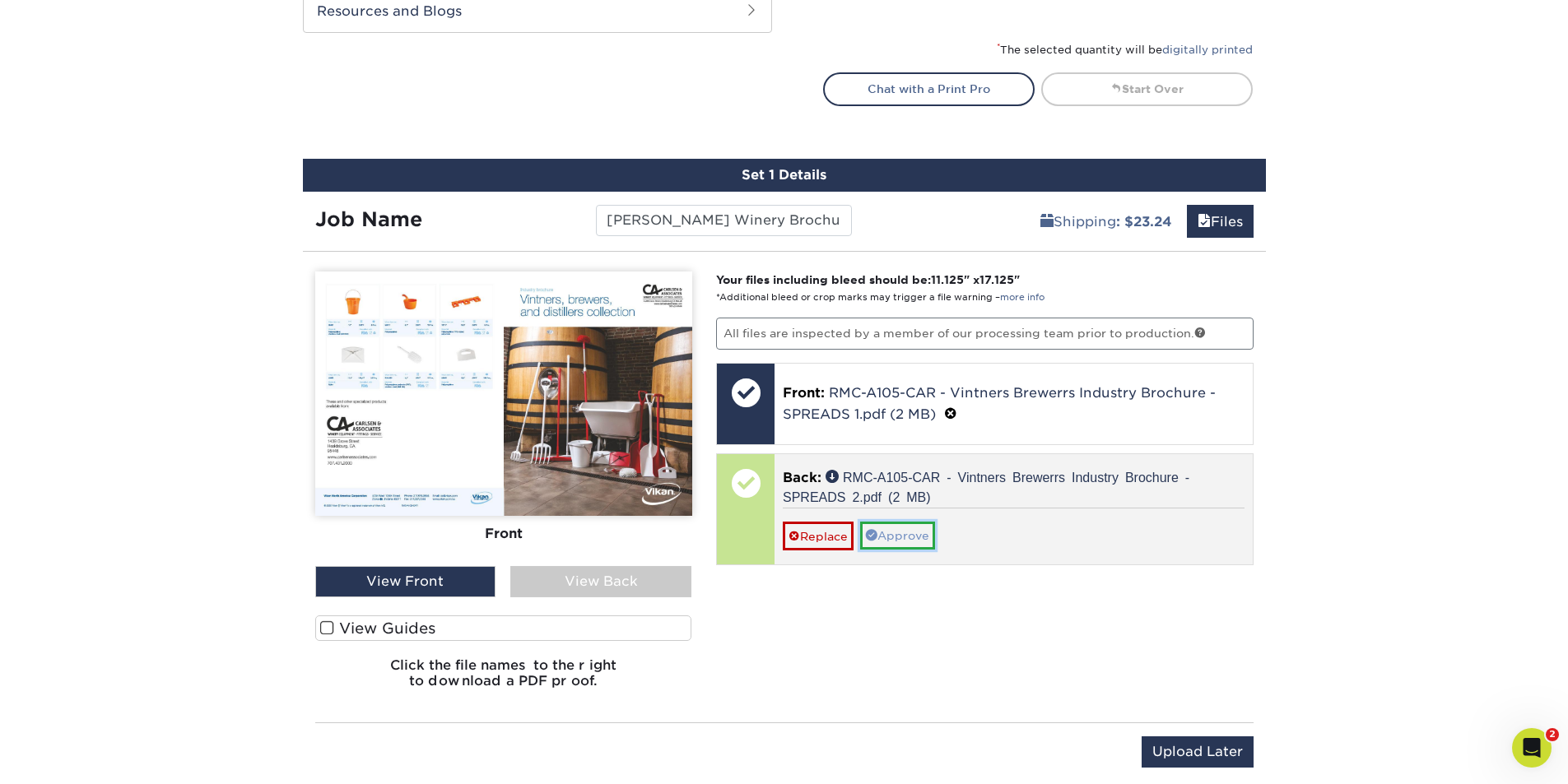
click at [932, 533] on link "Approve" at bounding box center [897, 535] width 75 height 28
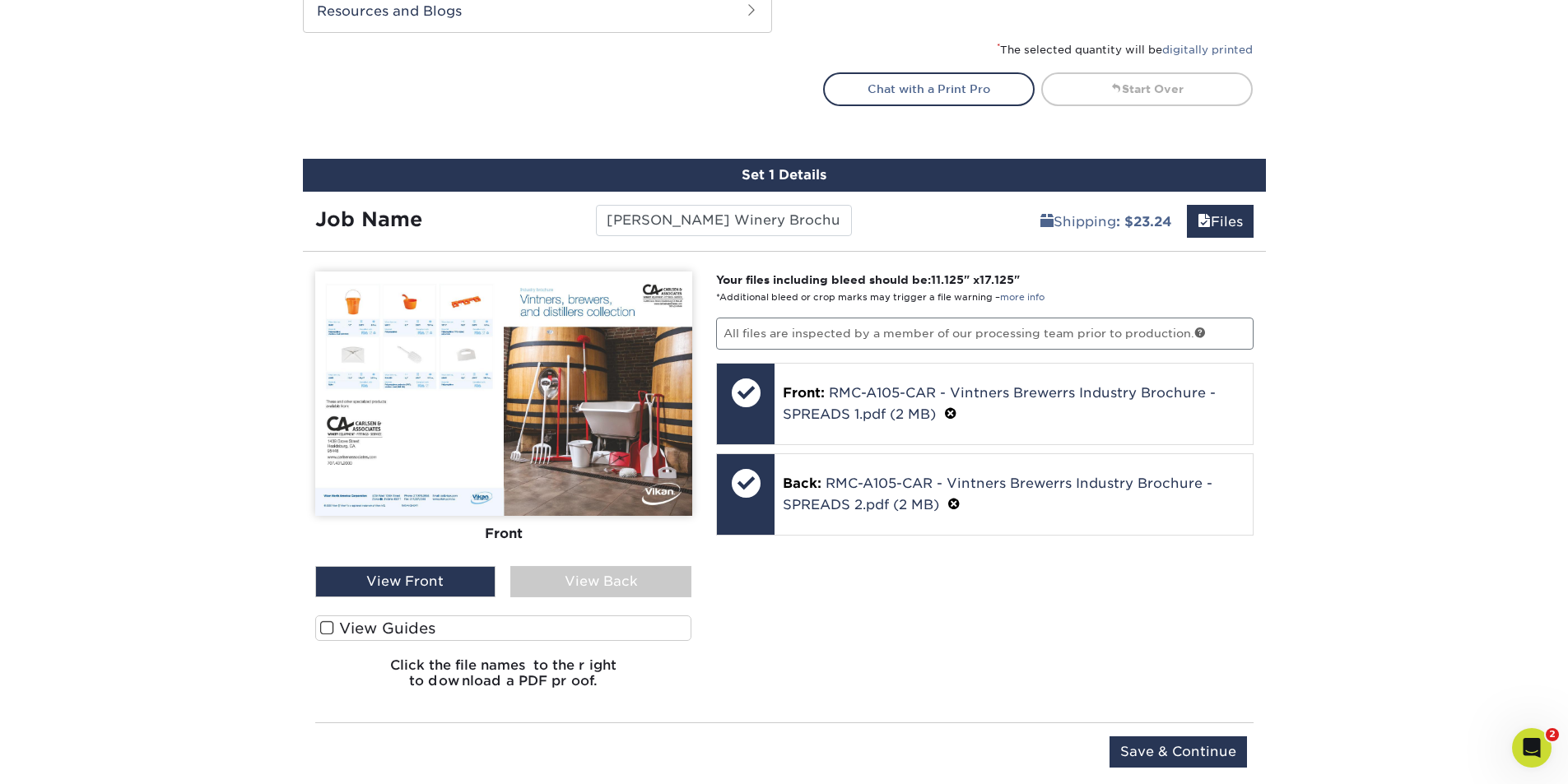
click at [590, 581] on div "View Back" at bounding box center [601, 581] width 181 height 31
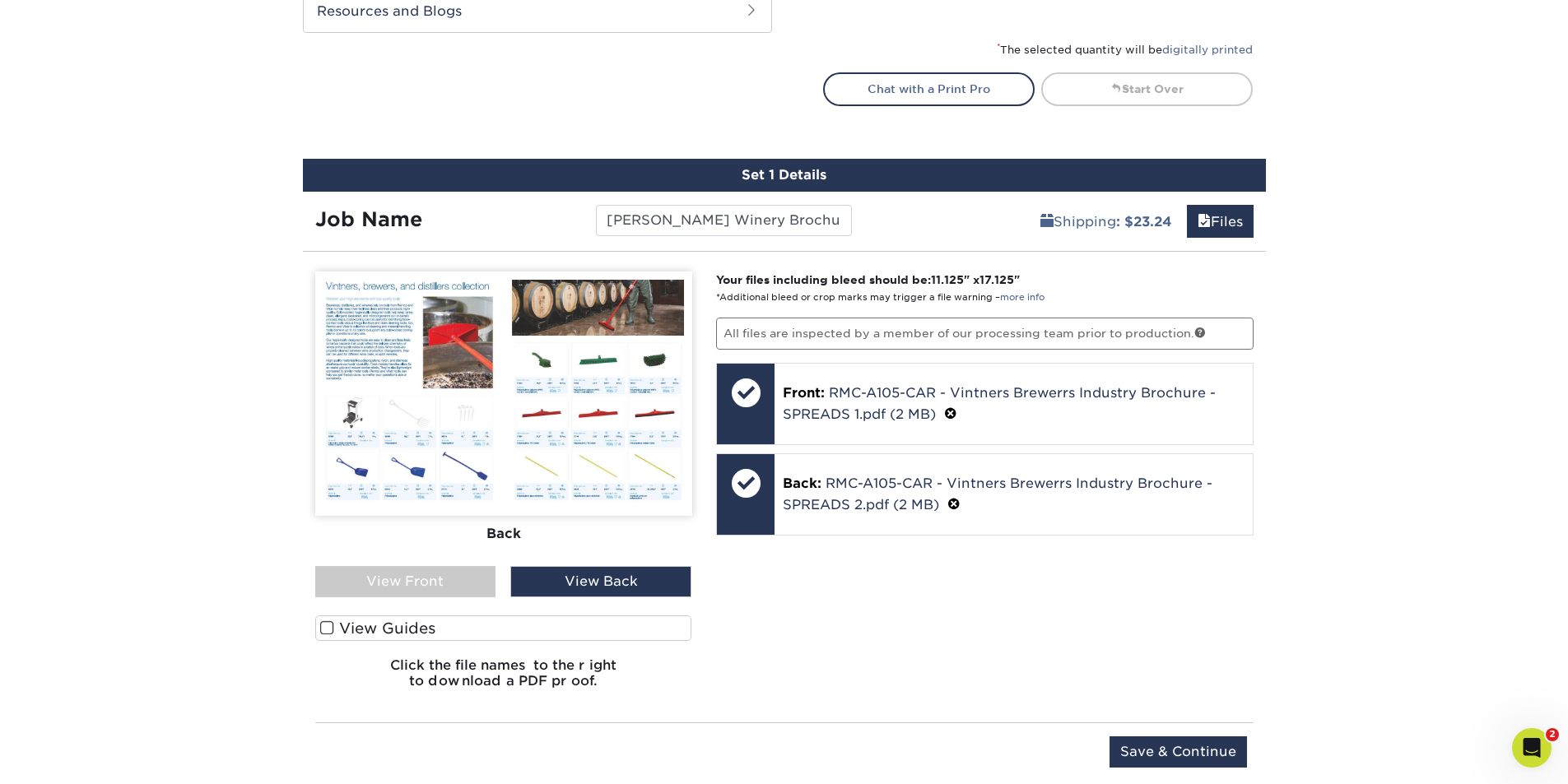
click at [451, 592] on div "View Front" at bounding box center [406, 581] width 181 height 31
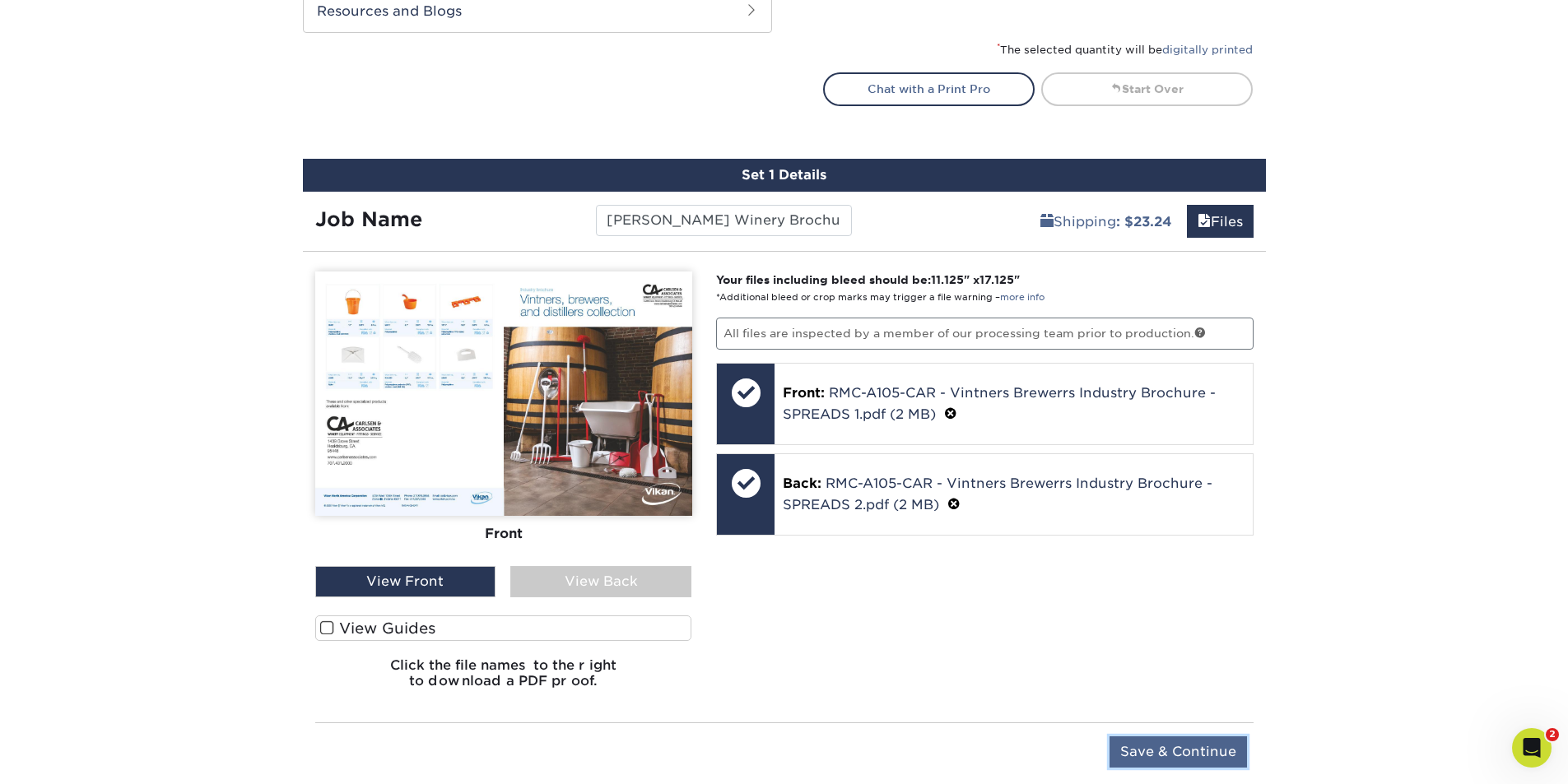
click at [1138, 743] on input "Save & Continue" at bounding box center [1179, 751] width 138 height 31
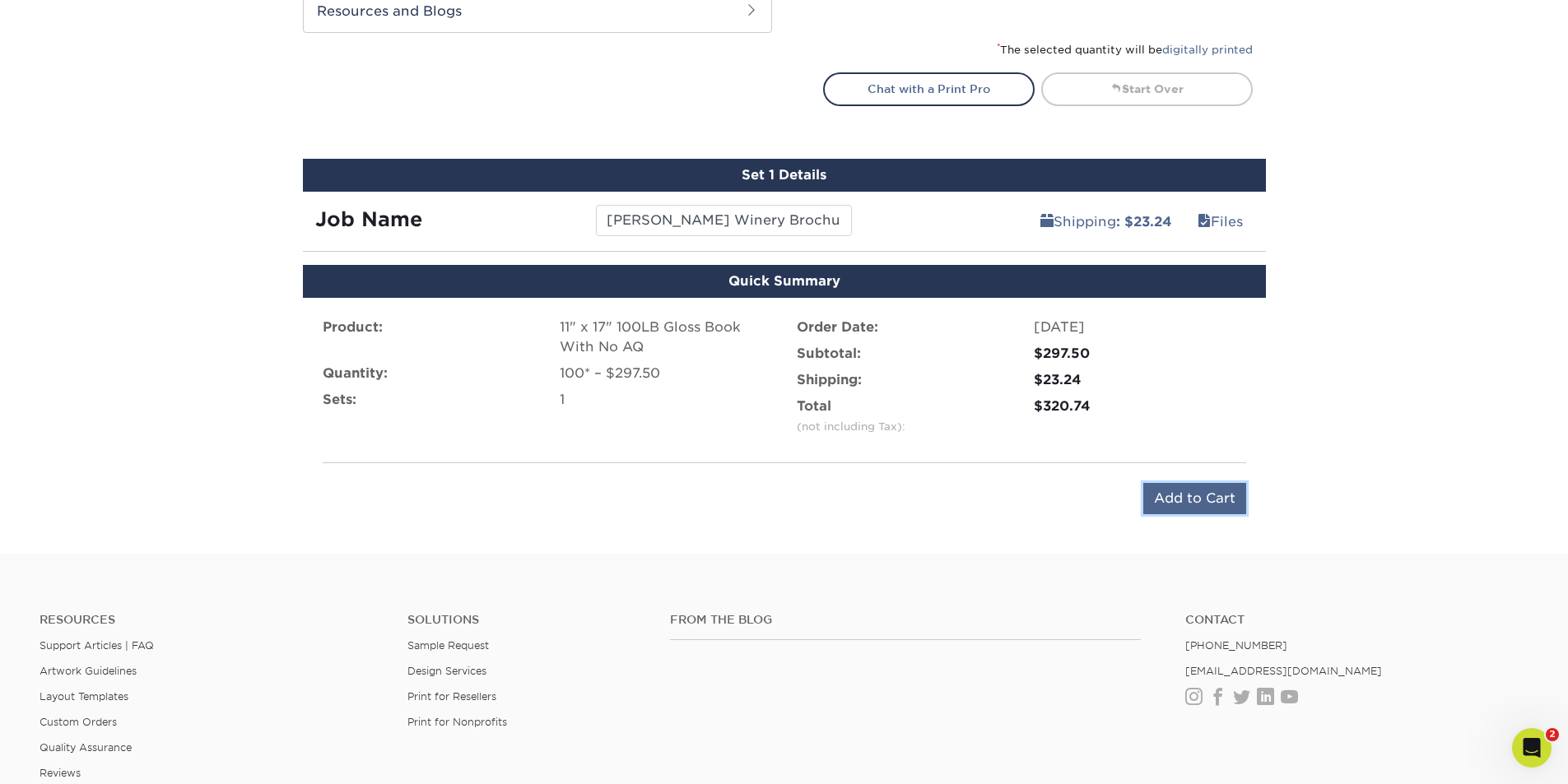
click at [1221, 490] on input "Add to Cart" at bounding box center [1195, 498] width 103 height 31
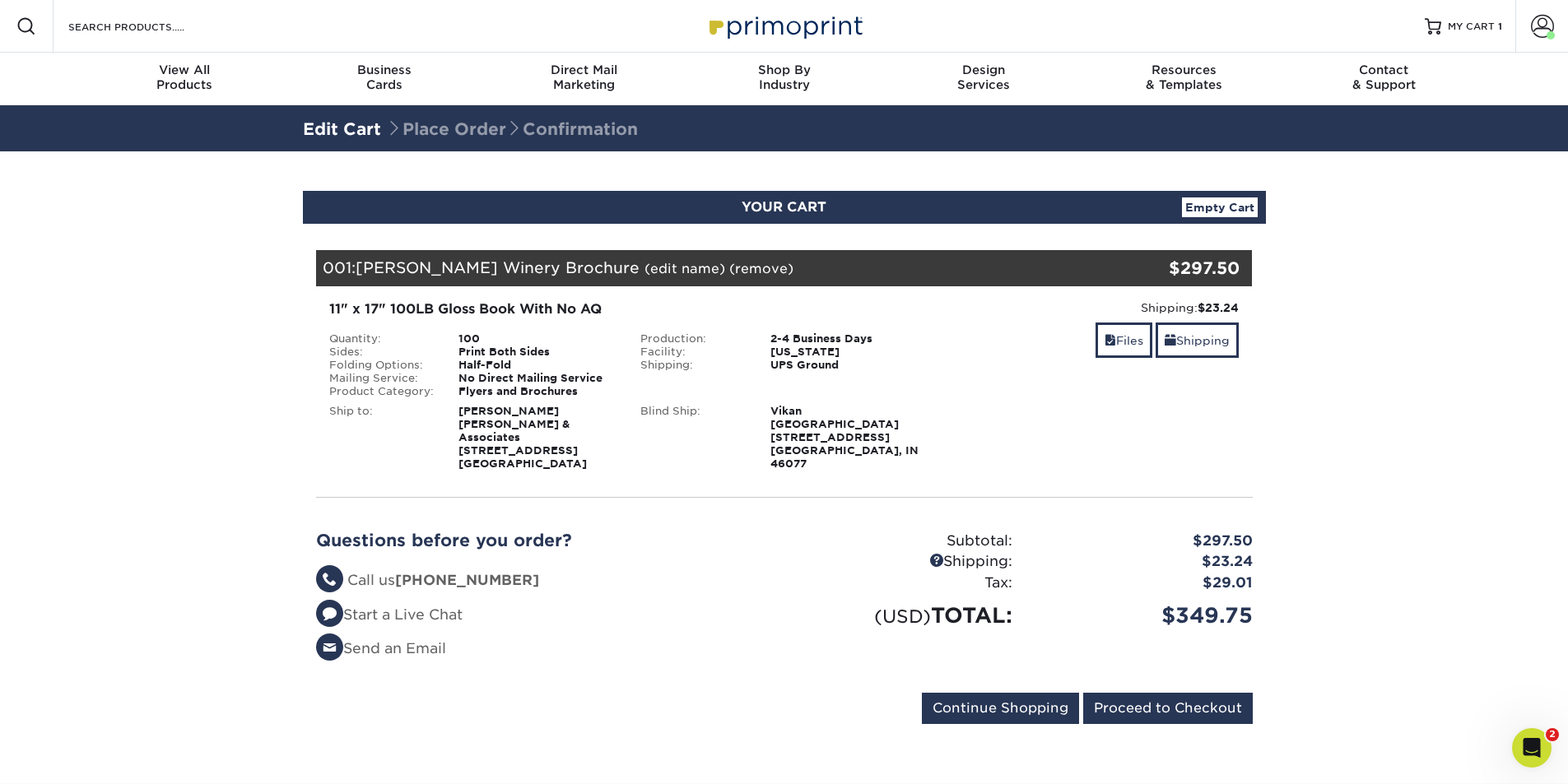
click at [1179, 454] on div "Shipping: $23.24 Discount: - $0.00 Files Shipping" at bounding box center [1096, 385] width 312 height 171
click at [1164, 693] on input "Proceed to Checkout" at bounding box center [1168, 708] width 169 height 31
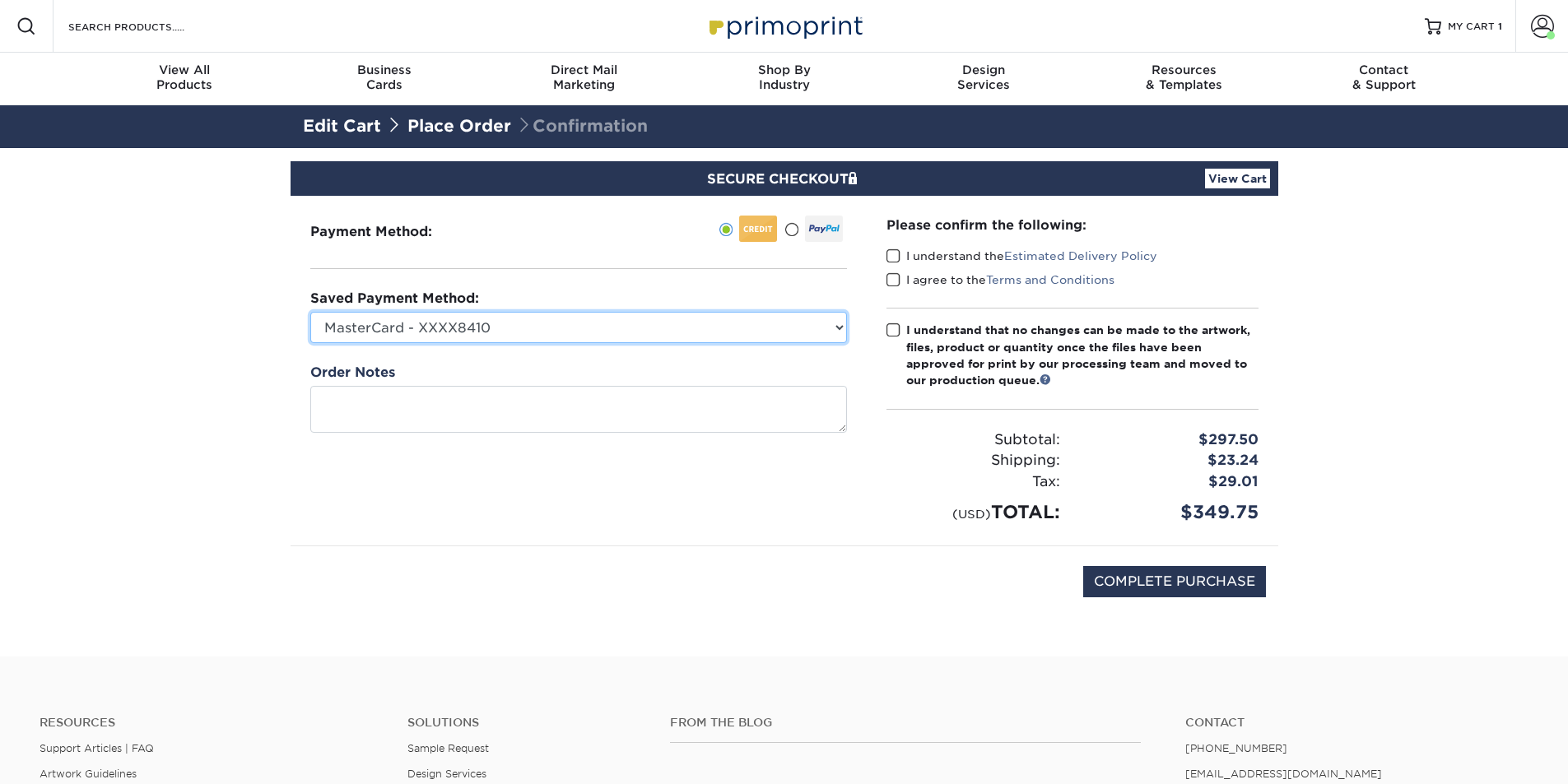
click at [518, 327] on select "MasterCard - XXXX8410 Andrew's Card - XXXX2381 New Credit Card" at bounding box center [579, 327] width 537 height 31
select select "57745"
click at [310, 312] on select "MasterCard - XXXX8410 Andrew's Card - XXXX2381 New Credit Card" at bounding box center [579, 327] width 537 height 31
click at [529, 544] on div "Payment Method:" at bounding box center [578, 371] width 576 height 350
click at [895, 255] on span at bounding box center [893, 256] width 14 height 16
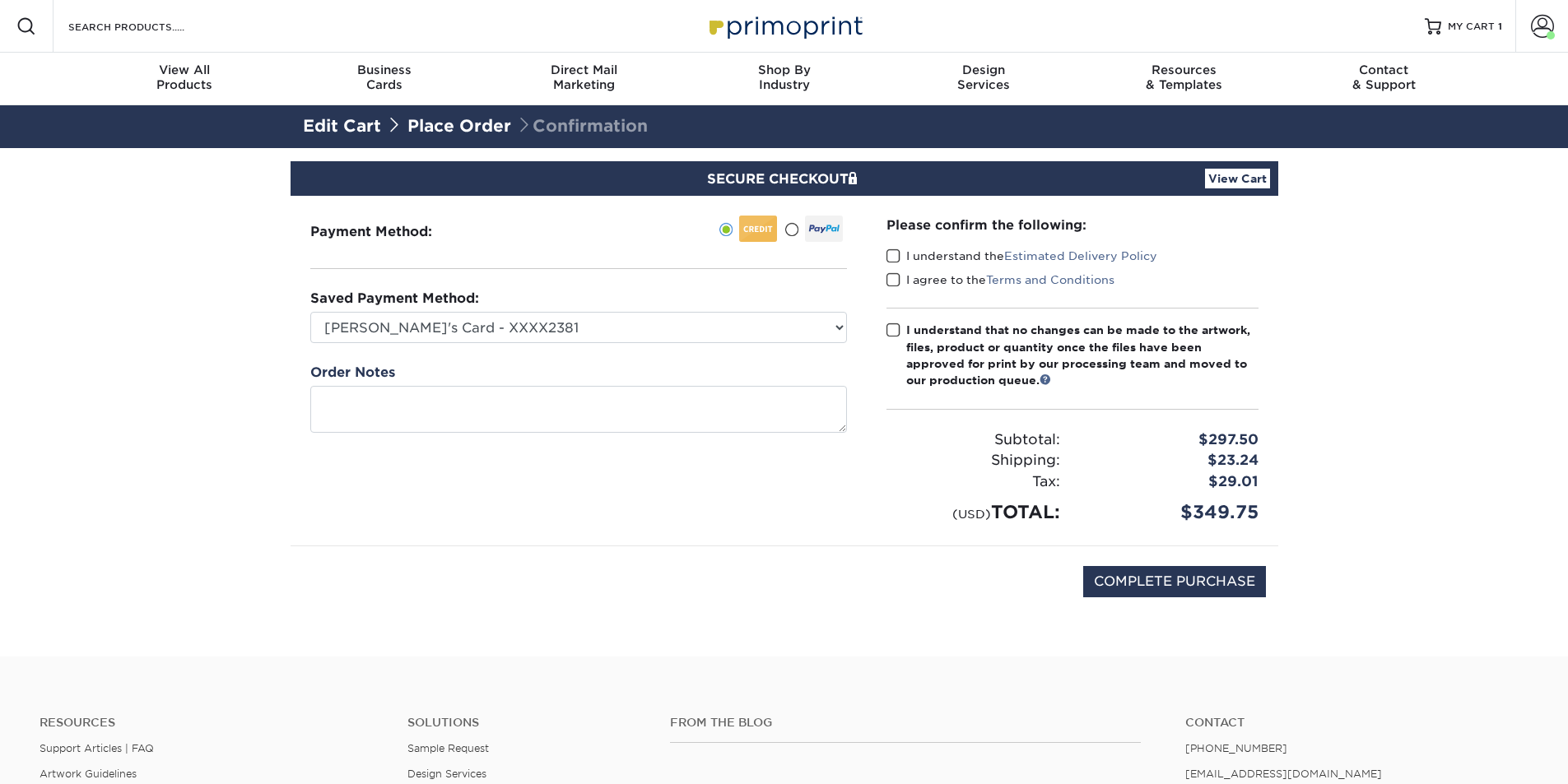
click at [0, 0] on input "I understand the Estimated Delivery Policy" at bounding box center [0, 0] width 0 height 0
click at [894, 278] on span at bounding box center [893, 280] width 14 height 16
click at [0, 0] on input "I agree to the Terms and Conditions" at bounding box center [0, 0] width 0 height 0
click at [897, 330] on span at bounding box center [893, 330] width 14 height 16
click at [0, 0] on input "I understand that no changes can be made to the artwork, files, product or quan…" at bounding box center [0, 0] width 0 height 0
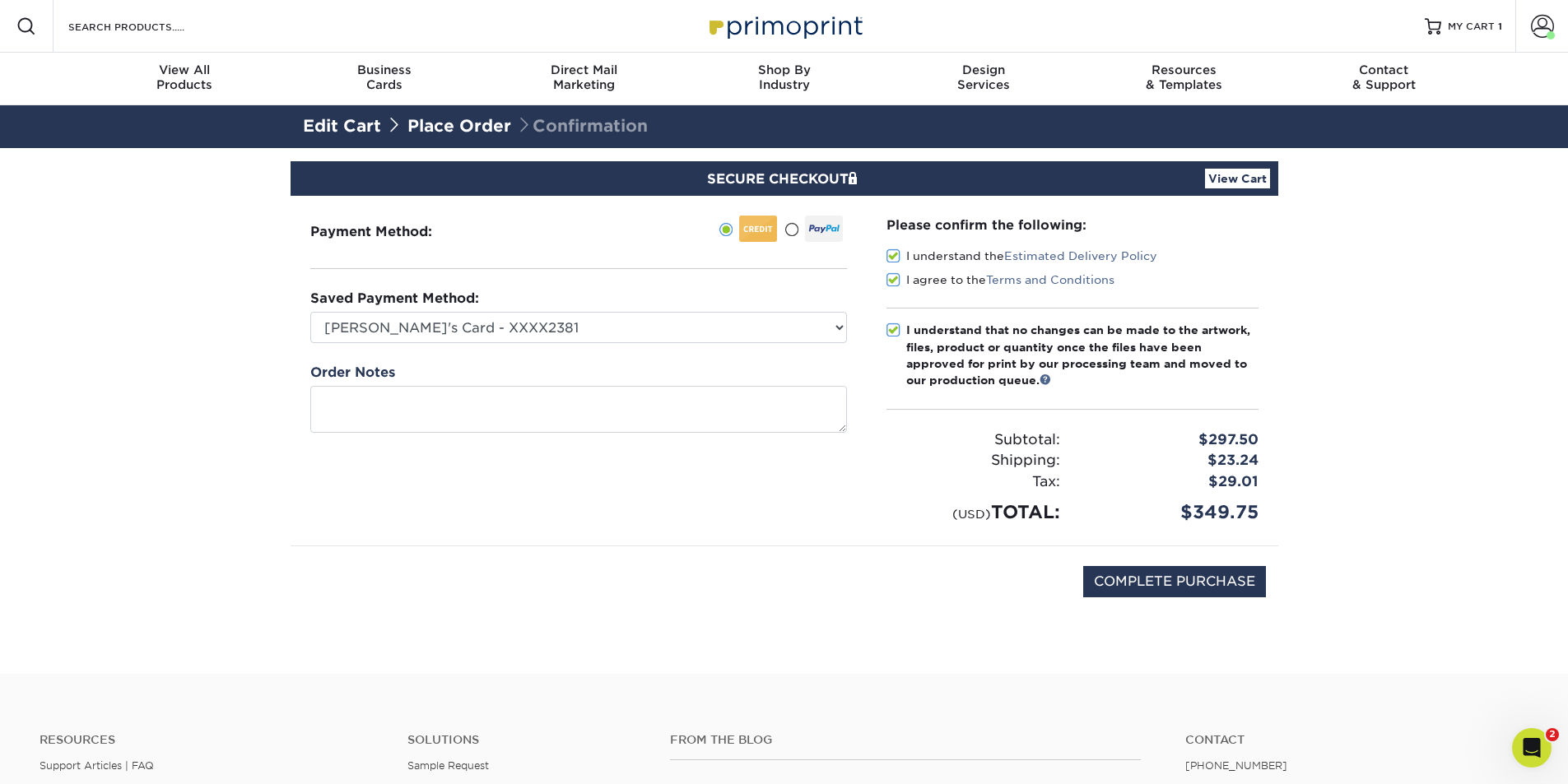
click at [893, 632] on div "COMPLETE PURCHASE" at bounding box center [784, 589] width 963 height 88
click at [1195, 578] on input "COMPLETE PURCHASE" at bounding box center [1175, 581] width 183 height 31
type input "PROCESSING, PLEASE WAIT..."
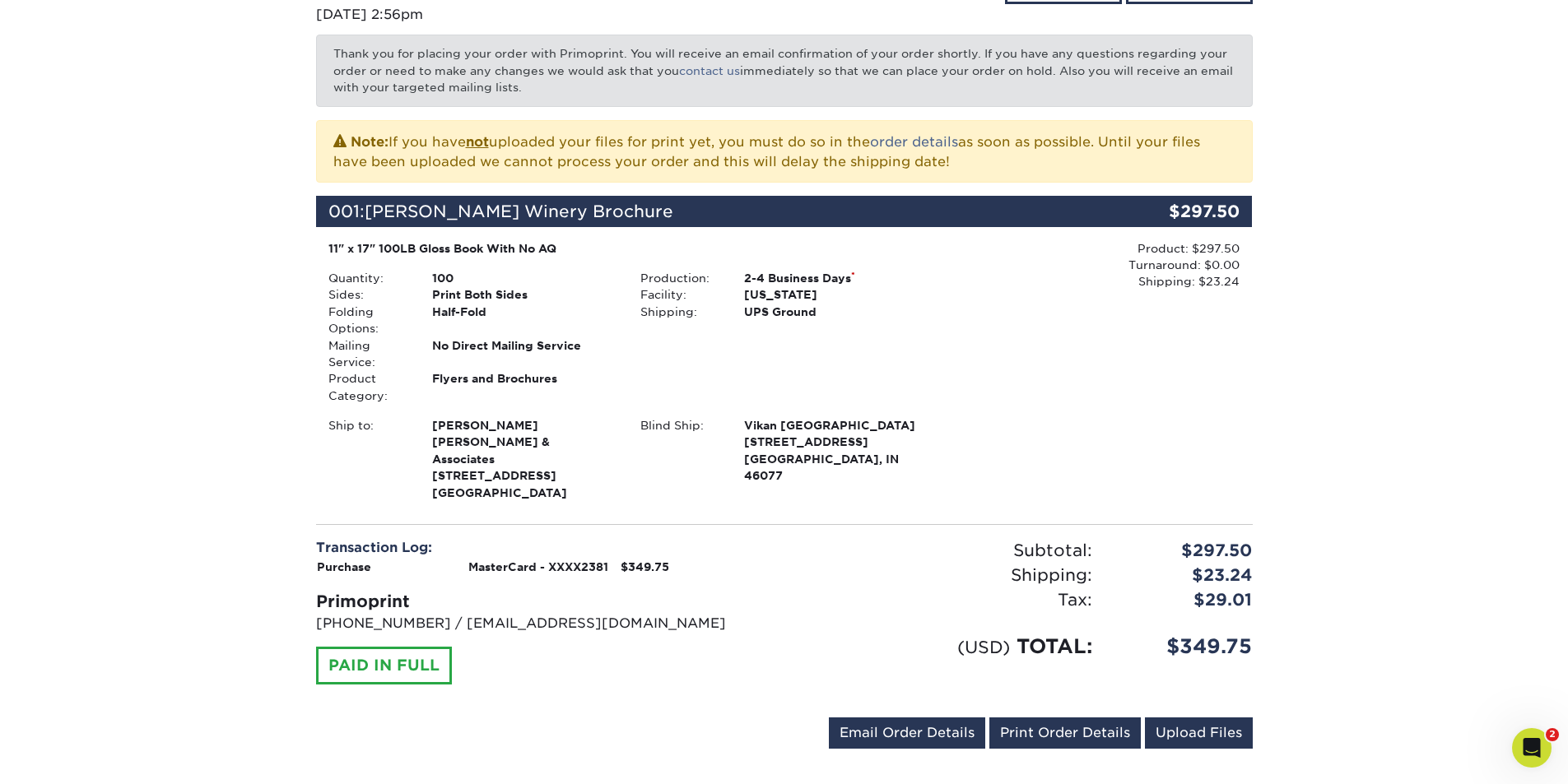
scroll to position [247, 0]
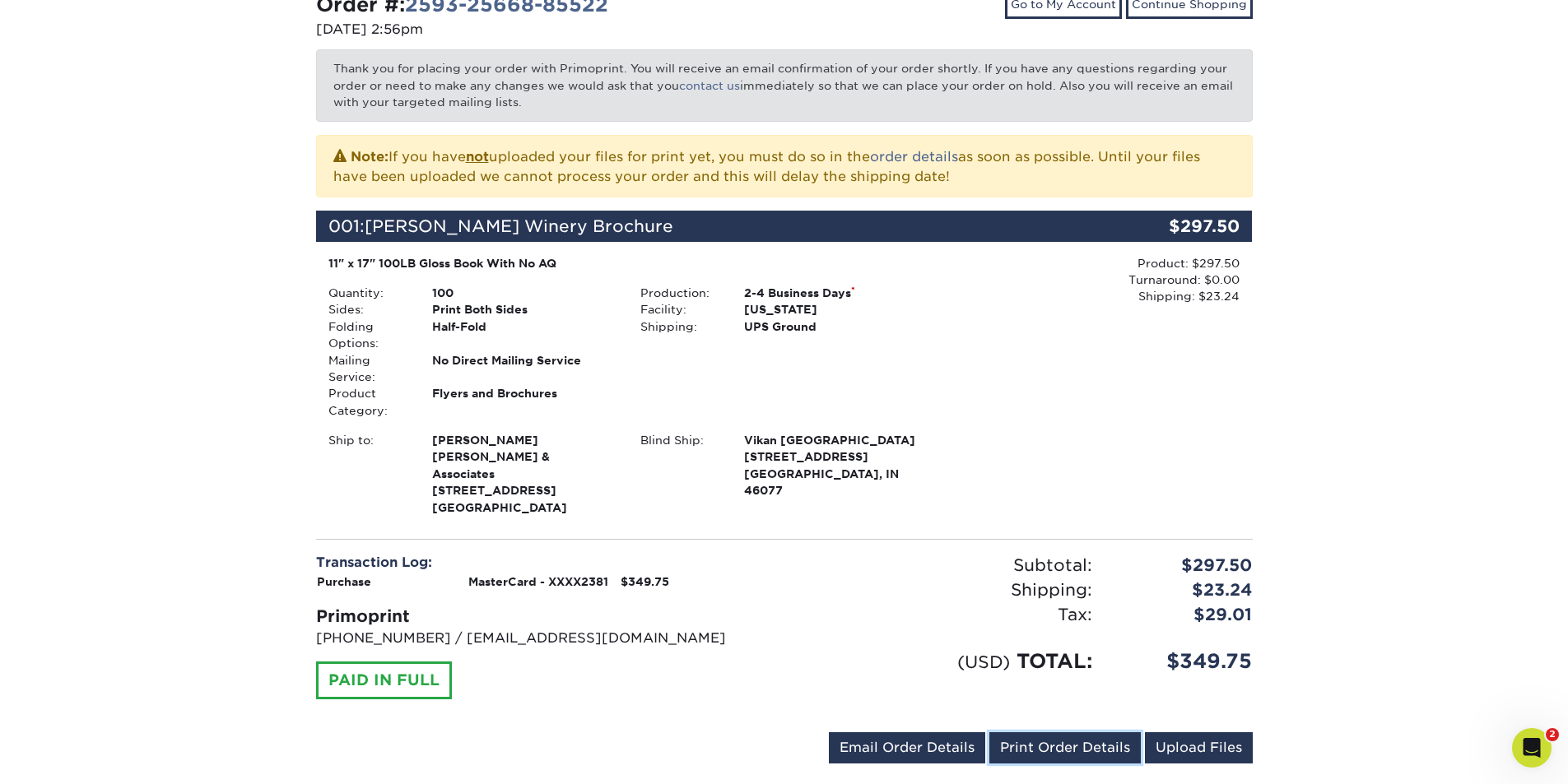
drag, startPoint x: 1025, startPoint y: 732, endPoint x: 1224, endPoint y: 665, distance: 210.0
click at [1025, 732] on link "Print Order Details" at bounding box center [1065, 747] width 152 height 31
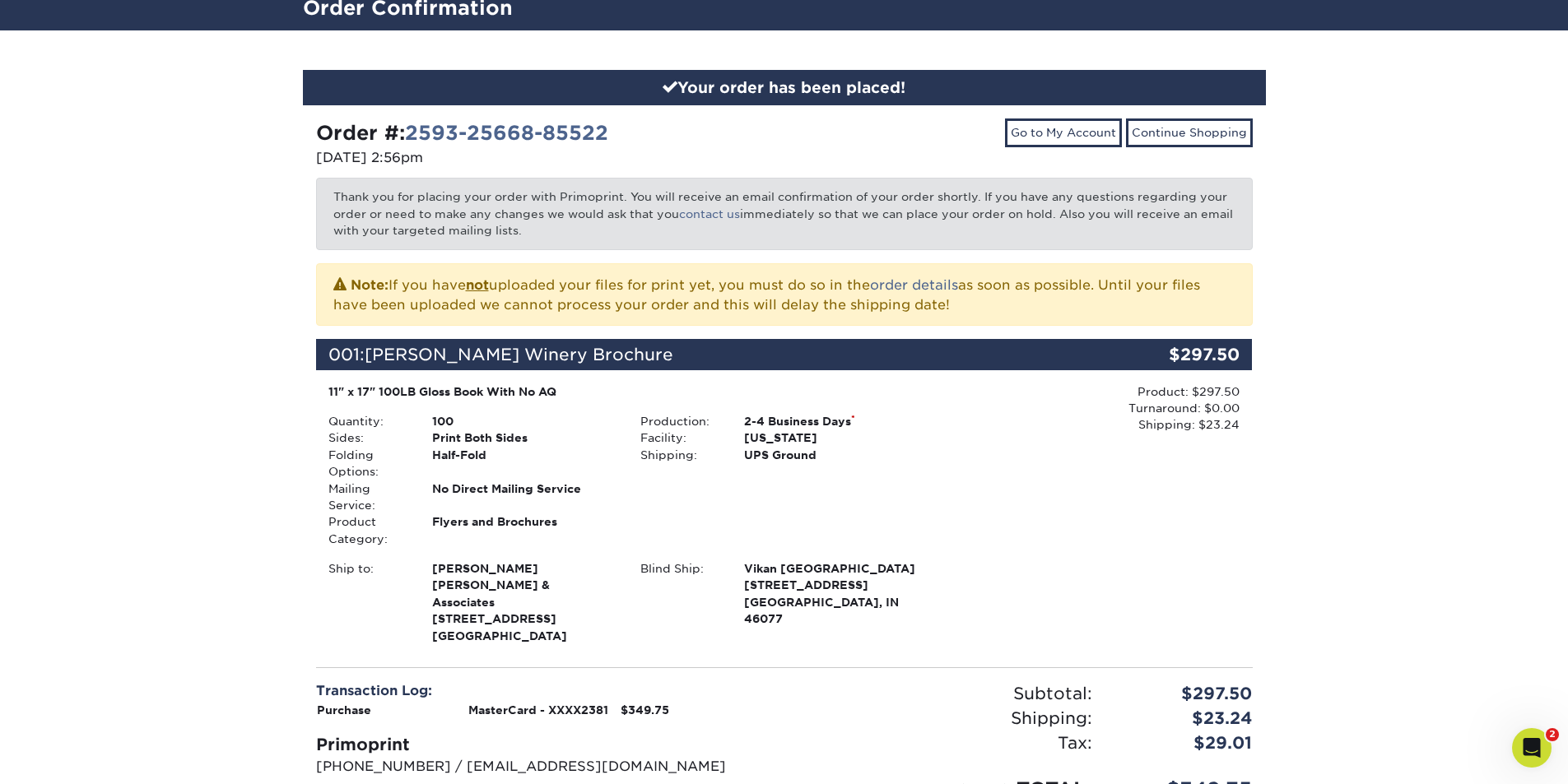
scroll to position [0, 0]
